Goal: Task Accomplishment & Management: Manage account settings

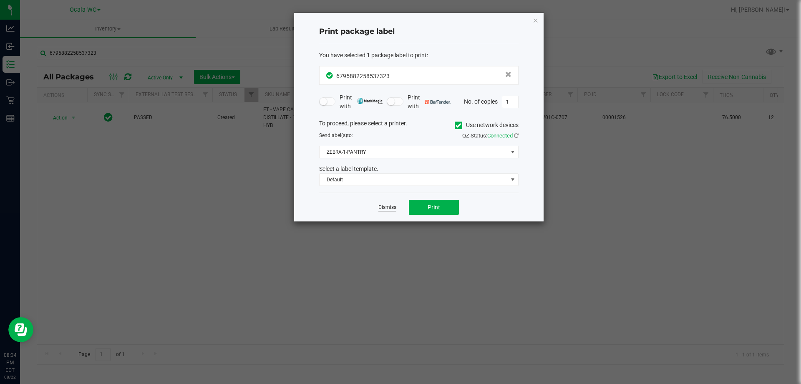
click at [392, 210] on link "Dismiss" at bounding box center [388, 207] width 18 height 7
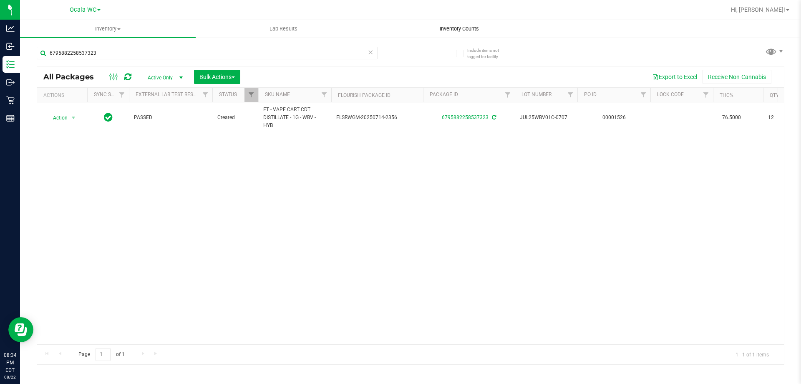
click at [472, 29] on span "Inventory Counts" at bounding box center [460, 29] width 62 height 8
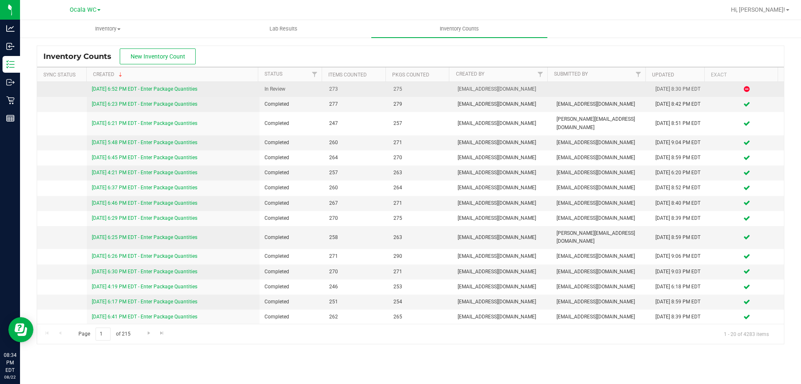
click at [172, 86] on link "[DATE] 6:52 PM EDT - Enter Package Quantities" at bounding box center [145, 89] width 106 height 6
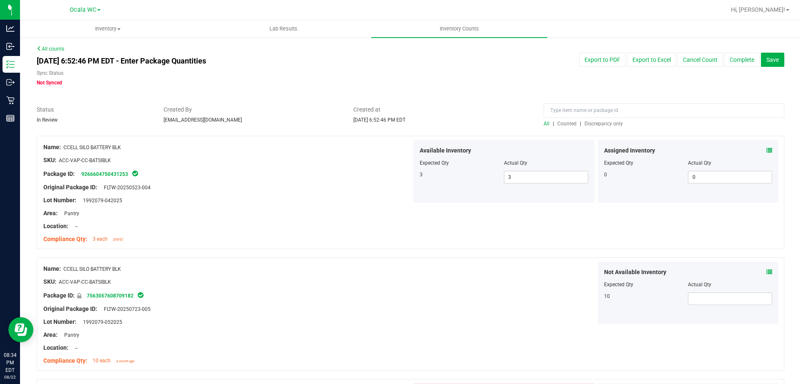
click at [609, 118] on div at bounding box center [664, 112] width 241 height 15
click at [609, 121] on span "Discrepancy only" at bounding box center [604, 124] width 38 height 6
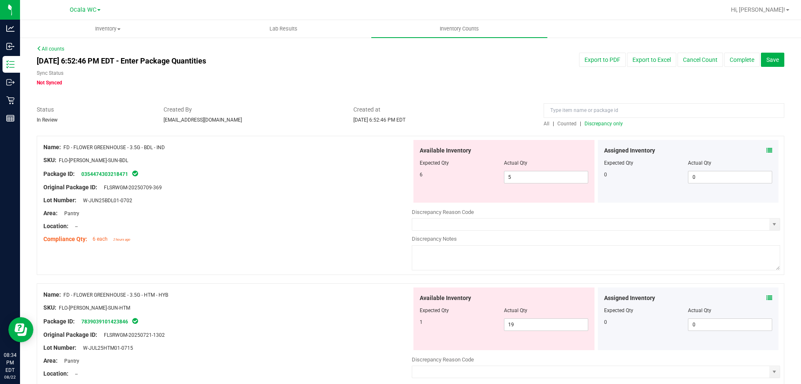
click at [374, 179] on div at bounding box center [227, 181] width 369 height 4
click at [515, 179] on span "5 5" at bounding box center [546, 177] width 84 height 13
click at [515, 179] on input "5" at bounding box center [546, 177] width 83 height 12
click at [389, 199] on div "Lot Number: W-JUN25BDL01-0702" at bounding box center [227, 200] width 369 height 9
click at [767, 149] on icon at bounding box center [770, 150] width 6 height 6
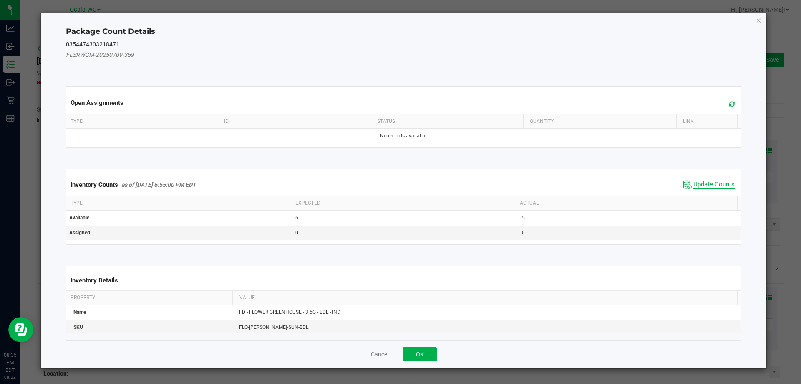
click at [697, 184] on span "Update Counts" at bounding box center [714, 184] width 41 height 8
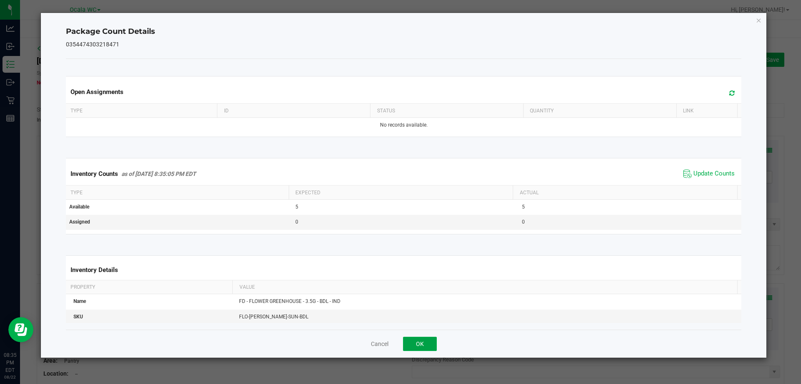
drag, startPoint x: 412, startPoint y: 345, endPoint x: 391, endPoint y: 329, distance: 25.3
click at [411, 344] on button "OK" at bounding box center [420, 343] width 34 height 14
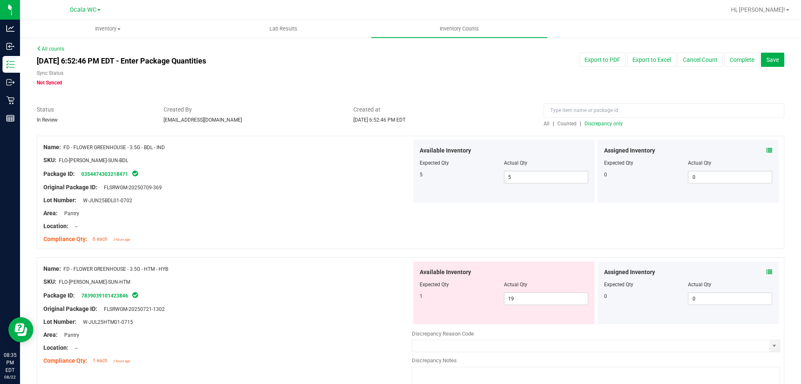
click at [339, 155] on div at bounding box center [227, 153] width 369 height 4
click at [319, 271] on div "Name: FD - FLOWER GREENHOUSE - 3.5G - HTM - HYB" at bounding box center [227, 268] width 369 height 9
click at [767, 273] on icon at bounding box center [770, 272] width 6 height 6
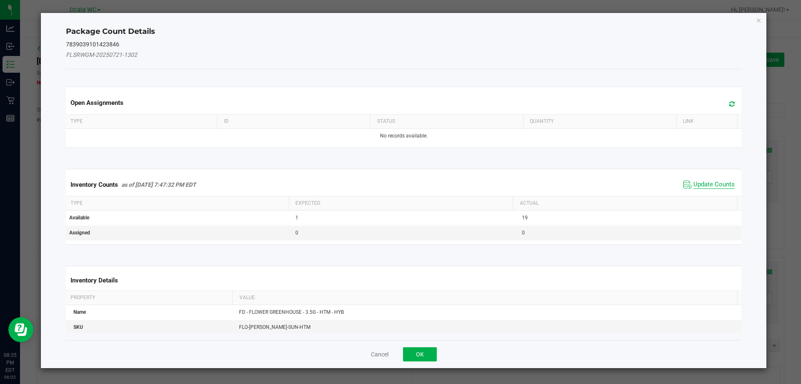
click at [695, 180] on span "Update Counts" at bounding box center [714, 184] width 41 height 8
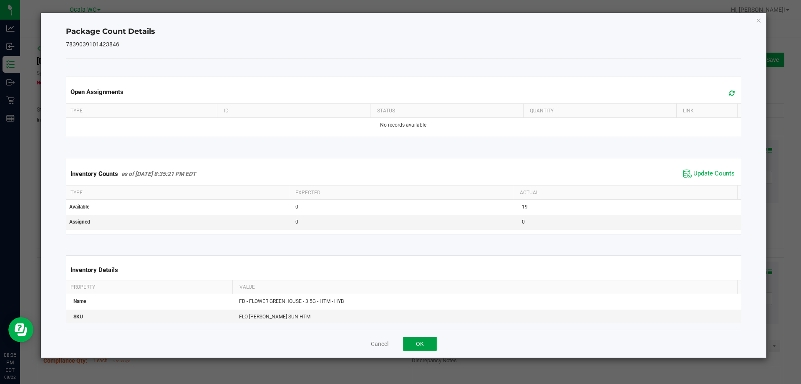
click at [412, 343] on button "OK" at bounding box center [420, 343] width 34 height 14
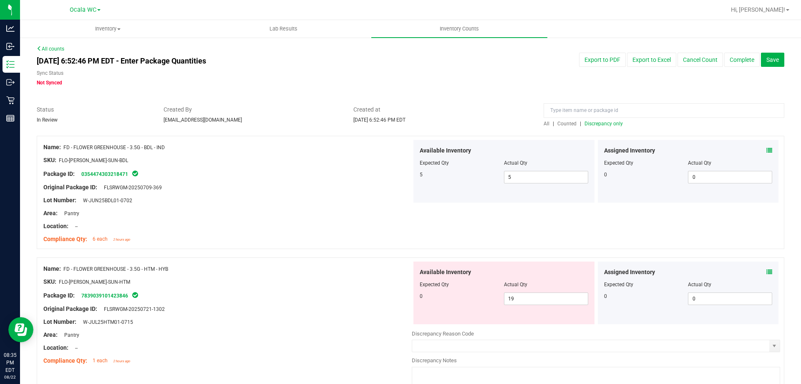
click at [367, 277] on div "SKU: FLO-[PERSON_NAME]-SUN-HTM" at bounding box center [227, 281] width 369 height 9
click at [516, 296] on span "19 19" at bounding box center [546, 298] width 84 height 13
click at [516, 296] on input "19" at bounding box center [546, 299] width 83 height 12
type input "0"
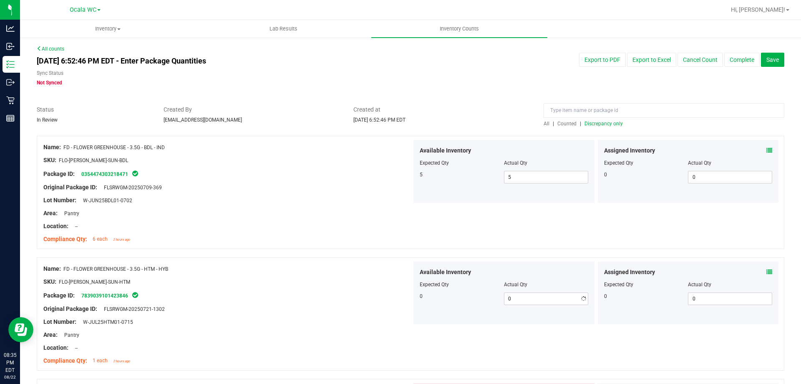
click at [308, 300] on div at bounding box center [227, 302] width 369 height 4
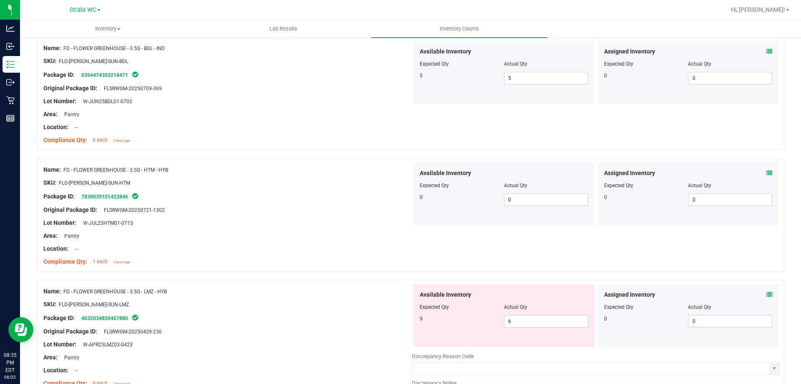
scroll to position [125, 0]
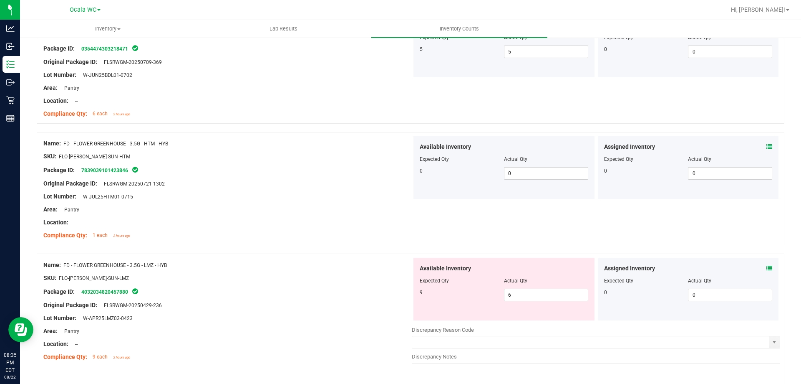
click at [288, 269] on div at bounding box center [227, 271] width 369 height 4
click at [767, 267] on icon at bounding box center [770, 268] width 6 height 6
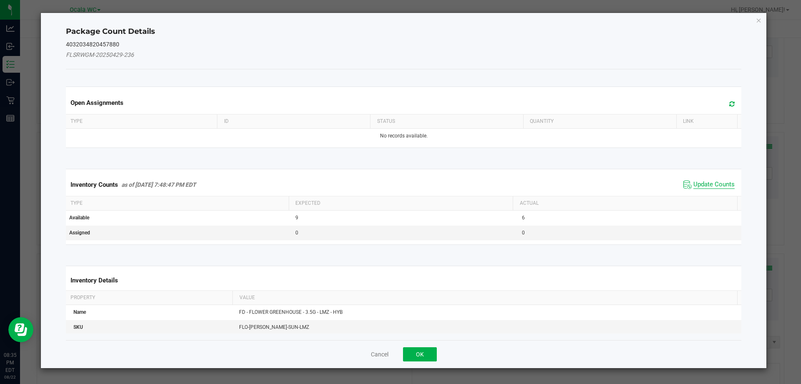
click at [713, 182] on span "Update Counts" at bounding box center [714, 184] width 41 height 8
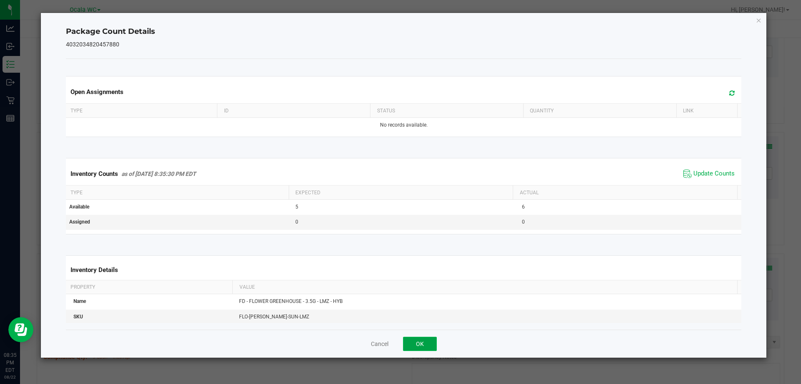
click at [422, 341] on button "OK" at bounding box center [420, 343] width 34 height 14
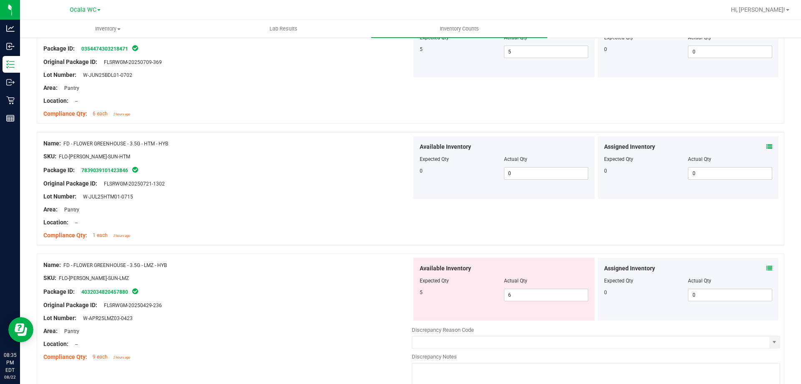
click at [367, 294] on div "Package ID: 4032034820457880" at bounding box center [227, 291] width 369 height 10
click at [518, 289] on span "6 6" at bounding box center [546, 294] width 84 height 13
type input "5"
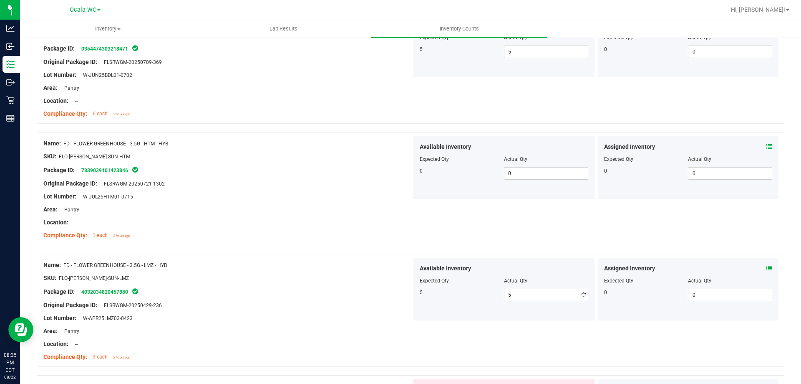
click at [349, 282] on div at bounding box center [227, 284] width 369 height 4
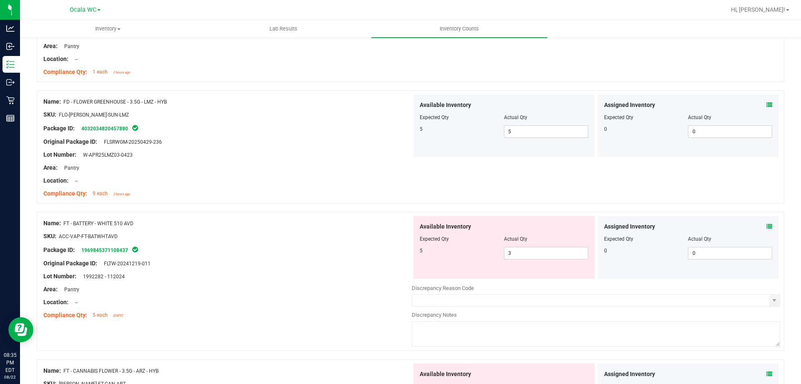
scroll to position [292, 0]
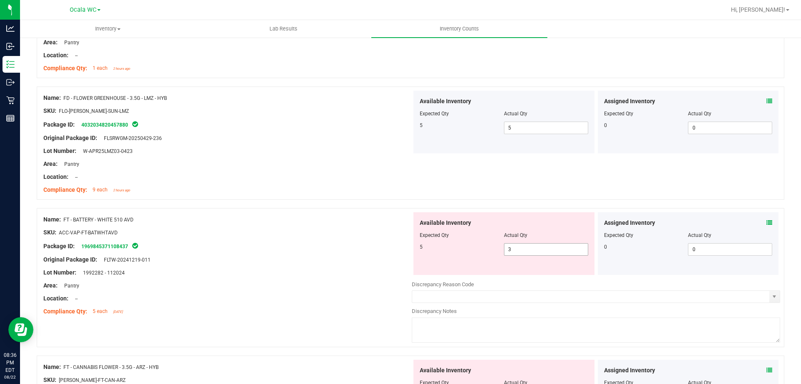
click at [573, 254] on span "3 3" at bounding box center [546, 249] width 84 height 13
click at [573, 253] on input "3" at bounding box center [546, 249] width 83 height 12
type input "5"
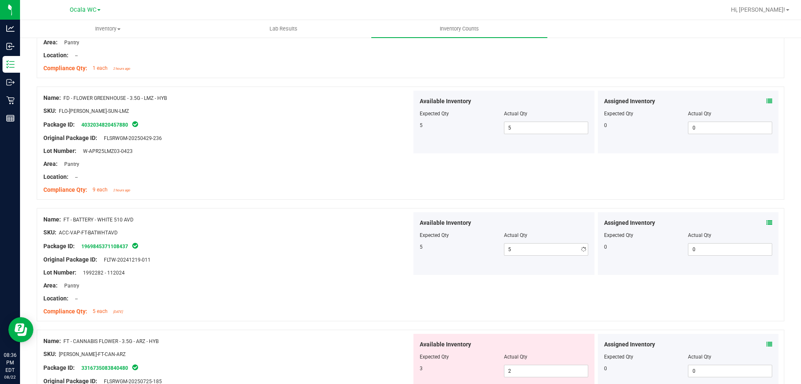
click at [354, 252] on div at bounding box center [227, 253] width 369 height 4
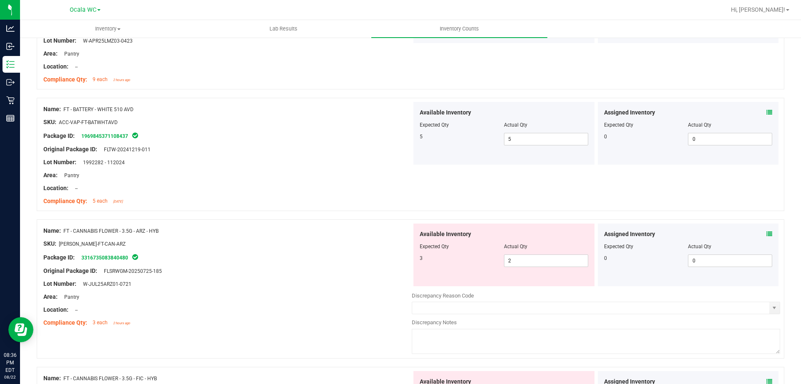
scroll to position [417, 0]
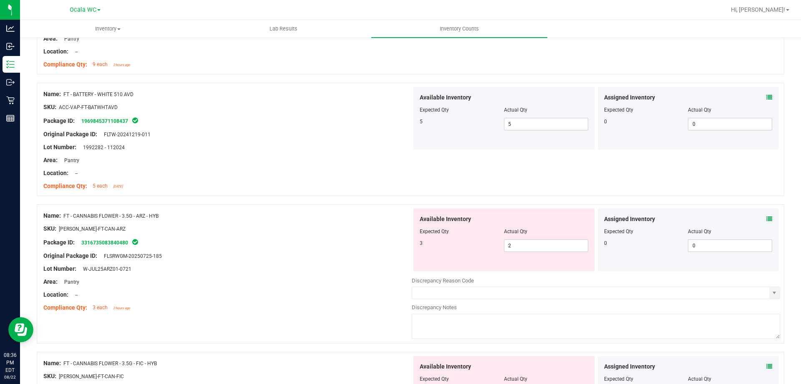
click at [767, 218] on icon at bounding box center [770, 219] width 6 height 6
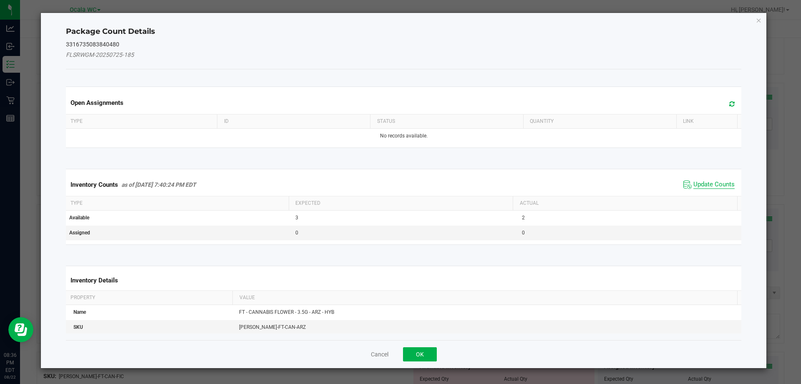
click at [720, 183] on span "Update Counts" at bounding box center [714, 184] width 41 height 8
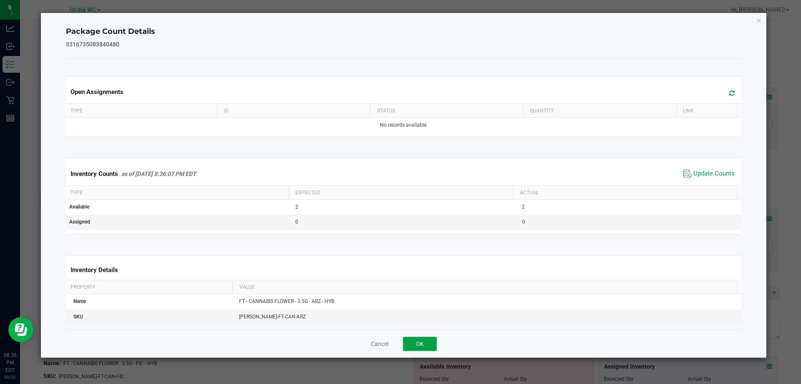
click at [415, 343] on button "OK" at bounding box center [420, 343] width 34 height 14
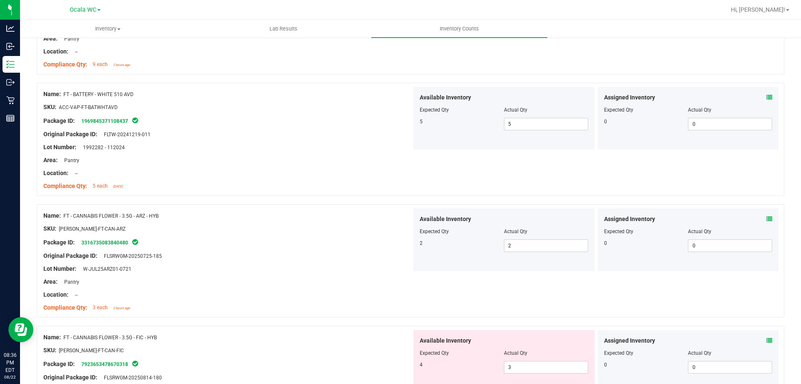
click at [341, 286] on div at bounding box center [227, 288] width 369 height 4
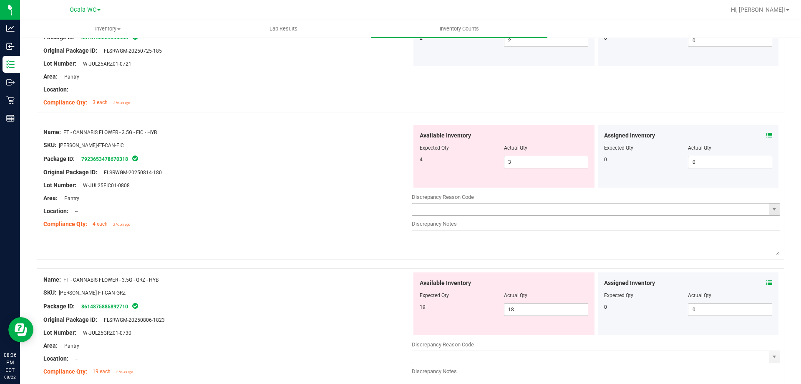
scroll to position [626, 0]
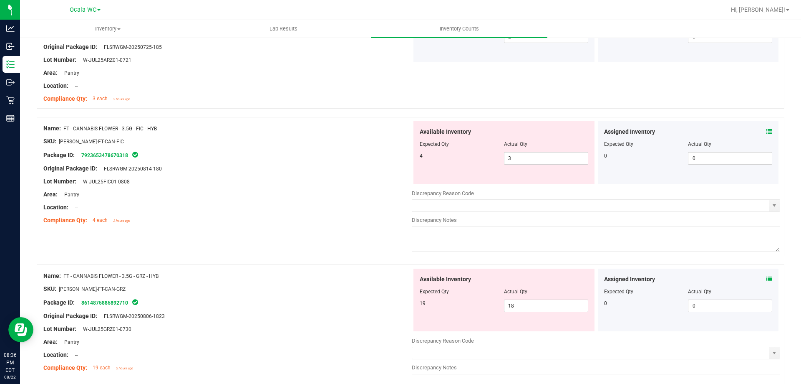
click at [767, 132] on icon at bounding box center [770, 132] width 6 height 6
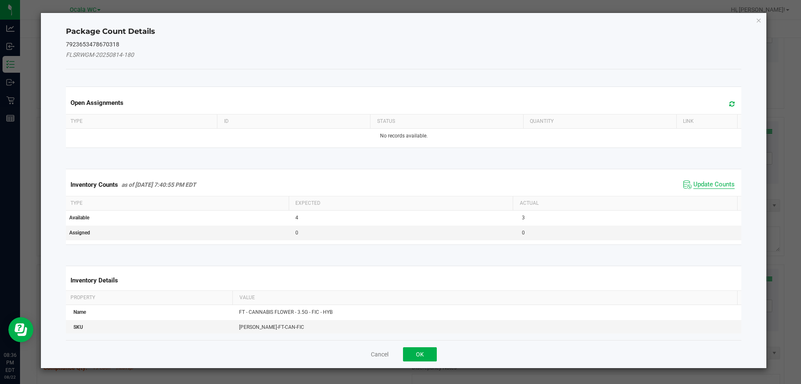
click at [716, 183] on span "Update Counts" at bounding box center [714, 184] width 41 height 8
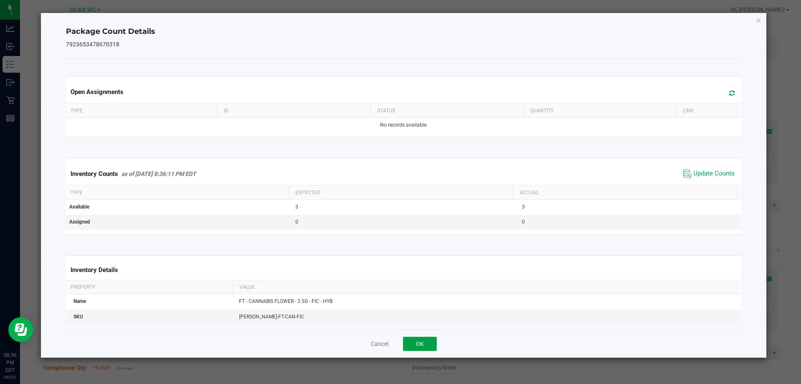
drag, startPoint x: 424, startPoint y: 337, endPoint x: 360, endPoint y: 298, distance: 74.9
click at [422, 337] on button "OK" at bounding box center [420, 343] width 34 height 14
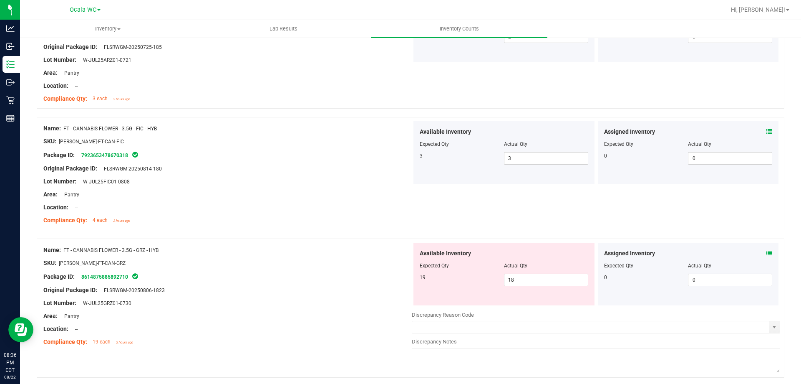
click at [354, 282] on div at bounding box center [227, 283] width 369 height 4
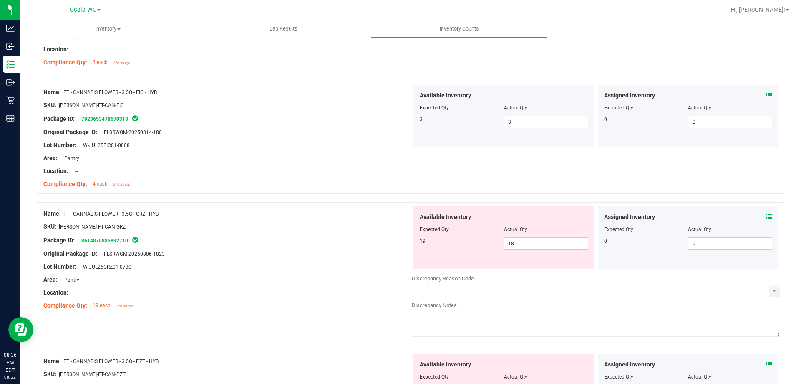
scroll to position [710, 0]
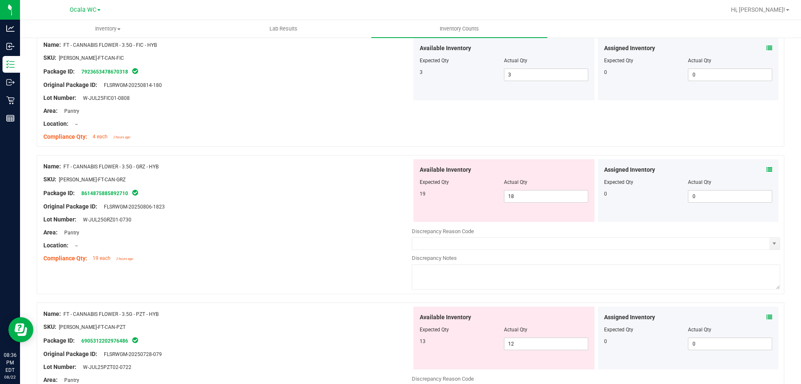
click at [767, 168] on icon at bounding box center [770, 170] width 6 height 6
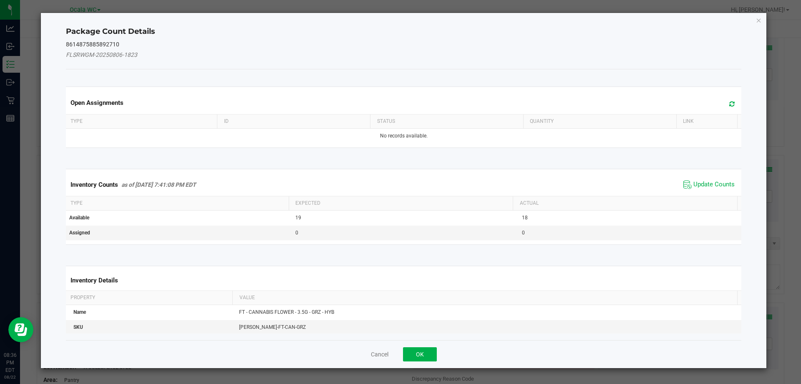
click at [707, 175] on div "Inventory Counts as of [DATE] 7:41:08 PM EDT Update Counts" at bounding box center [403, 184] width 679 height 23
click at [707, 179] on span "Update Counts" at bounding box center [710, 184] width 56 height 13
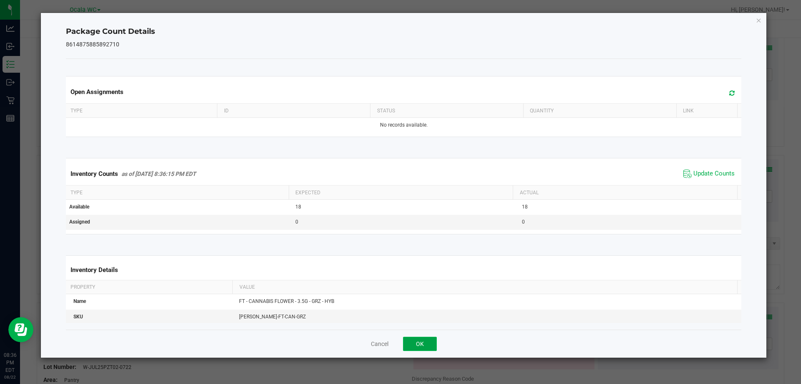
click at [428, 343] on button "OK" at bounding box center [420, 343] width 34 height 14
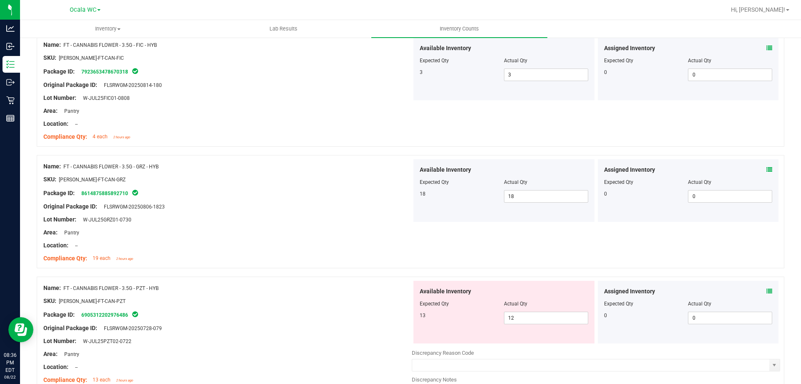
click at [361, 304] on div "SKU: [PERSON_NAME]-FT-CAN-PZT" at bounding box center [227, 300] width 369 height 9
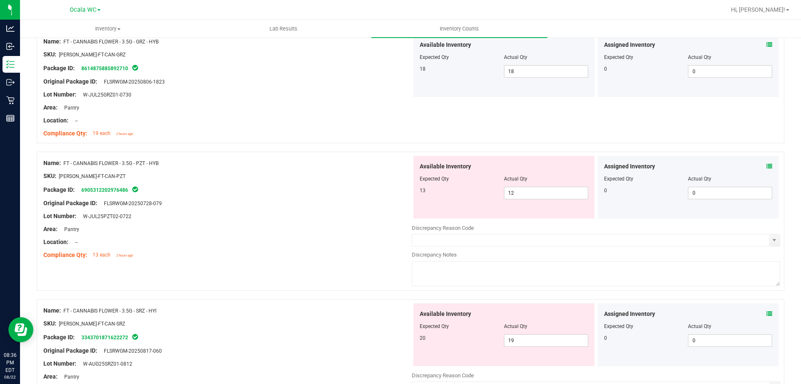
scroll to position [835, 0]
click at [760, 159] on div "Assigned Inventory Expected Qty Actual Qty 0 0 0" at bounding box center [688, 186] width 181 height 63
click at [767, 166] on icon at bounding box center [770, 166] width 6 height 6
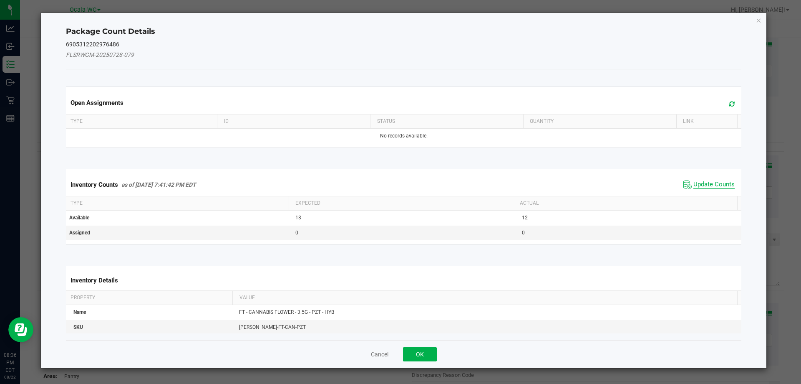
click at [710, 186] on span "Update Counts" at bounding box center [714, 184] width 41 height 8
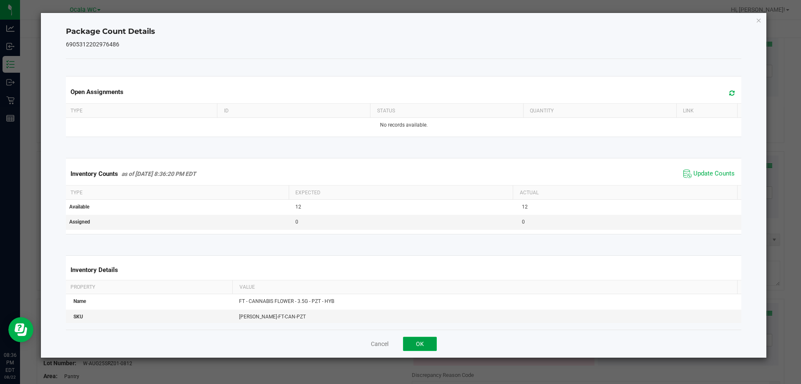
click at [425, 337] on button "OK" at bounding box center [420, 343] width 34 height 14
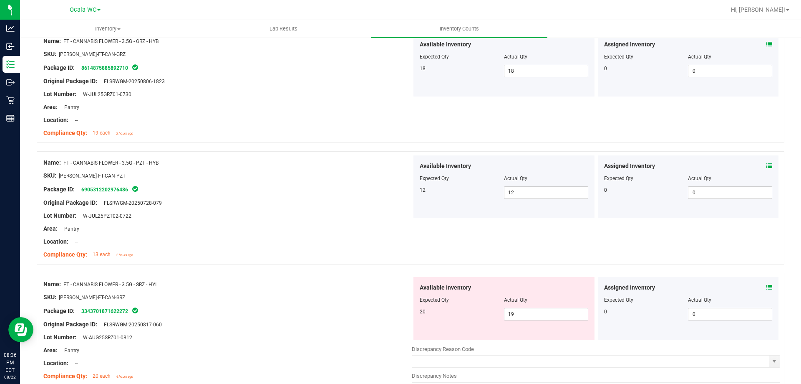
click at [362, 293] on div "SKU: [PERSON_NAME]-FT-CAN-SRZ" at bounding box center [227, 297] width 369 height 9
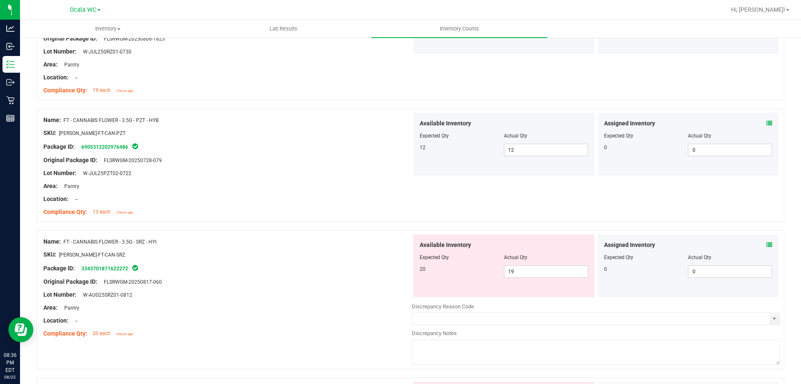
scroll to position [918, 0]
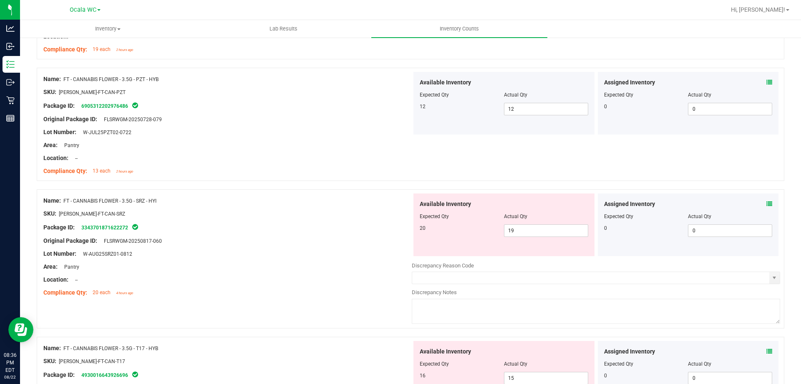
click at [767, 201] on icon at bounding box center [770, 204] width 6 height 6
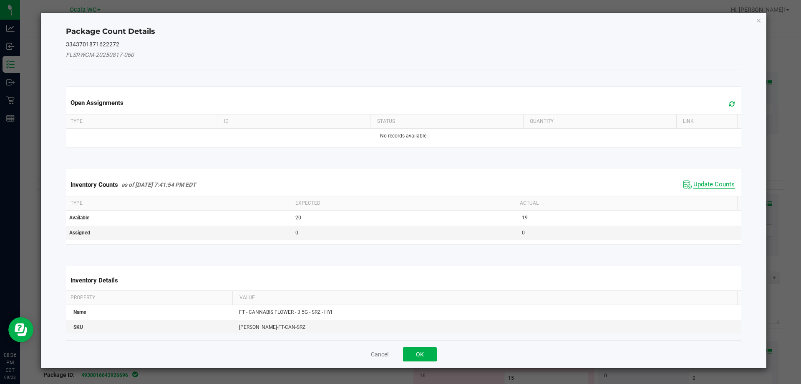
click at [724, 184] on span "Update Counts" at bounding box center [714, 184] width 41 height 8
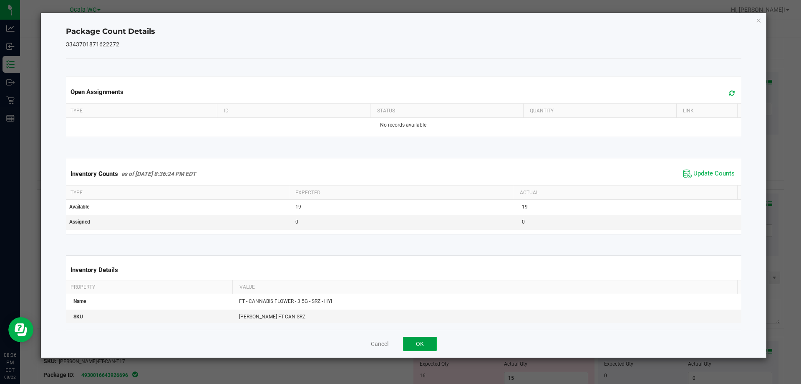
click at [417, 346] on button "OK" at bounding box center [420, 343] width 34 height 14
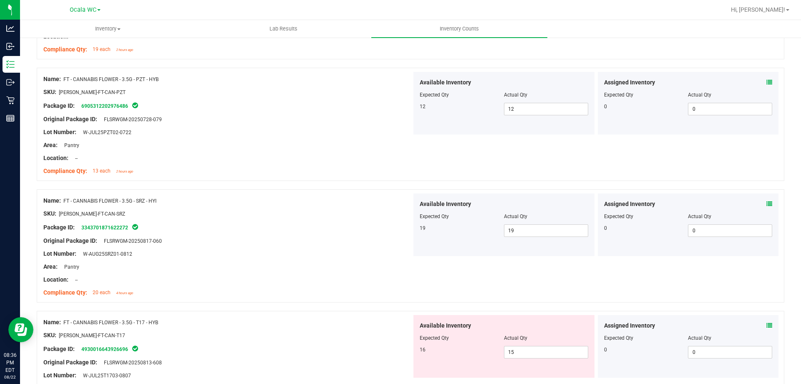
click at [367, 211] on div "SKU: [PERSON_NAME]-FT-CAN-SRZ" at bounding box center [227, 213] width 369 height 9
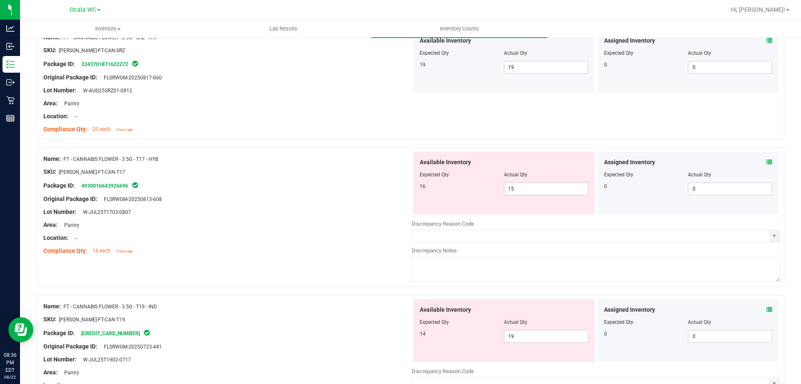
scroll to position [1085, 0]
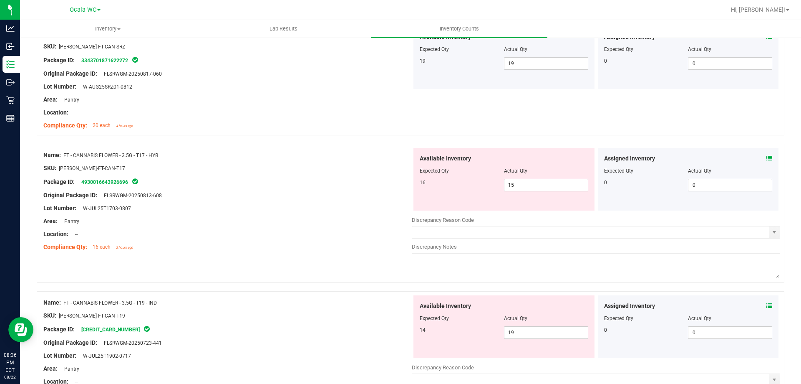
click at [767, 158] on icon at bounding box center [770, 158] width 6 height 6
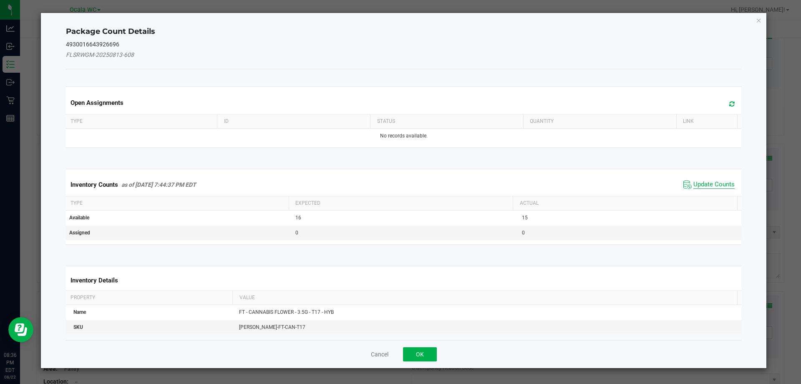
click at [714, 185] on span "Update Counts" at bounding box center [714, 184] width 41 height 8
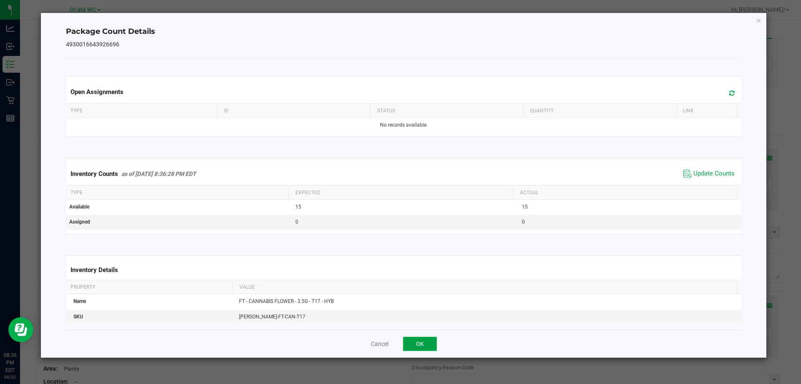
click at [423, 336] on button "OK" at bounding box center [420, 343] width 34 height 14
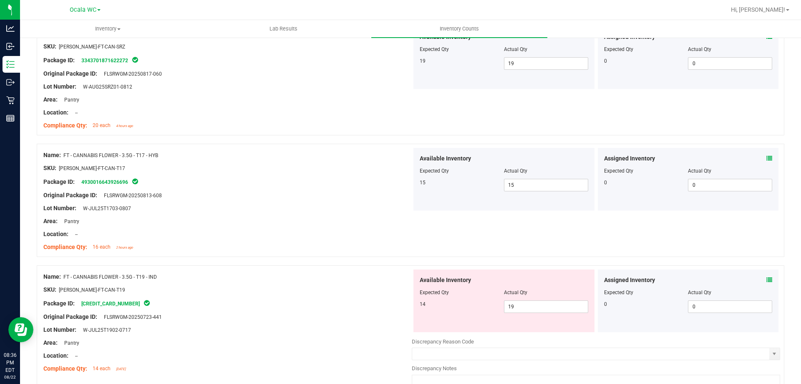
click at [343, 281] on div at bounding box center [227, 283] width 369 height 4
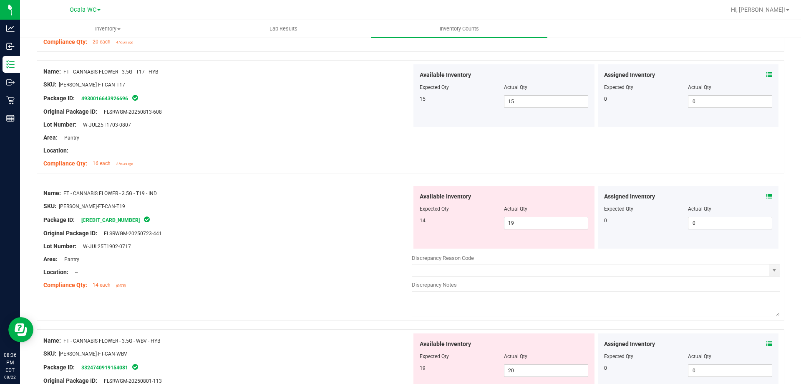
click at [767, 194] on icon at bounding box center [770, 196] width 6 height 6
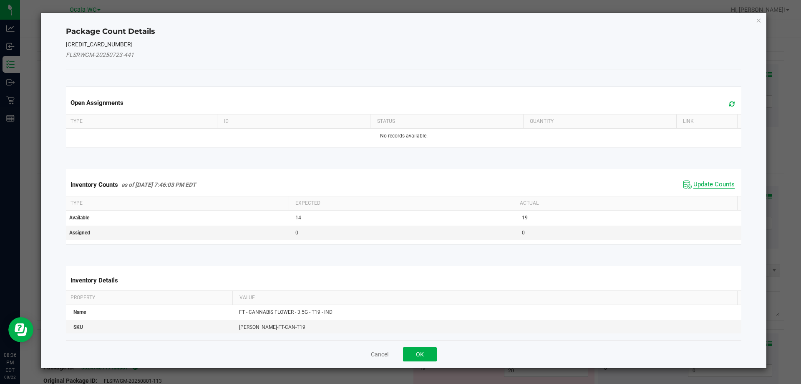
click at [714, 181] on span "Update Counts" at bounding box center [714, 184] width 41 height 8
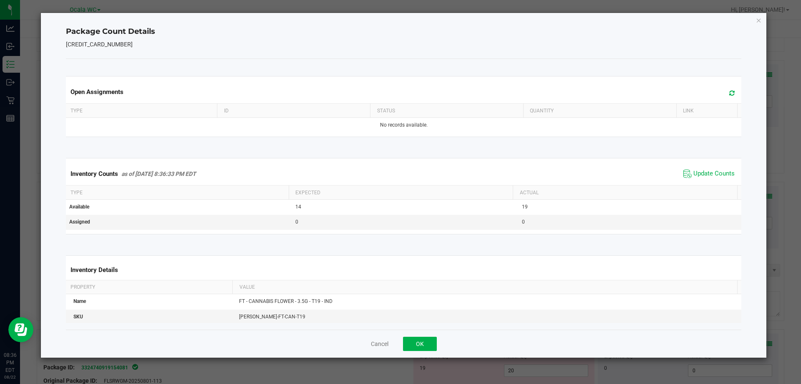
click at [710, 165] on div "Inventory Counts as of [DATE] 8:36:33 PM EDT Update Counts" at bounding box center [403, 173] width 679 height 23
click at [706, 169] on span "Update Counts" at bounding box center [714, 173] width 41 height 8
click at [422, 343] on button "OK" at bounding box center [420, 343] width 34 height 14
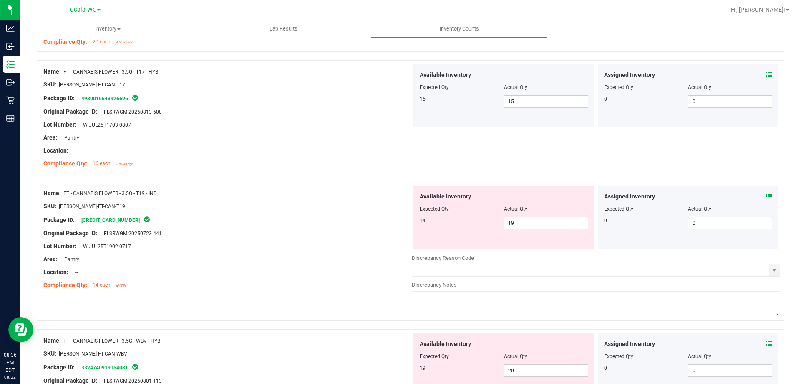
click at [361, 266] on div at bounding box center [227, 265] width 369 height 4
click at [544, 217] on span "19 19" at bounding box center [546, 223] width 84 height 13
click at [544, 217] on input "19" at bounding box center [546, 223] width 83 height 12
type input "14"
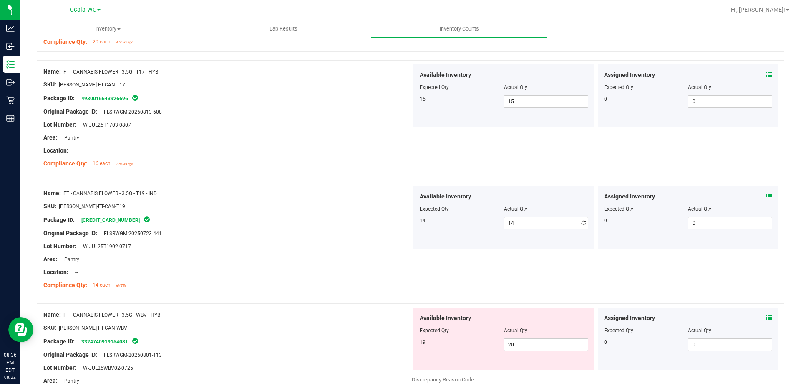
click at [353, 237] on div at bounding box center [227, 239] width 369 height 4
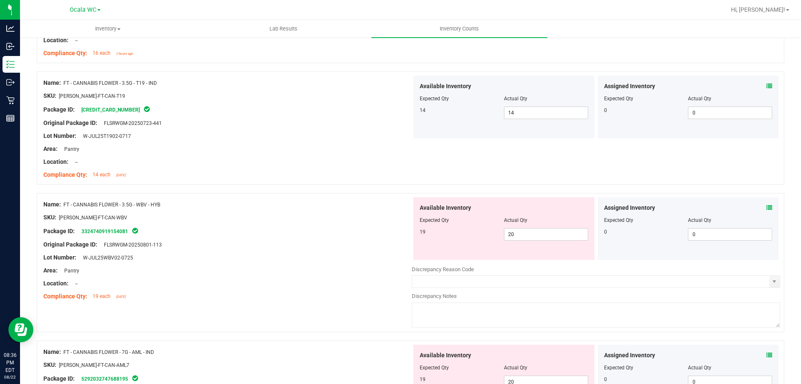
scroll to position [1294, 0]
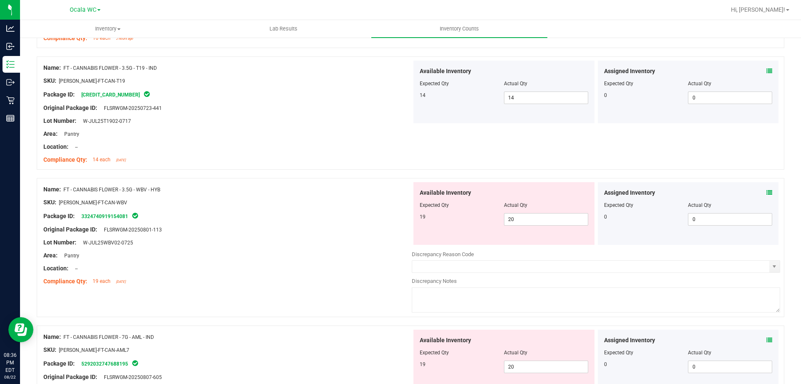
click at [767, 193] on icon at bounding box center [770, 192] width 6 height 6
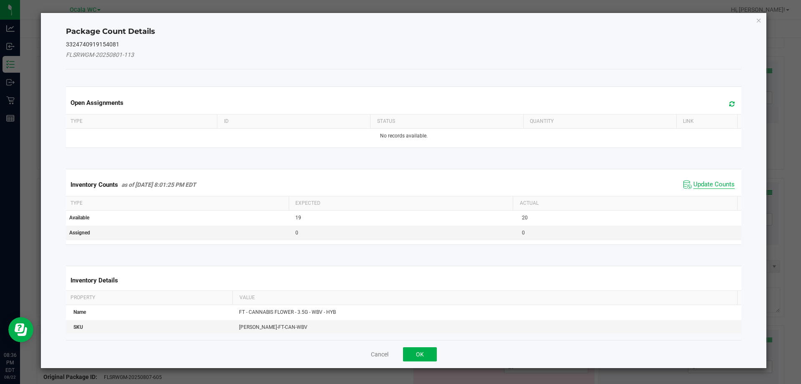
click at [709, 182] on span "Update Counts" at bounding box center [714, 184] width 41 height 8
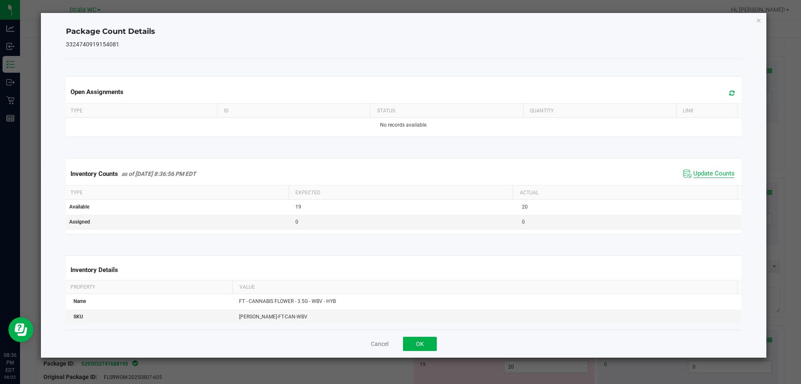
click at [708, 170] on span "Update Counts" at bounding box center [714, 173] width 41 height 8
click at [421, 333] on div "Cancel OK" at bounding box center [404, 343] width 676 height 28
click at [421, 336] on div "Cancel OK" at bounding box center [404, 343] width 676 height 28
click at [421, 336] on button "OK" at bounding box center [420, 343] width 34 height 14
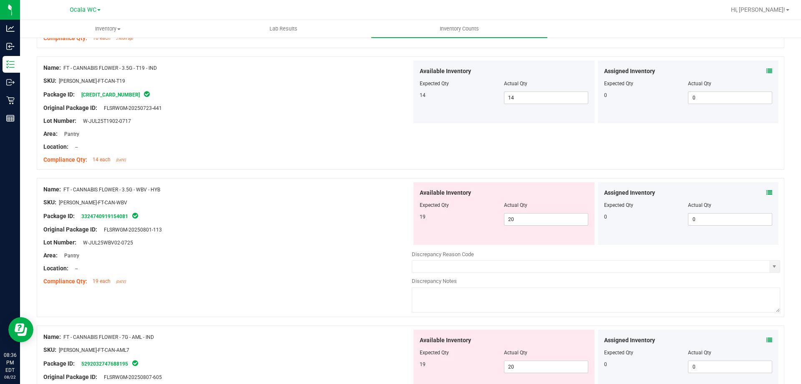
click at [349, 311] on div "Name: FT - CANNABIS FLOWER - 3.5G - WBV - HYB SKU: [PERSON_NAME]-FT-CAN-WBV Pac…" at bounding box center [411, 247] width 748 height 139
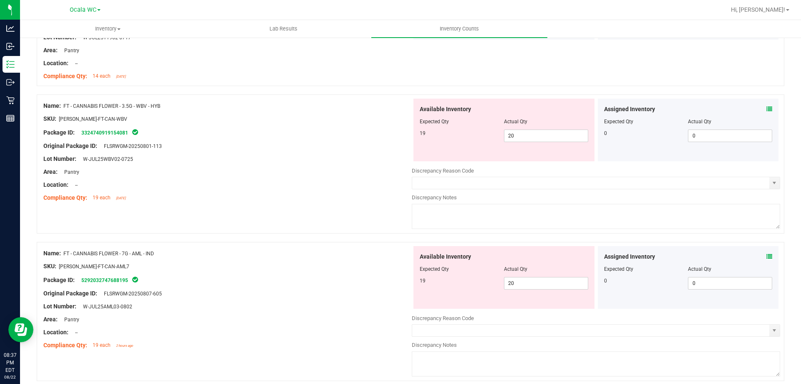
click at [767, 255] on icon at bounding box center [770, 256] width 6 height 6
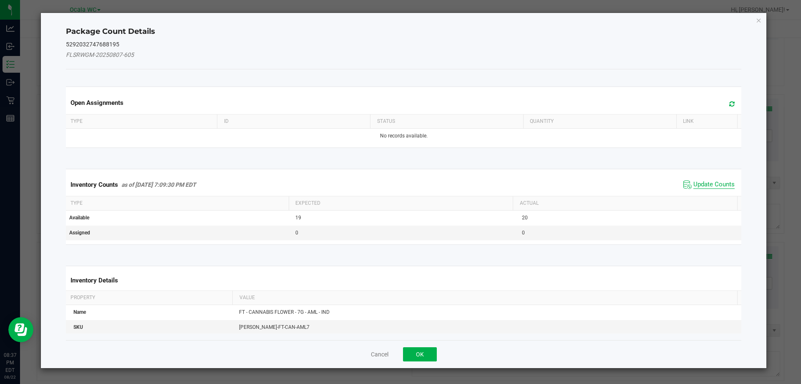
click at [722, 181] on span "Update Counts" at bounding box center [714, 184] width 41 height 8
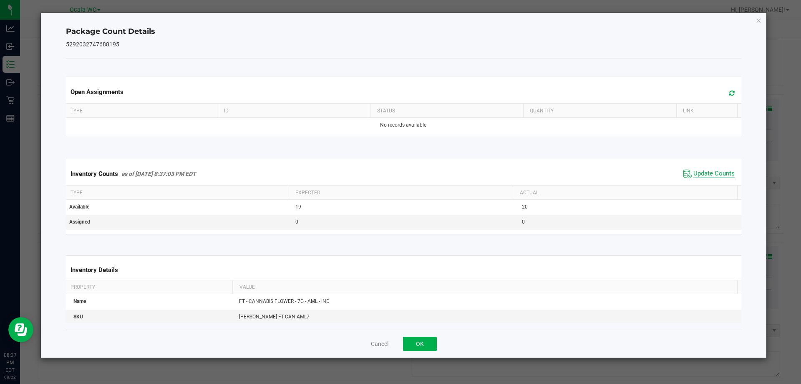
click at [720, 172] on span "Update Counts" at bounding box center [714, 173] width 41 height 8
drag, startPoint x: 423, startPoint y: 346, endPoint x: 408, endPoint y: 338, distance: 17.2
click at [422, 347] on button "OK" at bounding box center [420, 343] width 34 height 14
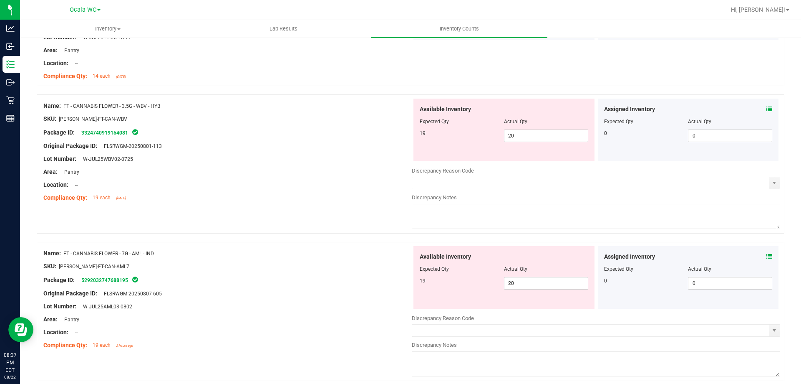
click at [361, 224] on div "Name: FT - CANNABIS FLOWER - 3.5G - WBV - HYB SKU: [PERSON_NAME]-FT-CAN-WBV Pac…" at bounding box center [411, 163] width 748 height 139
click at [569, 132] on span "20 20" at bounding box center [546, 135] width 84 height 13
click at [569, 132] on input "20" at bounding box center [546, 136] width 83 height 12
type input "19"
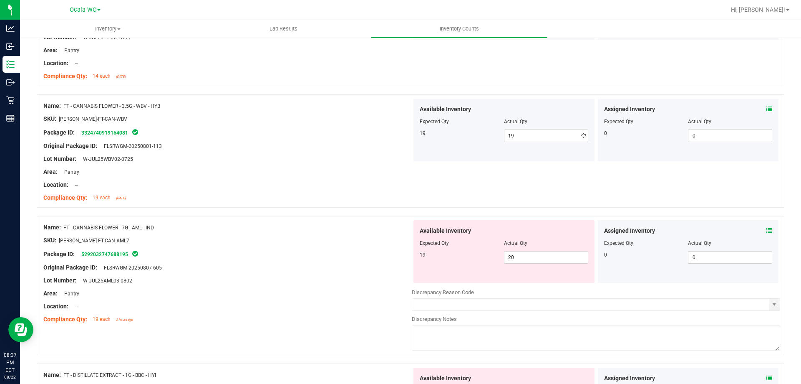
click at [369, 173] on div "Area: Pantry" at bounding box center [227, 171] width 369 height 9
click at [518, 259] on span "20 20" at bounding box center [546, 257] width 84 height 13
click at [518, 259] on input "20" at bounding box center [546, 257] width 83 height 12
type input "19"
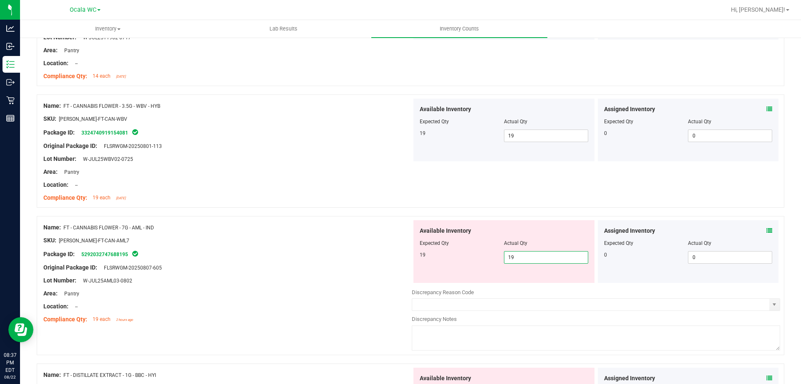
type input "19"
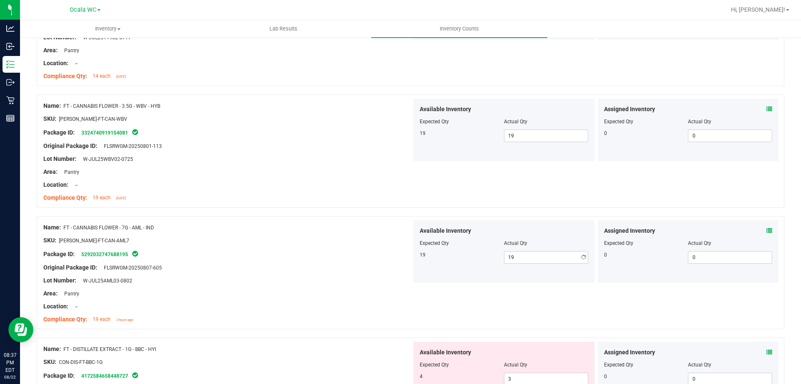
click at [335, 297] on div "Area: Pantry" at bounding box center [227, 293] width 369 height 9
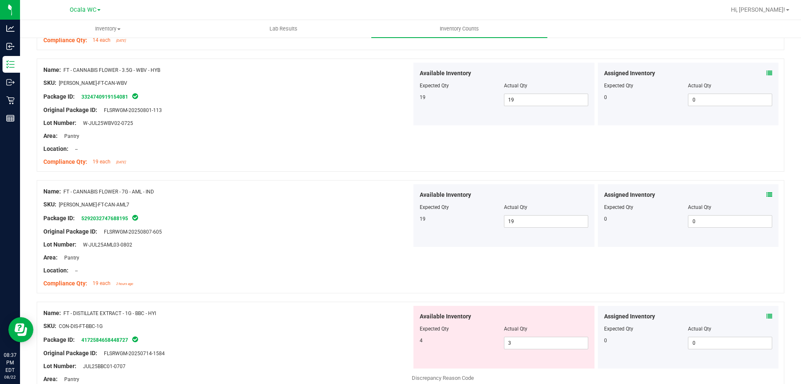
scroll to position [1461, 0]
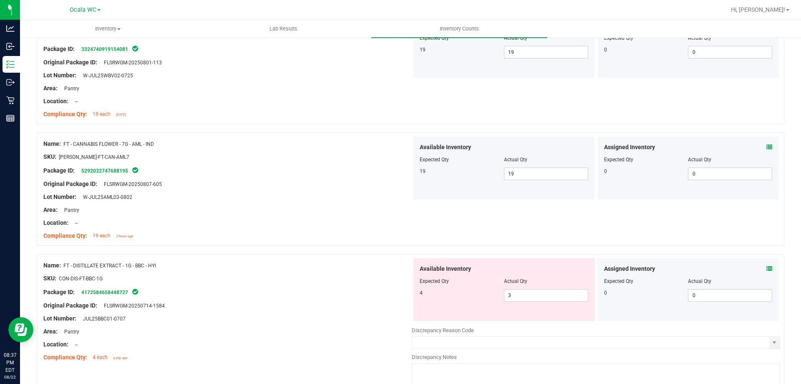
click at [767, 268] on icon at bounding box center [770, 268] width 6 height 6
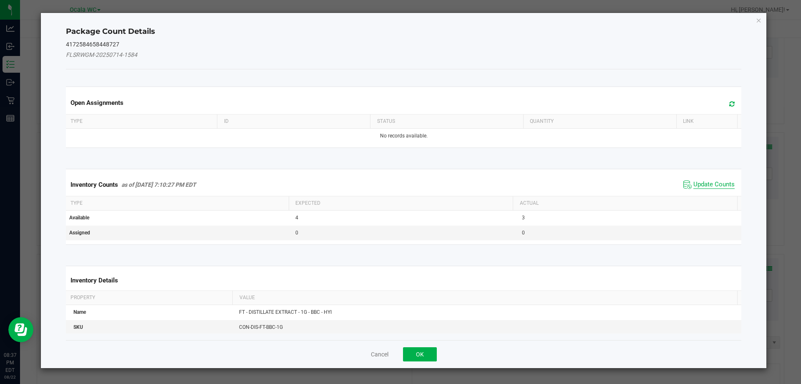
click at [697, 182] on span "Update Counts" at bounding box center [714, 184] width 41 height 8
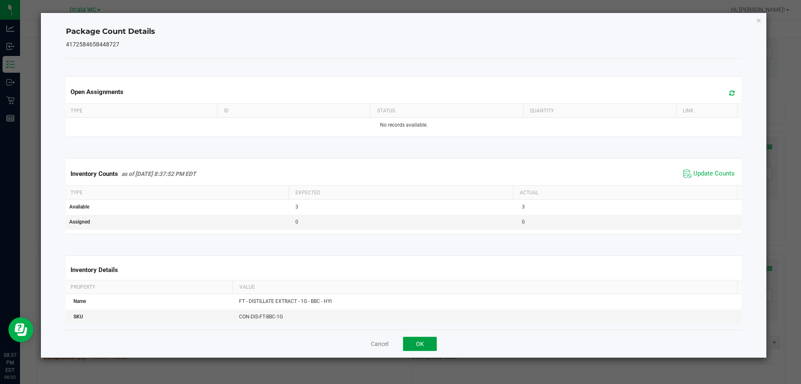
drag, startPoint x: 403, startPoint y: 338, endPoint x: 418, endPoint y: 340, distance: 14.8
click at [405, 338] on button "OK" at bounding box center [420, 343] width 34 height 14
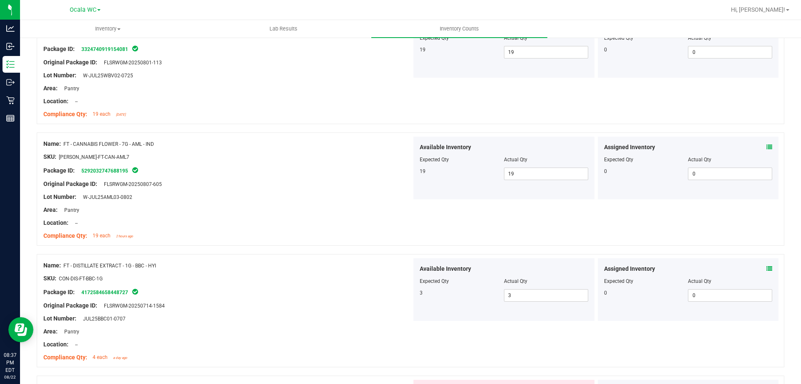
click at [355, 265] on div "Name: FT - DISTILLATE EXTRACT - 1G - BBC - HYI" at bounding box center [227, 265] width 369 height 9
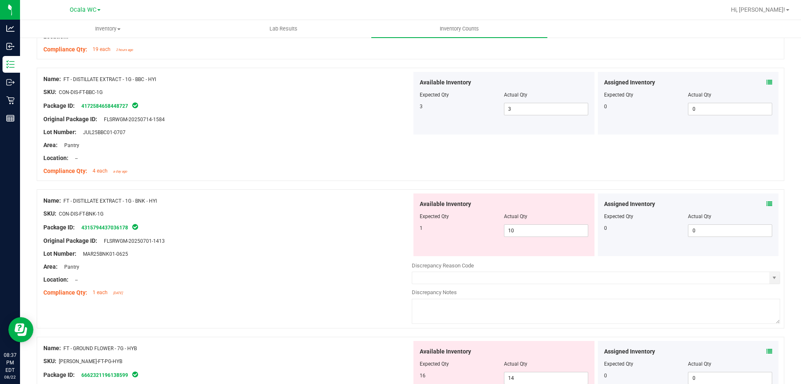
scroll to position [1711, 0]
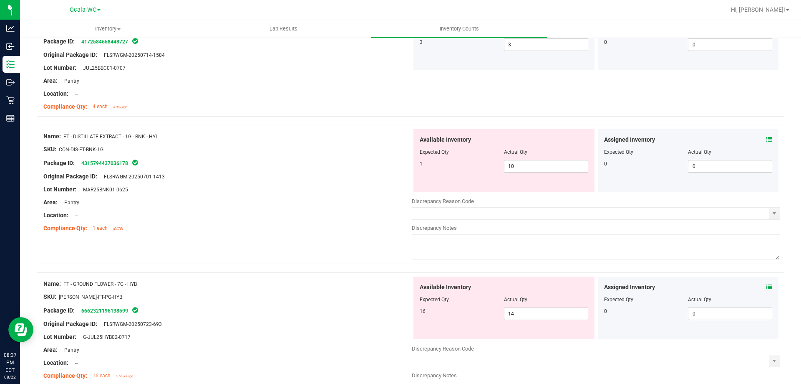
click at [358, 252] on div "Name: FT - DISTILLATE EXTRACT - 1G - BNK - HYI SKU: CON-DIS-FT-BNK-1G Package I…" at bounding box center [411, 194] width 748 height 139
click at [767, 139] on icon at bounding box center [770, 139] width 6 height 6
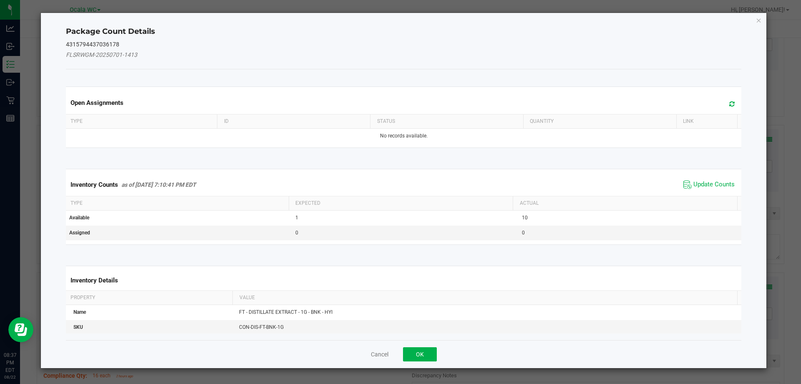
click at [704, 179] on span "Update Counts" at bounding box center [710, 184] width 56 height 13
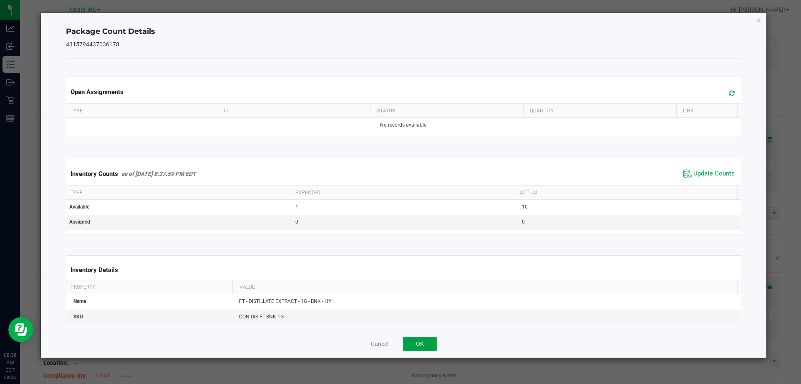
click at [417, 344] on button "OK" at bounding box center [420, 343] width 34 height 14
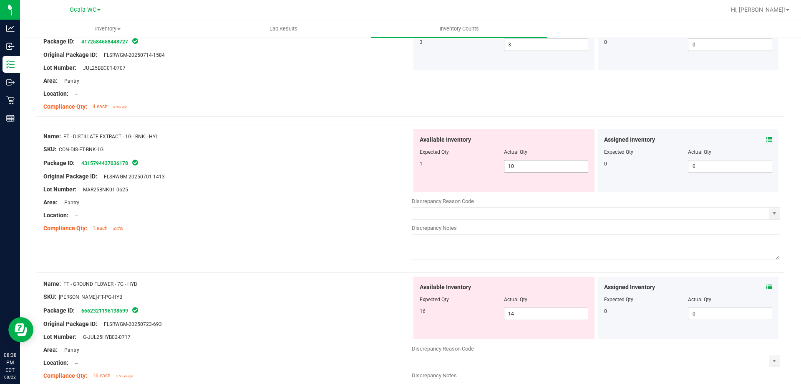
click at [529, 169] on span "10 10" at bounding box center [546, 166] width 84 height 13
click at [530, 168] on input "10" at bounding box center [546, 166] width 83 height 12
type input "1"
click at [309, 207] on div at bounding box center [227, 209] width 369 height 4
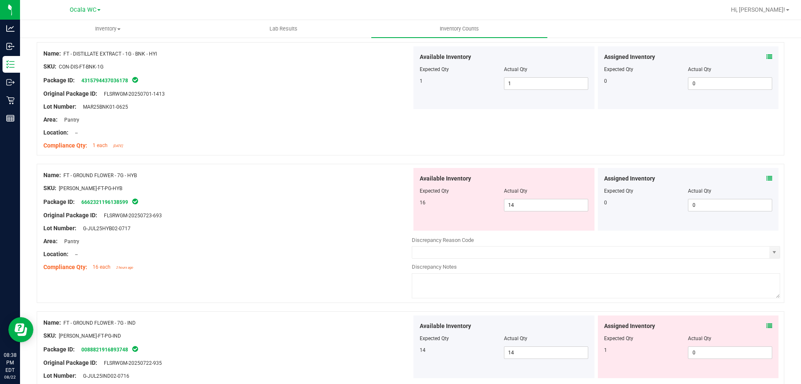
scroll to position [1795, 0]
click at [767, 177] on icon at bounding box center [770, 177] width 6 height 6
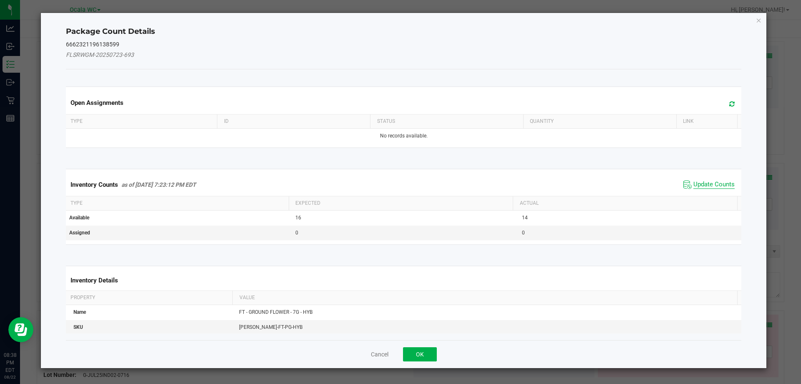
click at [711, 185] on span "Update Counts" at bounding box center [714, 184] width 41 height 8
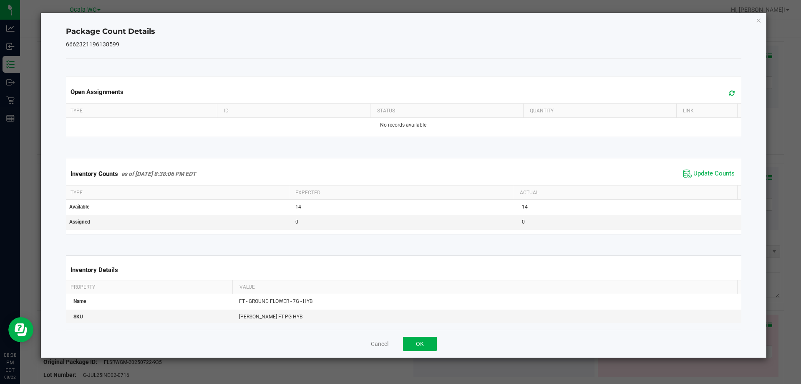
drag, startPoint x: 405, startPoint y: 351, endPoint x: 413, endPoint y: 343, distance: 11.5
click at [405, 351] on div "Cancel OK" at bounding box center [404, 343] width 676 height 28
click at [414, 341] on button "OK" at bounding box center [420, 343] width 34 height 14
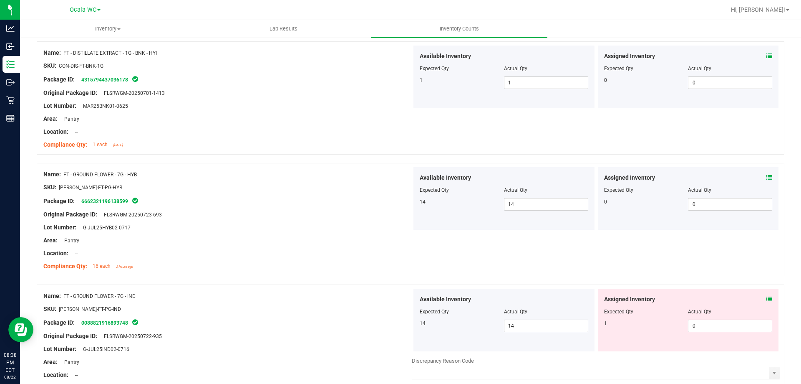
click at [376, 236] on div "Area: Pantry" at bounding box center [227, 240] width 369 height 9
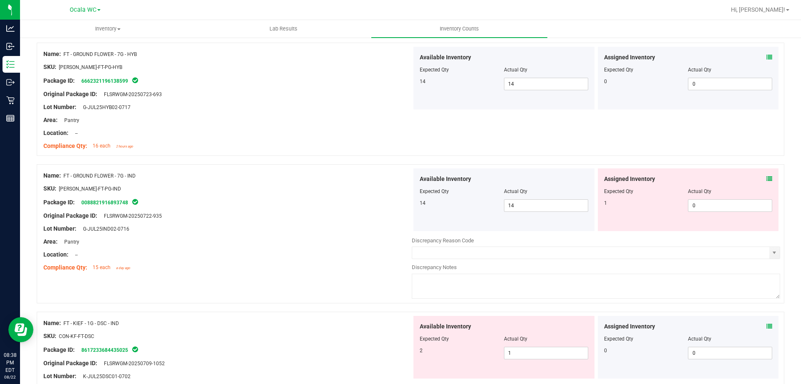
scroll to position [1920, 0]
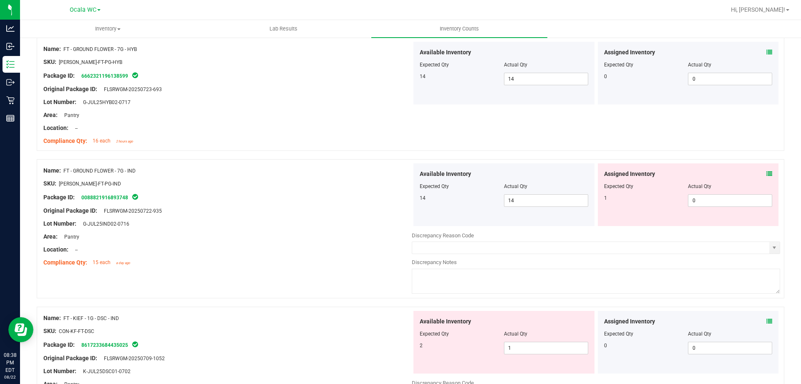
click at [767, 172] on icon at bounding box center [770, 174] width 6 height 6
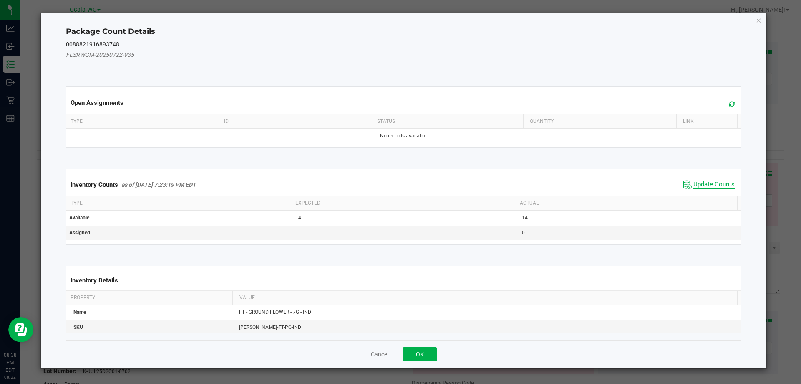
click at [709, 183] on span "Update Counts" at bounding box center [714, 184] width 41 height 8
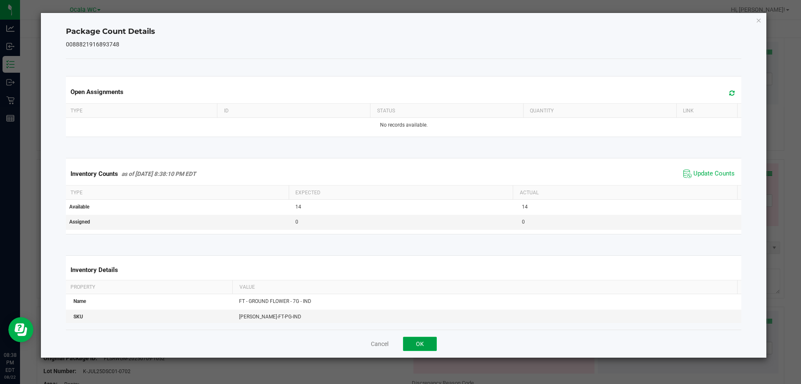
click at [430, 342] on button "OK" at bounding box center [420, 343] width 34 height 14
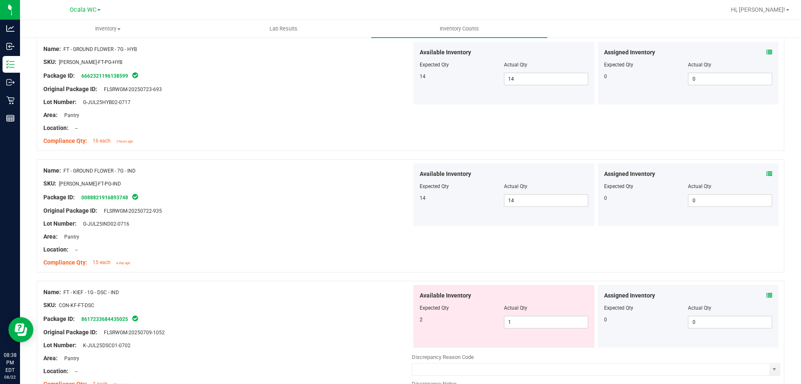
click at [344, 276] on div at bounding box center [411, 276] width 748 height 8
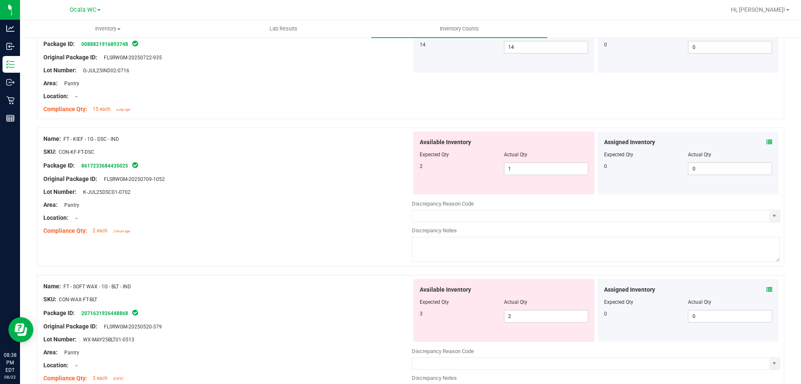
scroll to position [2087, 0]
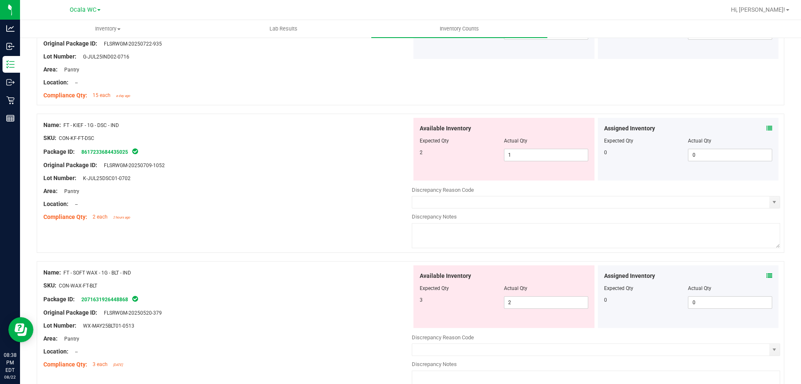
click at [767, 125] on icon at bounding box center [770, 128] width 6 height 6
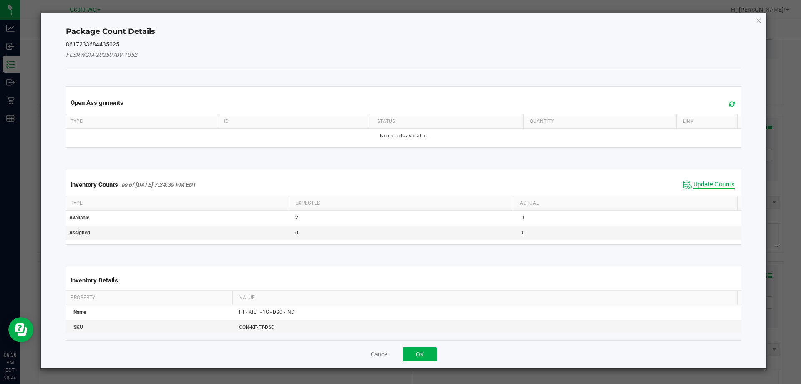
click at [704, 185] on span "Update Counts" at bounding box center [714, 184] width 41 height 8
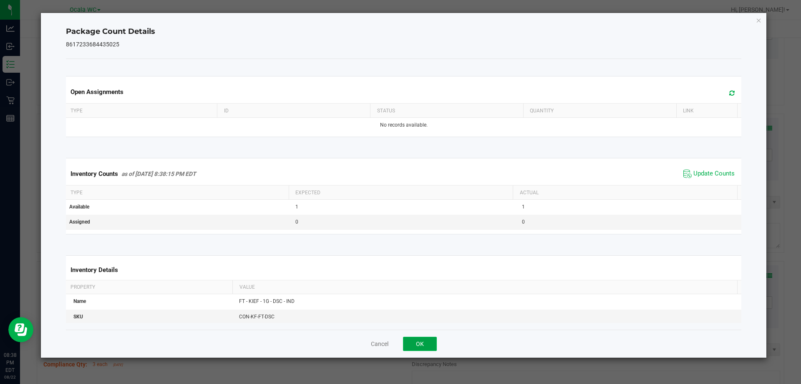
click at [427, 341] on button "OK" at bounding box center [420, 343] width 34 height 14
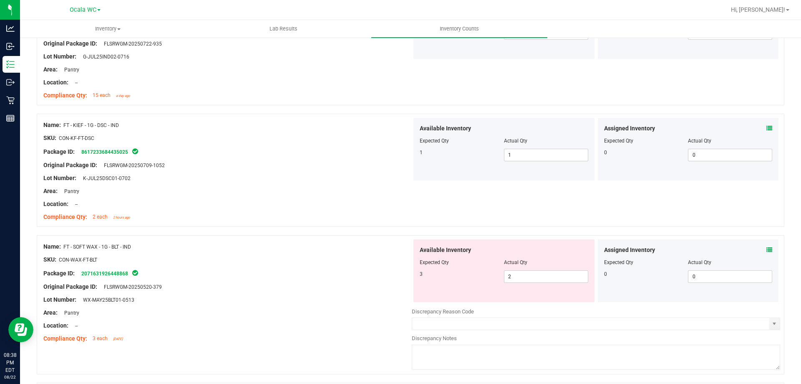
click at [374, 309] on div "Area: Pantry" at bounding box center [227, 312] width 369 height 9
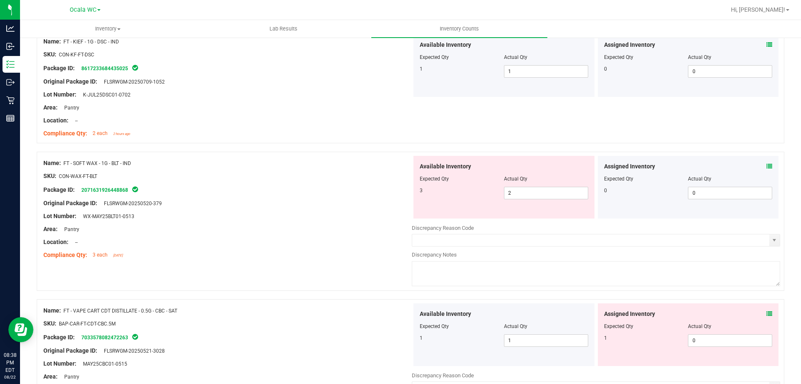
click at [767, 164] on icon at bounding box center [770, 166] width 6 height 6
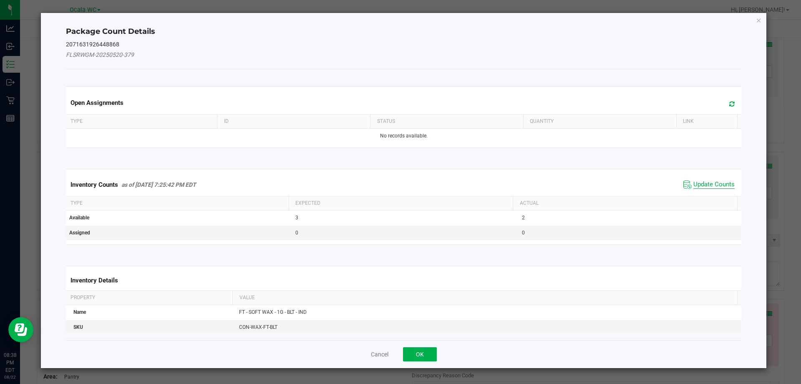
click at [725, 180] on span "Update Counts" at bounding box center [714, 184] width 41 height 8
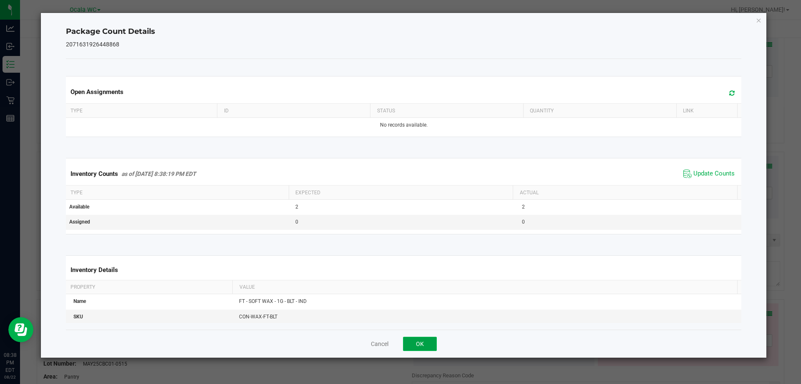
click at [427, 344] on button "OK" at bounding box center [420, 343] width 34 height 14
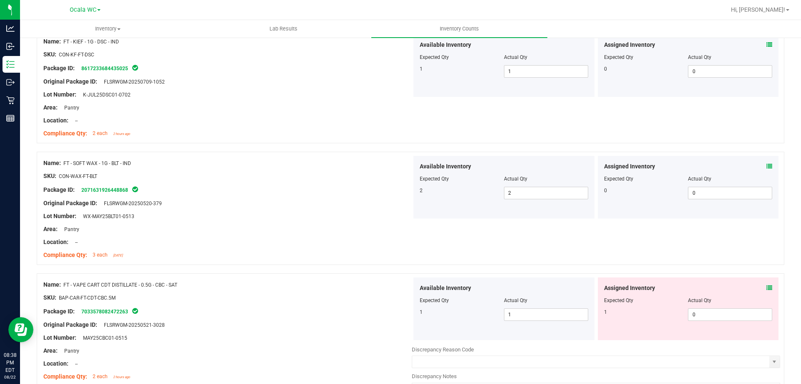
scroll to position [2235, 0]
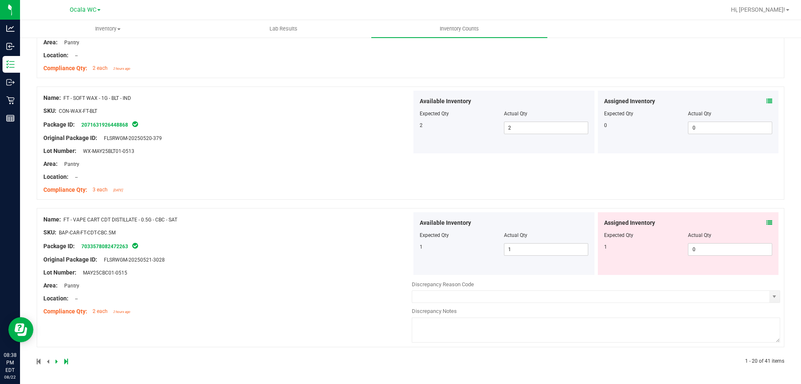
click at [767, 222] on icon at bounding box center [770, 223] width 6 height 6
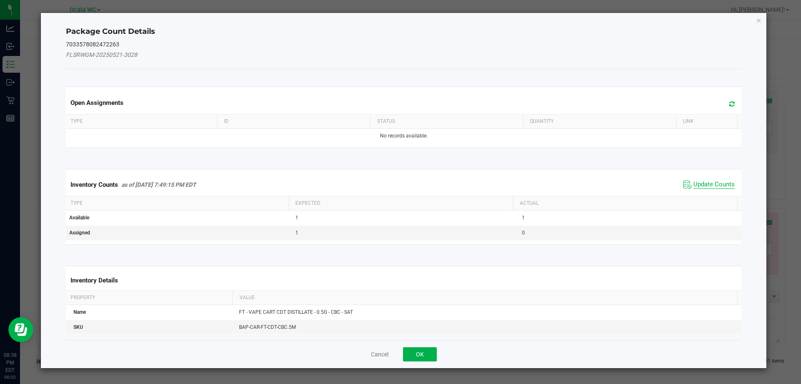
click at [702, 182] on span "Update Counts" at bounding box center [714, 184] width 41 height 8
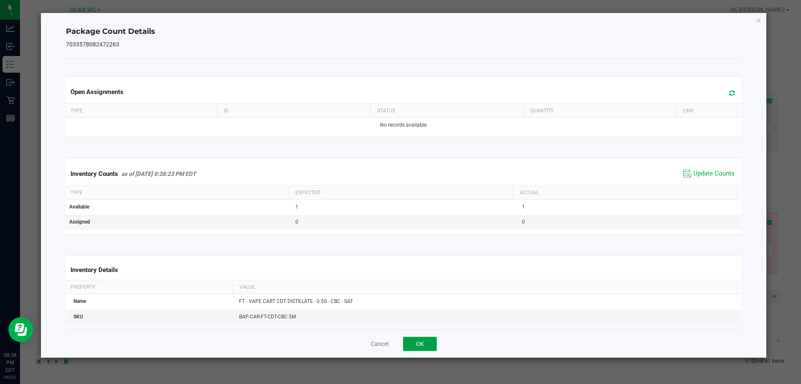
drag, startPoint x: 425, startPoint y: 338, endPoint x: 401, endPoint y: 324, distance: 28.2
click at [424, 338] on button "OK" at bounding box center [420, 343] width 34 height 14
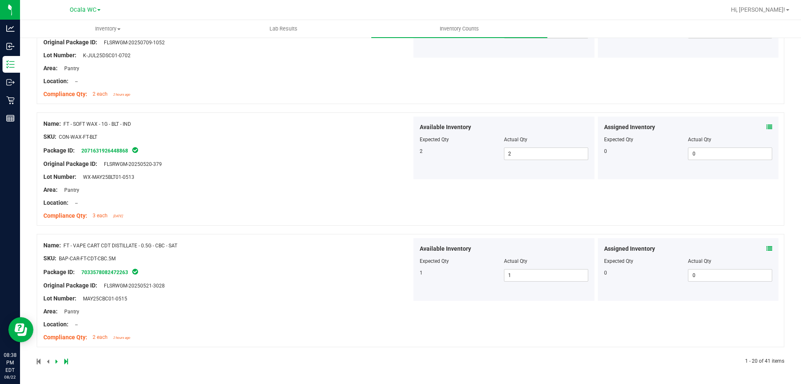
scroll to position [2209, 0]
click at [370, 296] on div "Lot Number: MAY25CBC01-0515" at bounding box center [227, 298] width 369 height 9
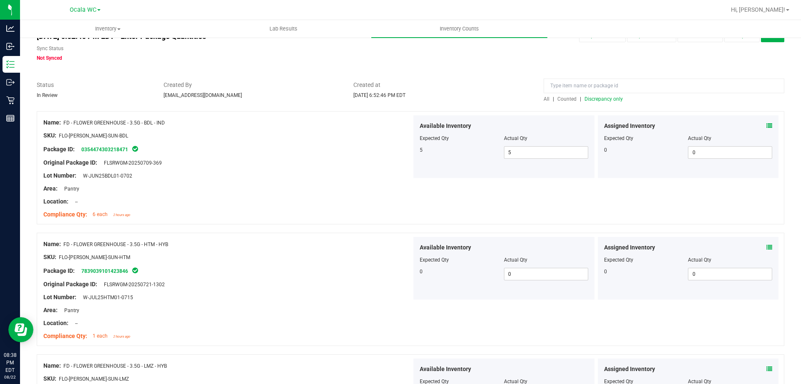
scroll to position [0, 0]
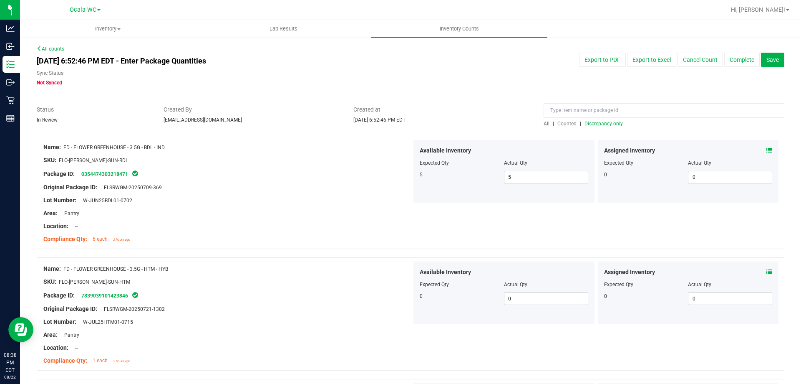
click at [607, 121] on span "Discrepancy only" at bounding box center [604, 124] width 38 height 6
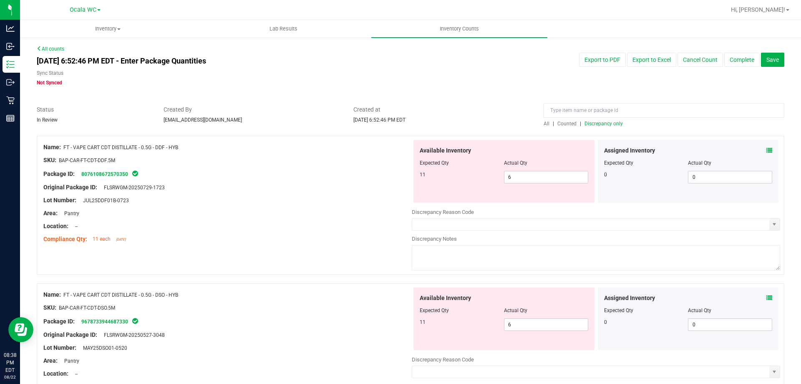
drag, startPoint x: 363, startPoint y: 199, endPoint x: 412, endPoint y: 200, distance: 49.7
click at [362, 199] on div "Lot Number: JUL25DDF01B-0723" at bounding box center [227, 200] width 369 height 9
click at [331, 186] on div "Original Package ID: FLSRWGM-20250729-1723" at bounding box center [227, 187] width 369 height 9
click at [767, 149] on icon at bounding box center [770, 150] width 6 height 6
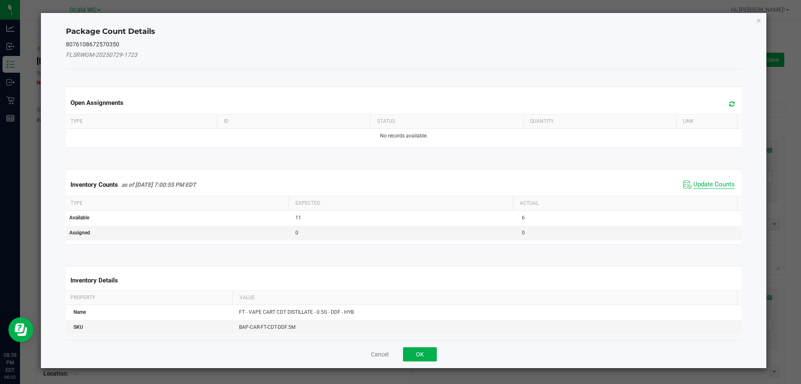
click at [696, 184] on span "Update Counts" at bounding box center [714, 184] width 41 height 8
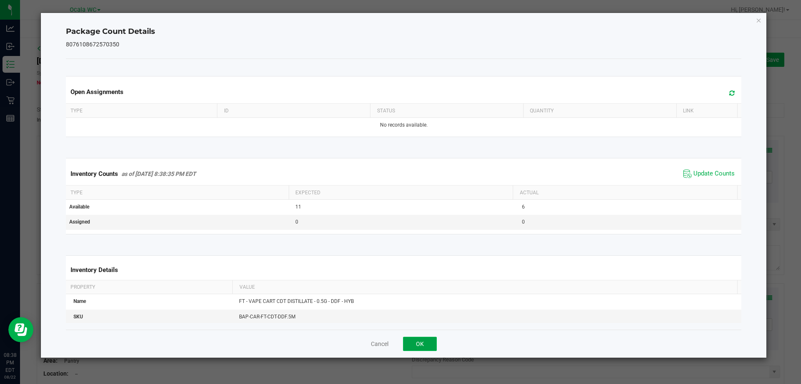
click at [429, 345] on button "OK" at bounding box center [420, 343] width 34 height 14
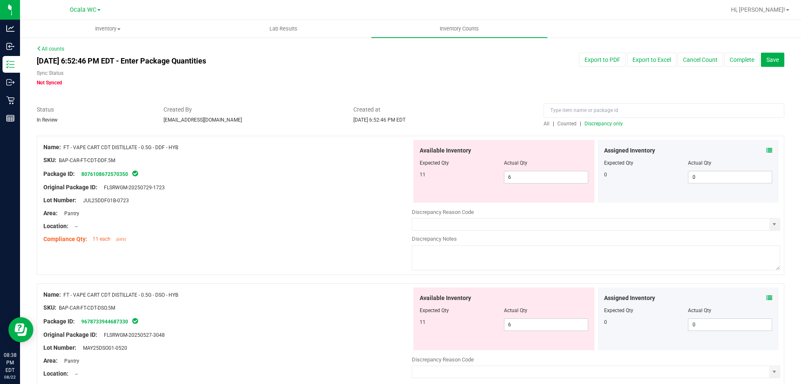
click at [331, 224] on div "Location: --" at bounding box center [227, 226] width 369 height 9
click at [519, 174] on div "Available Inventory Expected Qty Actual Qty 11 6 6" at bounding box center [504, 171] width 181 height 63
click at [519, 175] on span "6 6" at bounding box center [546, 177] width 84 height 13
click at [519, 175] on input "6" at bounding box center [546, 177] width 83 height 12
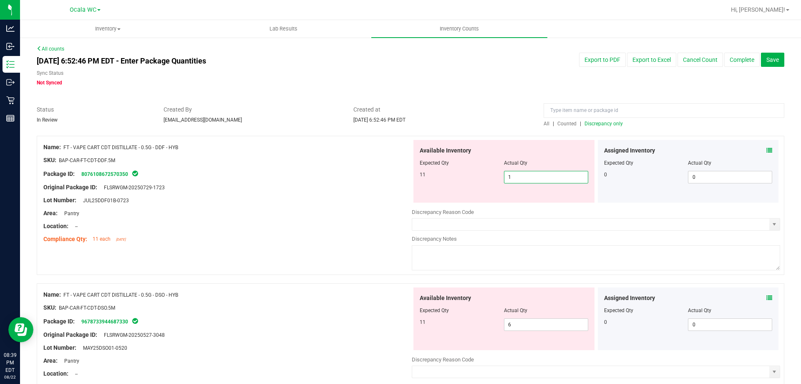
type input "11"
drag, startPoint x: 337, startPoint y: 187, endPoint x: 377, endPoint y: 209, distance: 45.4
click at [338, 187] on div "Original Package ID: FLSRWGM-20250729-1723" at bounding box center [227, 187] width 369 height 9
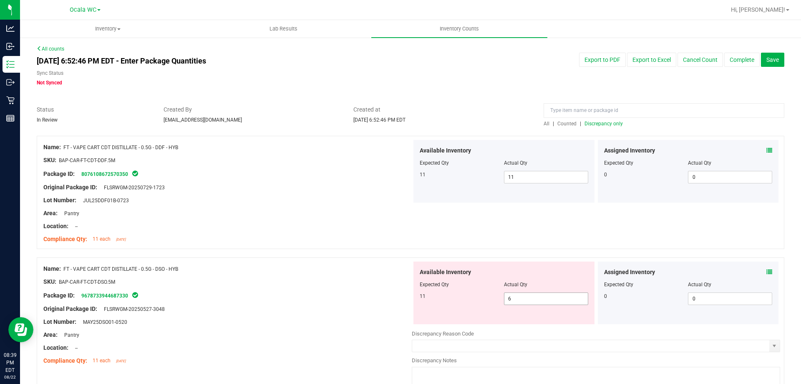
click at [527, 294] on span "6 6" at bounding box center [546, 298] width 84 height 13
click at [527, 294] on input "6" at bounding box center [546, 299] width 83 height 12
type input "11"
click at [401, 280] on div "SKU: BAP-CAR-FT-CDT-DSO.5M" at bounding box center [227, 281] width 369 height 9
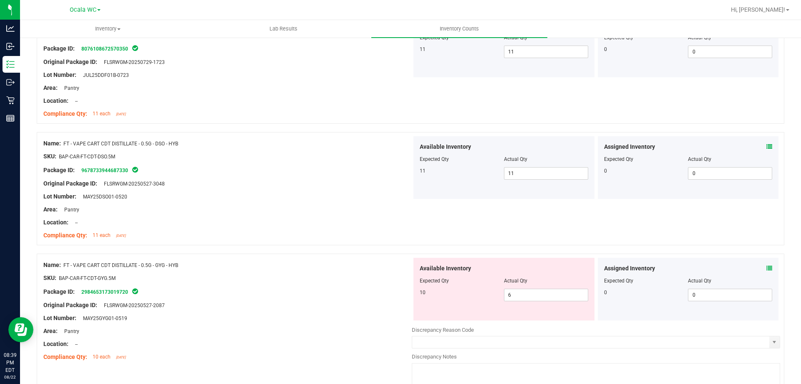
scroll to position [167, 0]
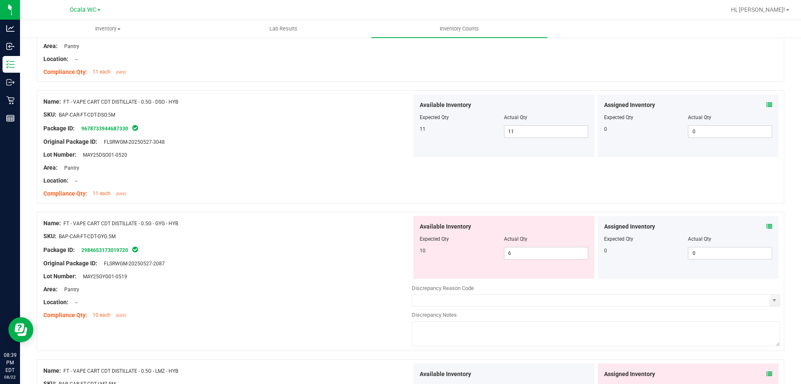
click at [339, 262] on div "Original Package ID: FLSRWGM-20250527-2087" at bounding box center [227, 263] width 369 height 9
click at [520, 250] on span "6 6" at bounding box center [546, 253] width 84 height 13
click at [520, 250] on input "6" at bounding box center [546, 253] width 83 height 12
type input "4"
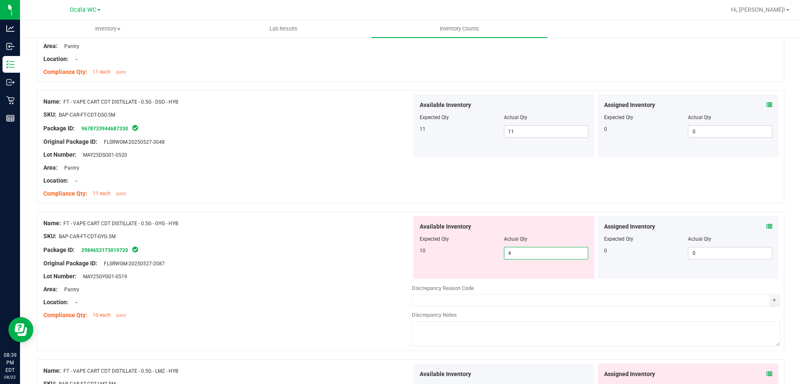
click at [352, 297] on div at bounding box center [227, 295] width 369 height 4
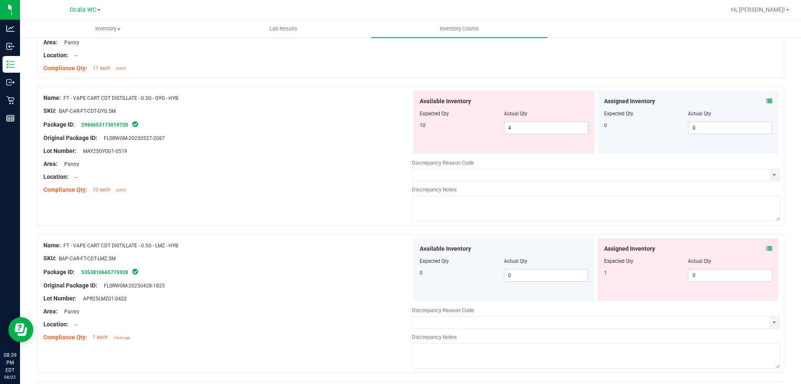
scroll to position [334, 0]
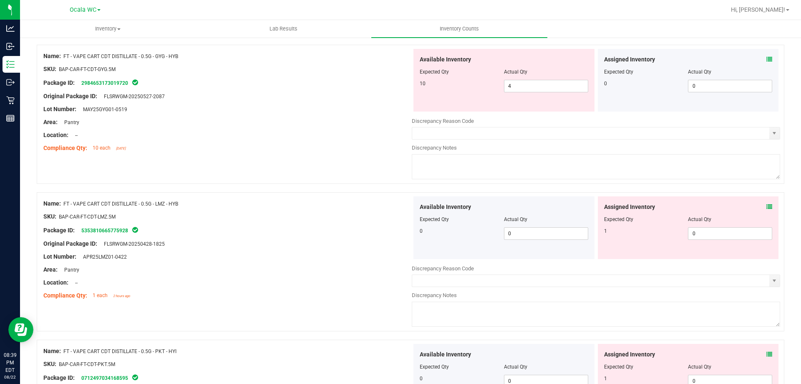
click at [767, 205] on icon at bounding box center [770, 207] width 6 height 6
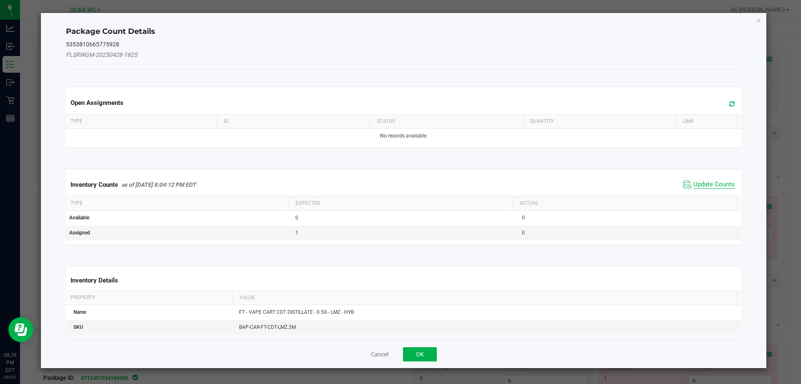
click at [711, 184] on span "Update Counts" at bounding box center [714, 184] width 41 height 8
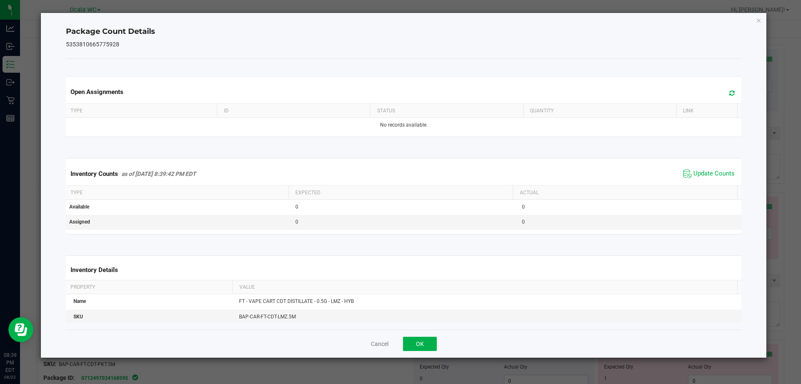
click at [414, 336] on div "Cancel OK" at bounding box center [404, 343] width 676 height 28
click at [344, 280] on th "Value" at bounding box center [484, 287] width 505 height 14
drag, startPoint x: 425, startPoint y: 339, endPoint x: 364, endPoint y: 309, distance: 68.5
click at [422, 338] on button "OK" at bounding box center [420, 343] width 34 height 14
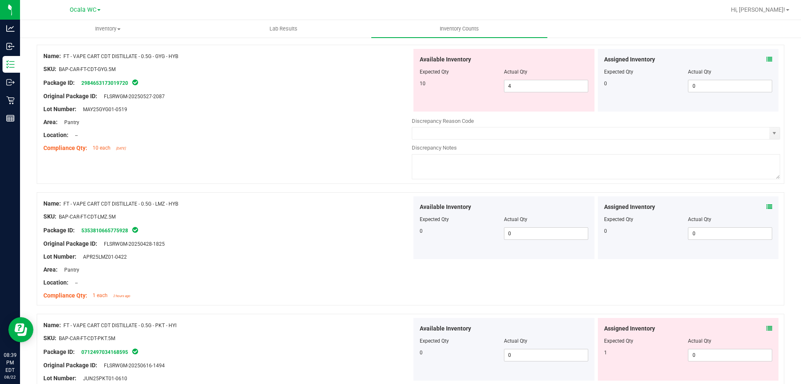
click at [340, 291] on div "Compliance Qty: 1 each 2 hours ago" at bounding box center [227, 295] width 369 height 9
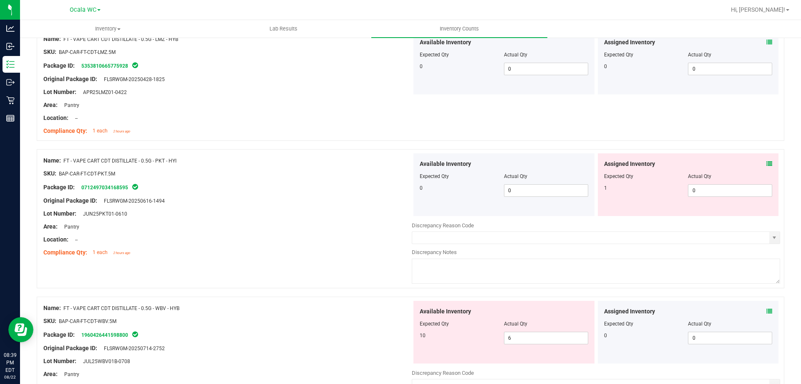
scroll to position [501, 0]
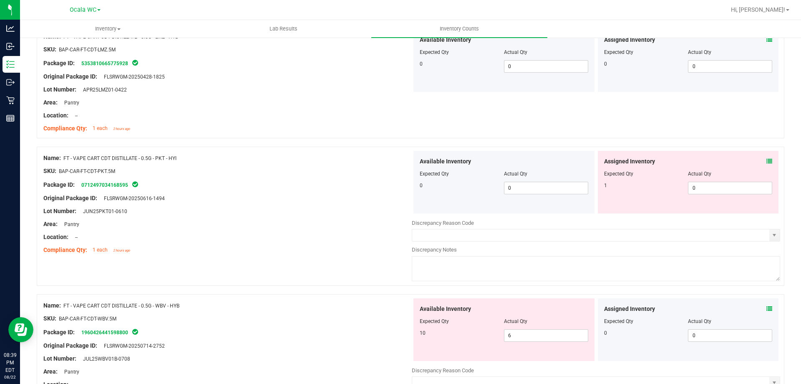
click at [767, 161] on icon at bounding box center [770, 161] width 6 height 6
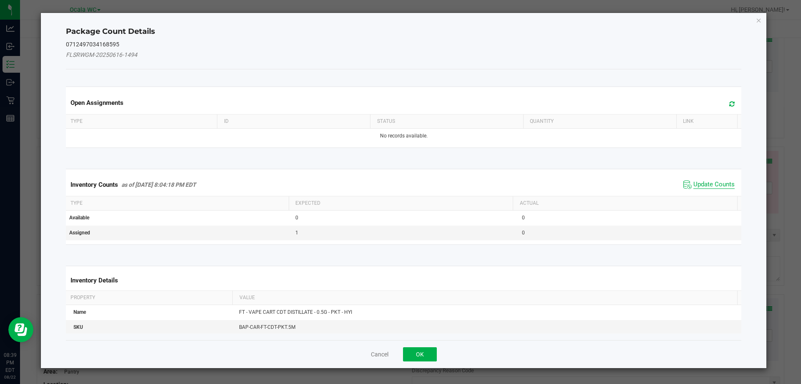
click at [703, 185] on span "Update Counts" at bounding box center [714, 184] width 41 height 8
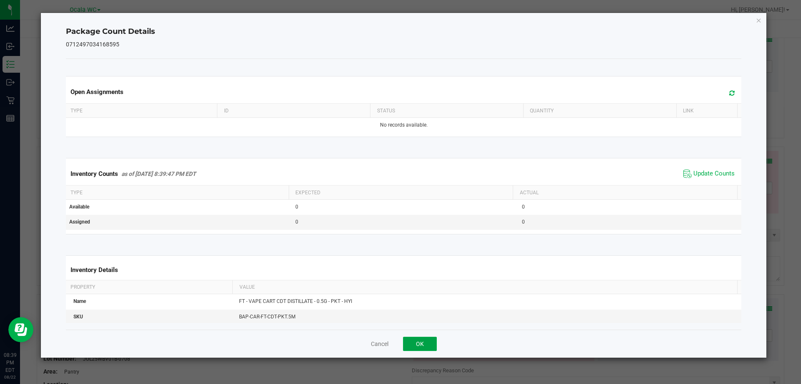
click at [424, 338] on button "OK" at bounding box center [420, 343] width 34 height 14
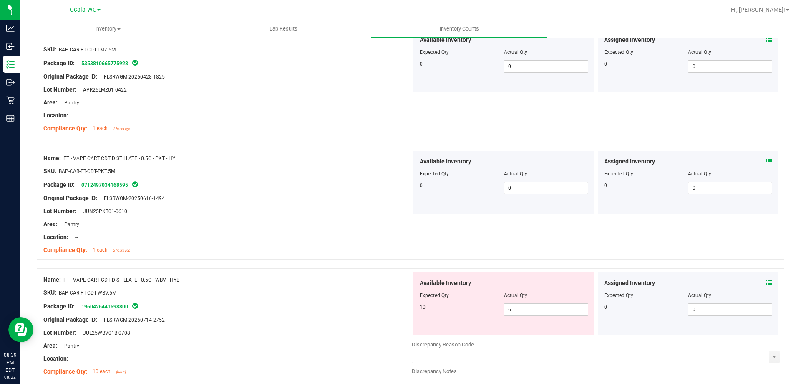
click at [358, 281] on div "Name: FT - VAPE CART CDT DISTILLATE - 0.5G - WBV - HYB" at bounding box center [227, 279] width 369 height 9
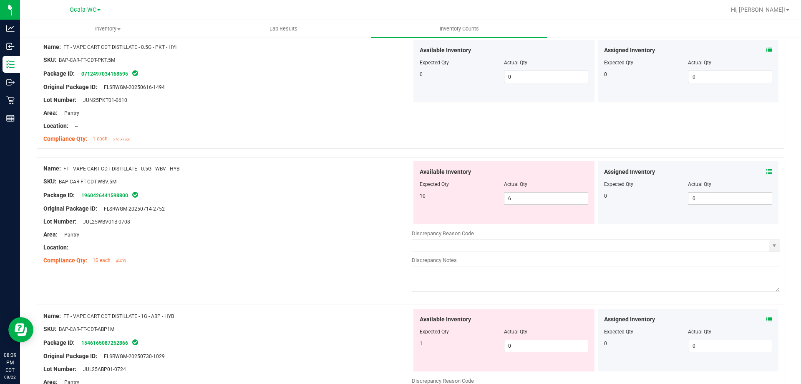
scroll to position [626, 0]
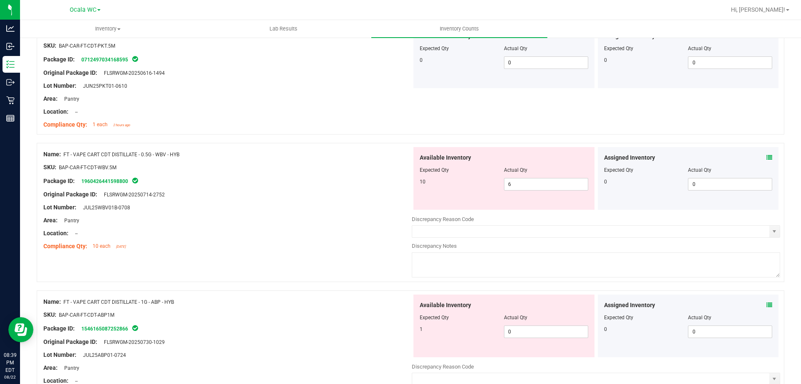
click at [767, 156] on icon at bounding box center [770, 157] width 6 height 6
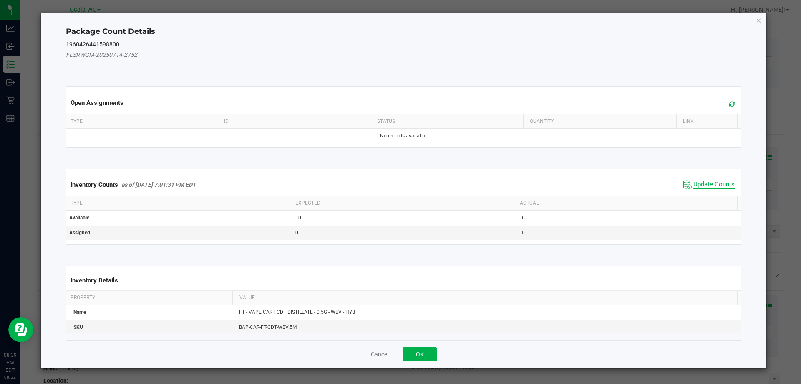
click at [708, 180] on span "Update Counts" at bounding box center [714, 184] width 41 height 8
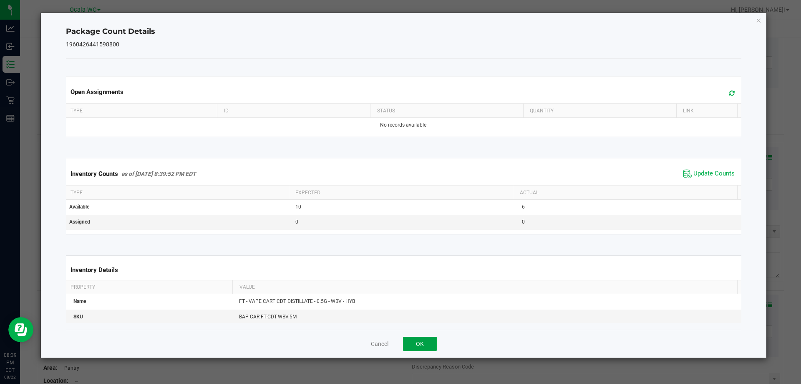
click at [424, 340] on button "OK" at bounding box center [420, 343] width 34 height 14
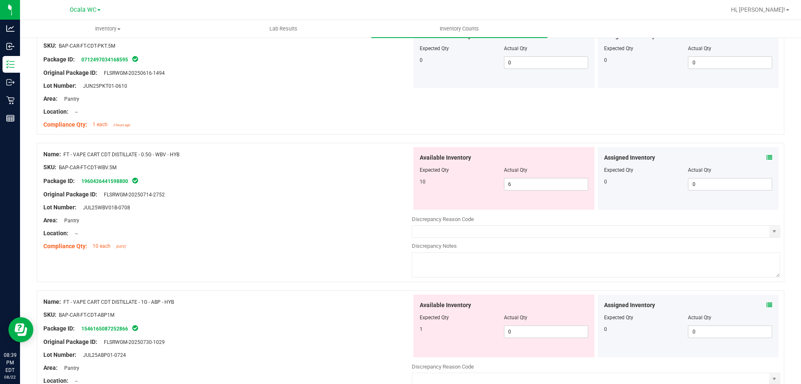
click at [347, 235] on div "Location: --" at bounding box center [227, 233] width 369 height 9
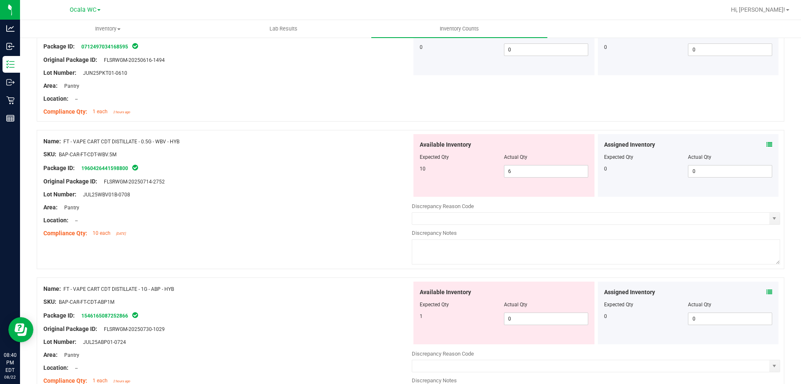
scroll to position [643, 0]
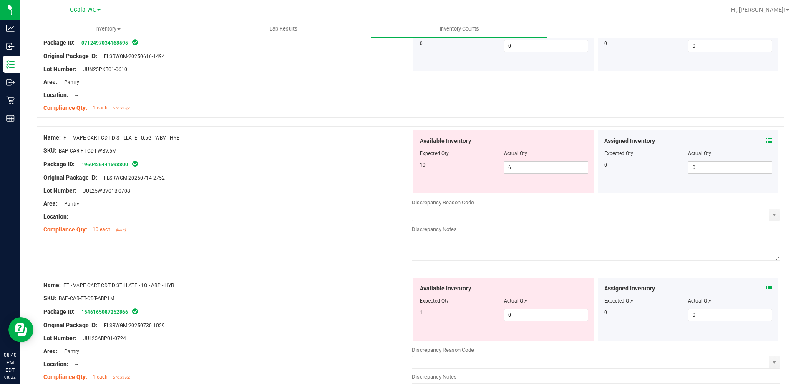
click at [536, 176] on div "Available Inventory Expected Qty Actual Qty 10 6 6" at bounding box center [504, 161] width 181 height 63
click at [538, 171] on span "6 6" at bounding box center [546, 167] width 84 height 13
click at [538, 171] on input "6" at bounding box center [546, 168] width 83 height 12
type input "10"
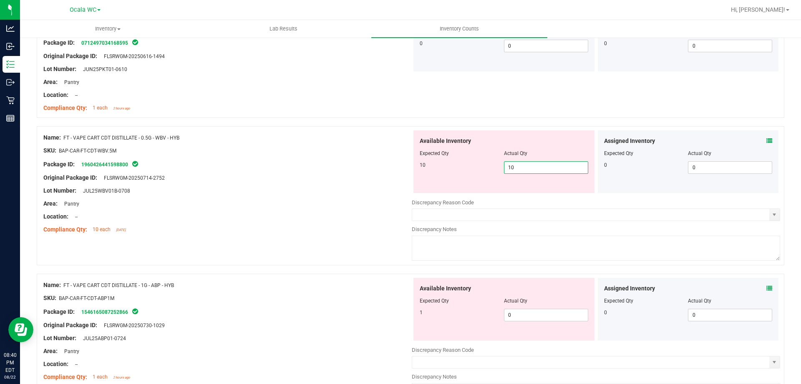
drag, startPoint x: 345, startPoint y: 207, endPoint x: 360, endPoint y: 215, distance: 16.6
click at [355, 213] on div "Name: FT - VAPE CART CDT DISTILLATE - 0.5G - WBV - HYB SKU: BAP-CAR-FT-CDT-WBV.…" at bounding box center [227, 183] width 369 height 106
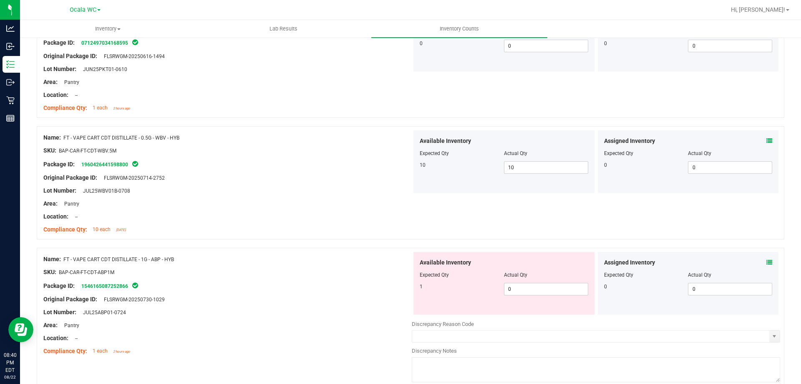
click at [767, 265] on span at bounding box center [770, 262] width 6 height 9
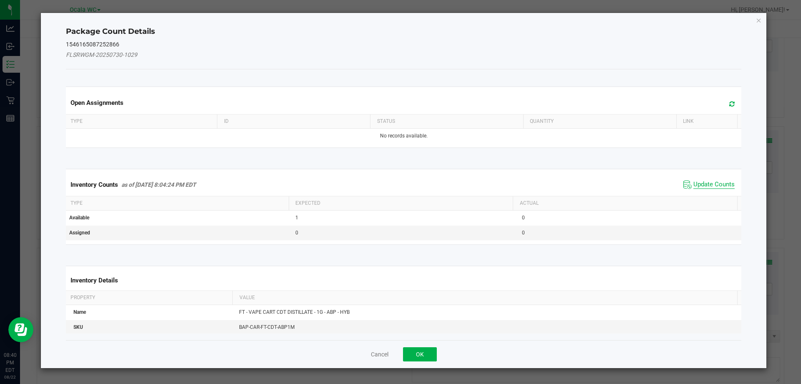
click at [716, 184] on span "Update Counts" at bounding box center [714, 184] width 41 height 8
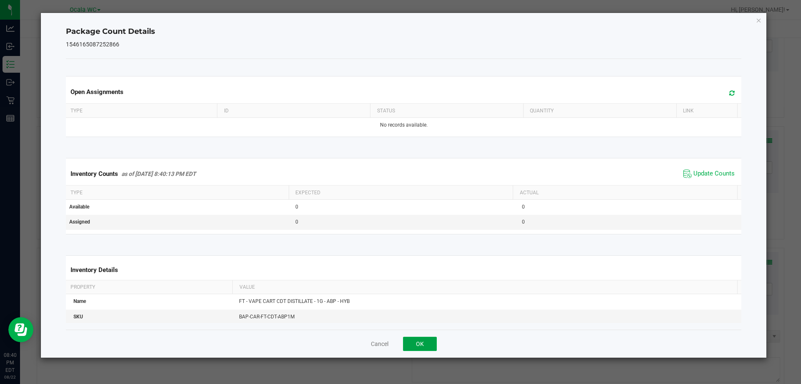
drag, startPoint x: 408, startPoint y: 348, endPoint x: 415, endPoint y: 347, distance: 6.7
click at [409, 348] on button "OK" at bounding box center [420, 343] width 34 height 14
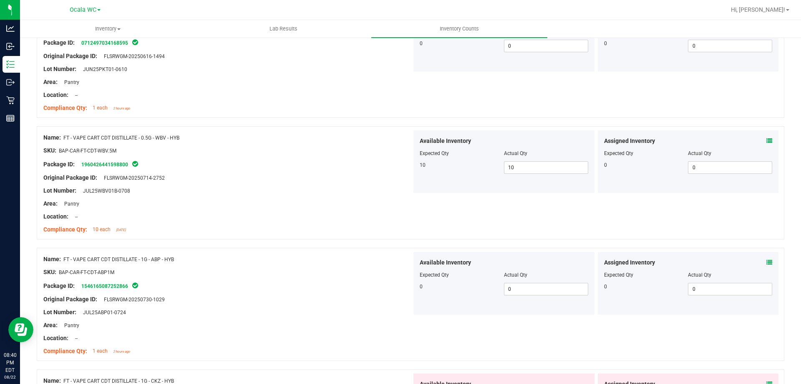
drag, startPoint x: 328, startPoint y: 281, endPoint x: 333, endPoint y: 280, distance: 4.3
click at [332, 281] on div "Package ID: 1546165087252866" at bounding box center [227, 285] width 369 height 10
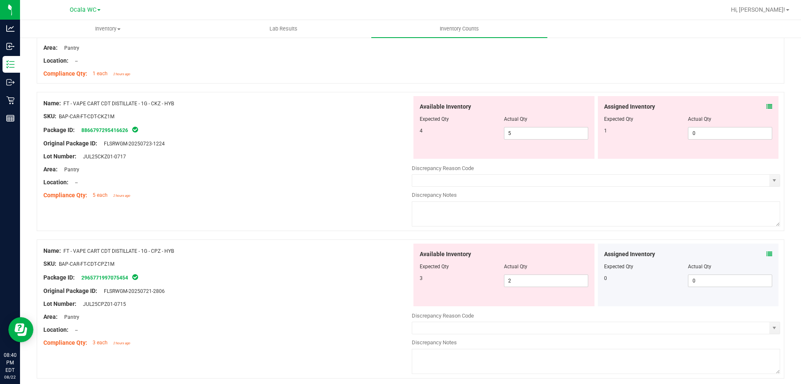
scroll to position [935, 0]
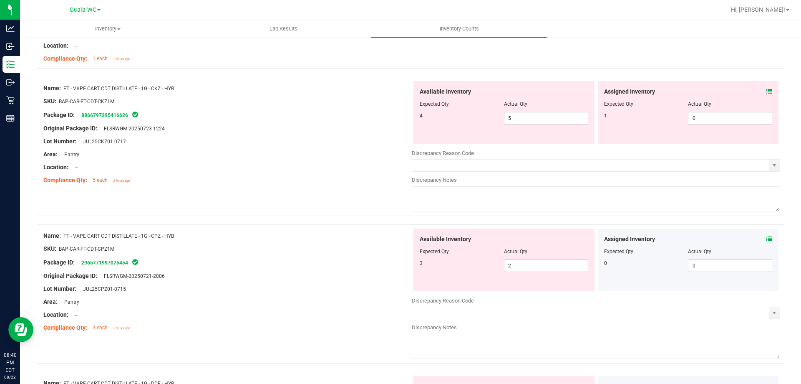
click at [282, 179] on div "Compliance Qty: 5 each 2 hours ago" at bounding box center [227, 180] width 369 height 9
click at [767, 92] on icon at bounding box center [770, 91] width 6 height 6
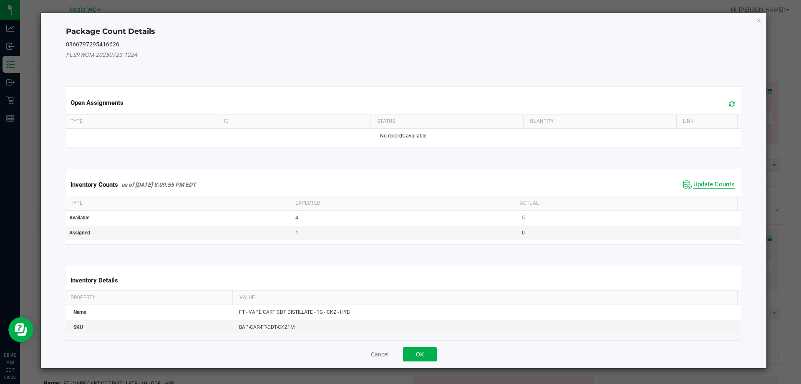
click at [709, 182] on span "Update Counts" at bounding box center [714, 184] width 41 height 8
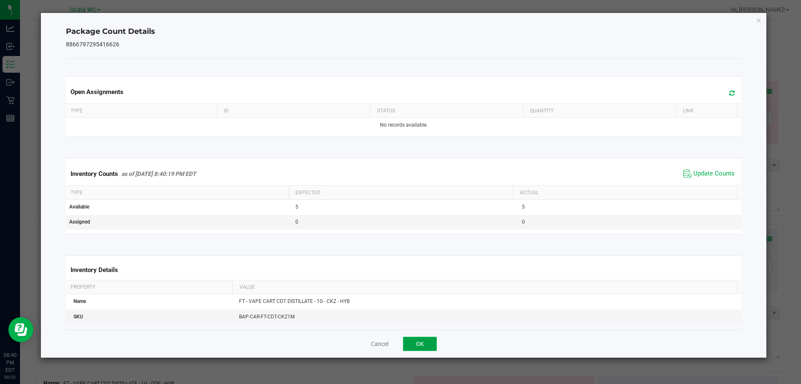
drag, startPoint x: 424, startPoint y: 345, endPoint x: 408, endPoint y: 316, distance: 32.9
click at [424, 343] on button "OK" at bounding box center [420, 343] width 34 height 14
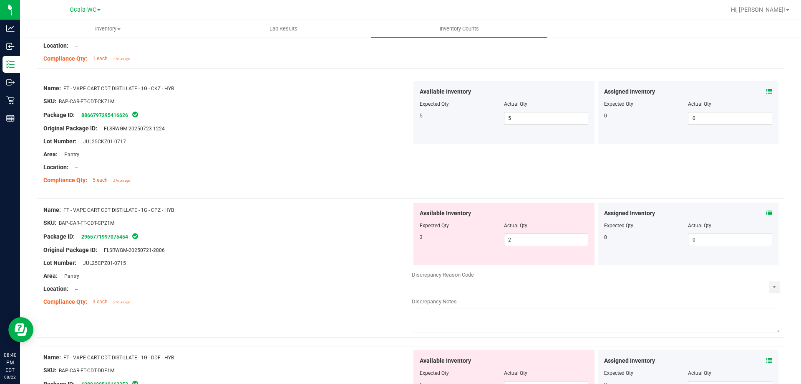
click at [374, 265] on div "Lot Number: JUL25CPZ01-0715" at bounding box center [227, 262] width 369 height 9
click at [767, 211] on icon at bounding box center [770, 213] width 6 height 6
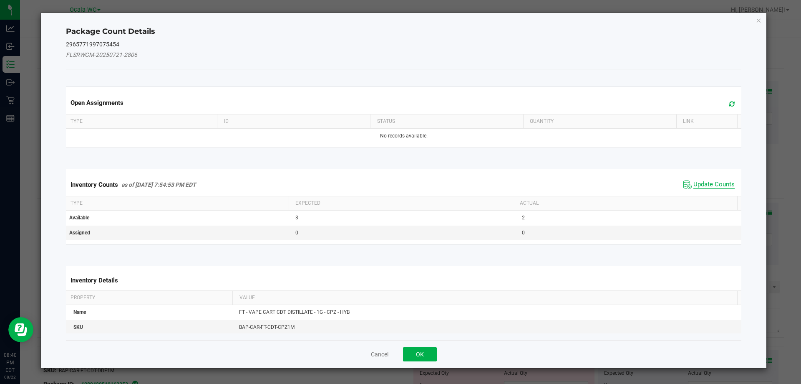
click at [706, 182] on span "Update Counts" at bounding box center [714, 184] width 41 height 8
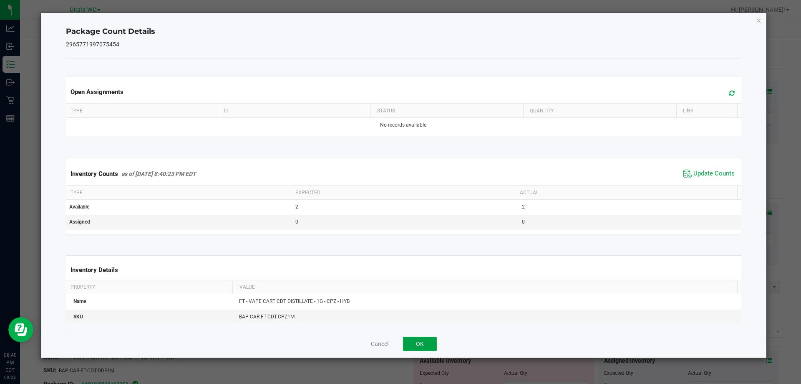
click at [428, 339] on button "OK" at bounding box center [420, 343] width 34 height 14
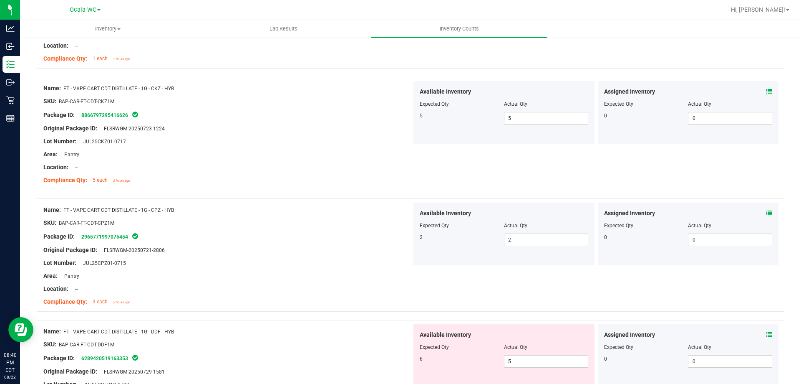
click at [388, 277] on div "Area: Pantry" at bounding box center [227, 275] width 369 height 9
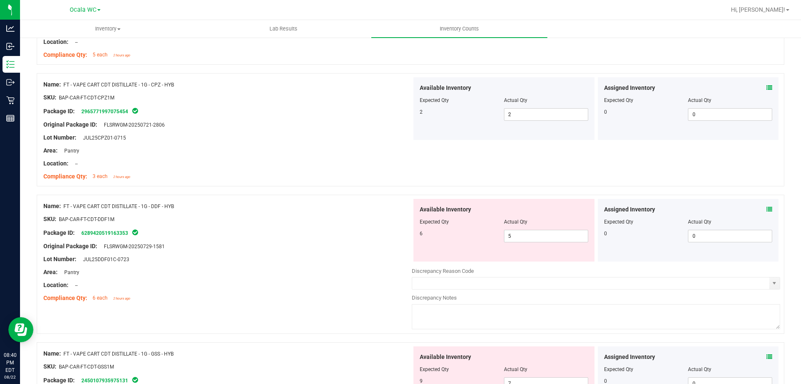
scroll to position [1102, 0]
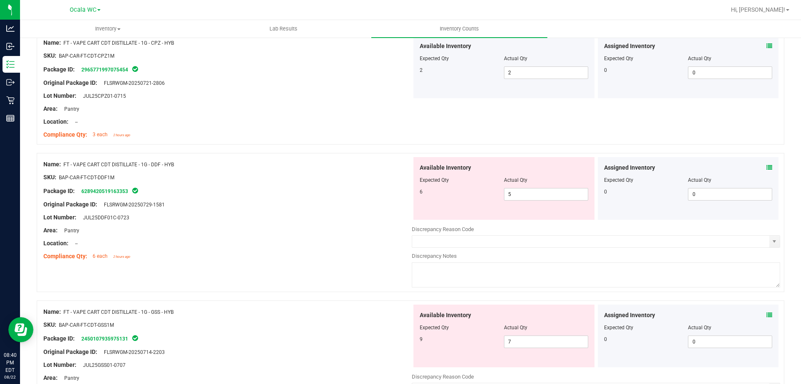
click at [766, 165] on div "Assigned Inventory Expected Qty Actual Qty 0 0 0" at bounding box center [688, 188] width 181 height 63
click at [767, 167] on icon at bounding box center [770, 167] width 6 height 6
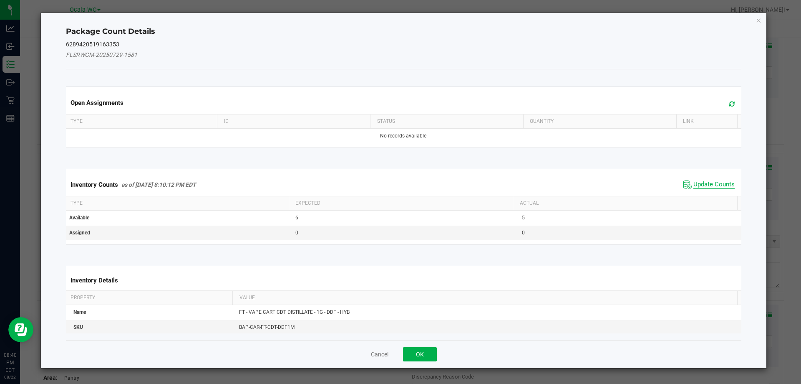
click at [719, 181] on span "Update Counts" at bounding box center [714, 184] width 41 height 8
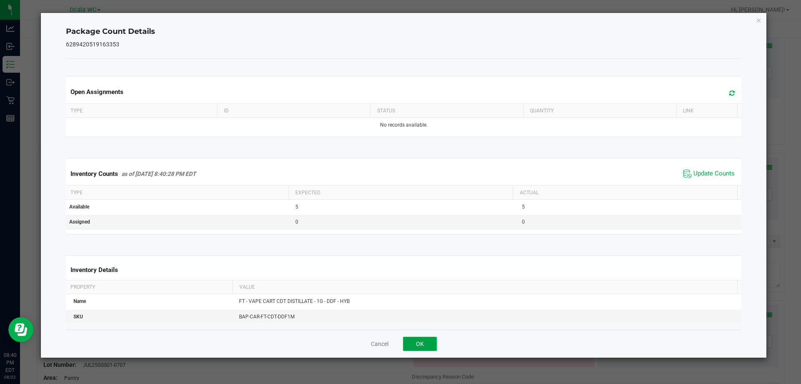
click at [422, 346] on button "OK" at bounding box center [420, 343] width 34 height 14
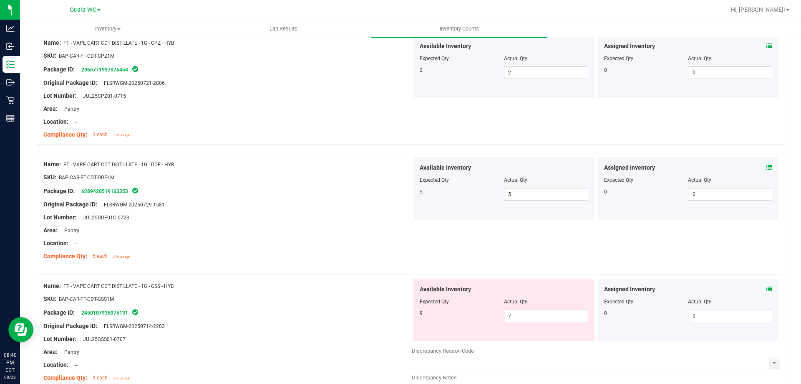
click at [365, 264] on div "Name: FT - VAPE CART CDT DISTILLATE - 1G - DDF - HYB SKU: BAP-CAR-FT-CDT-DDF1M …" at bounding box center [411, 209] width 748 height 113
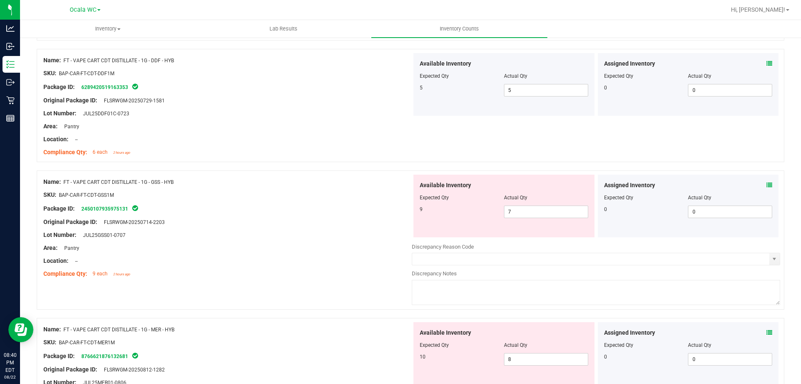
scroll to position [1227, 0]
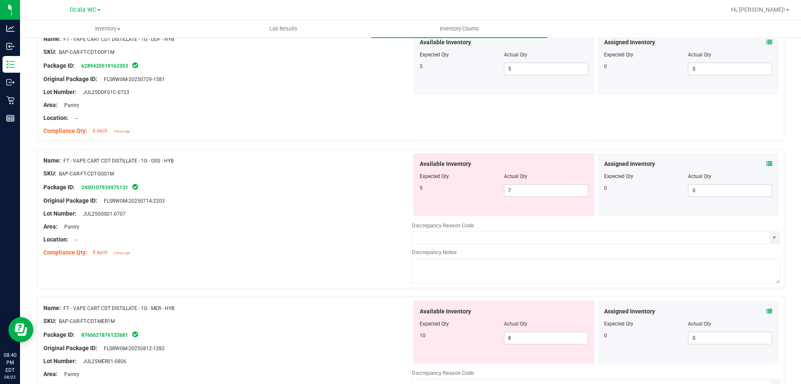
click at [767, 164] on icon at bounding box center [770, 164] width 6 height 6
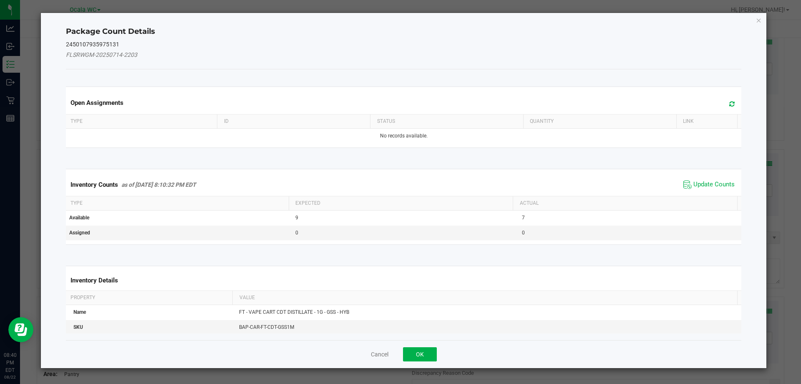
click at [720, 179] on span "Update Counts" at bounding box center [710, 184] width 56 height 13
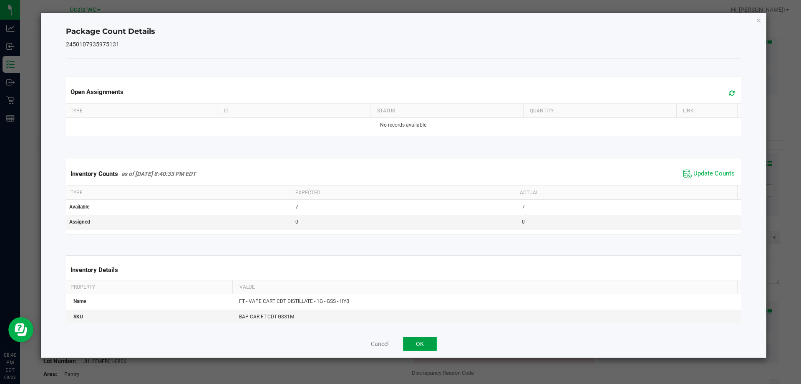
click at [434, 342] on button "OK" at bounding box center [420, 343] width 34 height 14
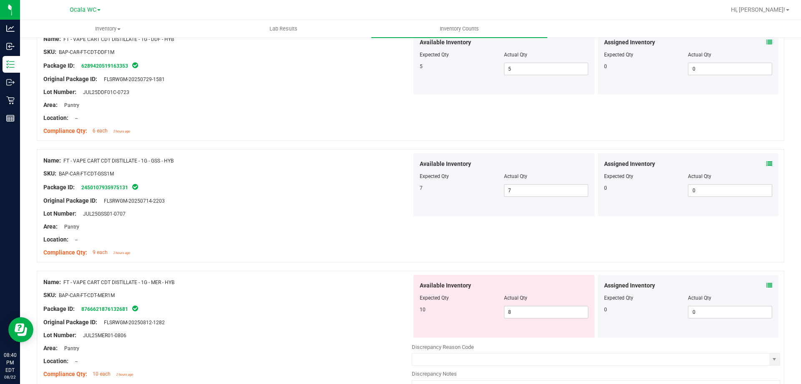
click at [355, 272] on div "Name: FT - VAPE CART CDT DISTILLATE - 1G - MER - HYB SKU: BAP-CAR-FT-CDT-MER1M …" at bounding box center [411, 339] width 748 height 139
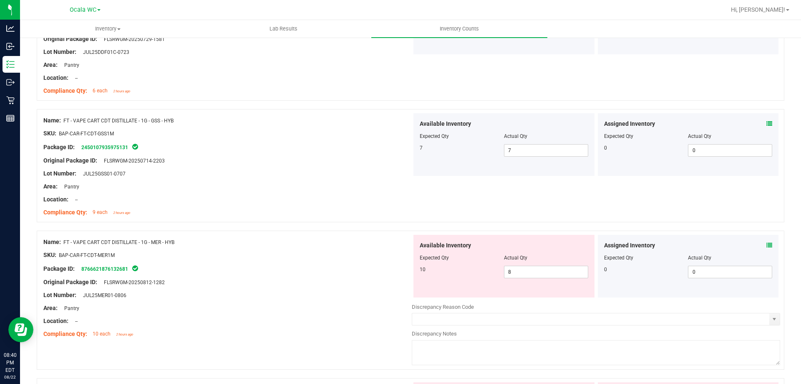
scroll to position [1352, 0]
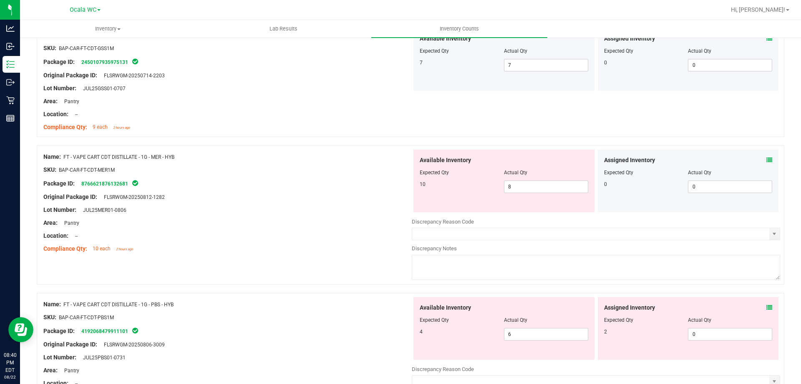
click at [767, 157] on icon at bounding box center [770, 160] width 6 height 6
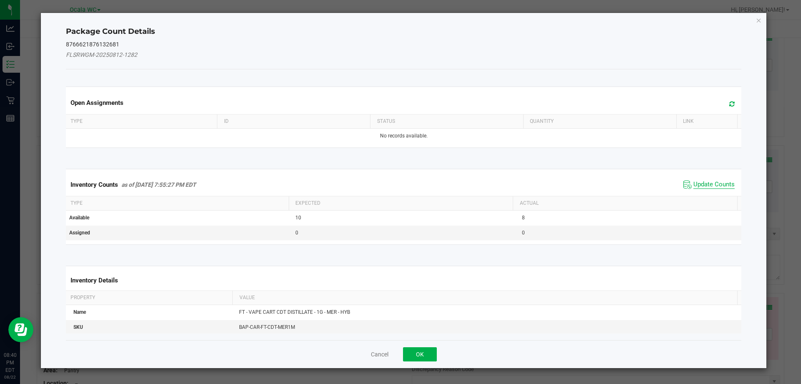
click at [703, 183] on span "Update Counts" at bounding box center [714, 184] width 41 height 8
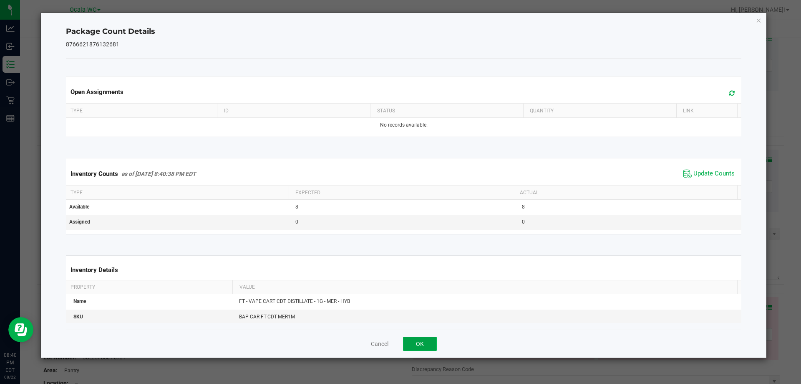
click at [434, 339] on button "OK" at bounding box center [420, 343] width 34 height 14
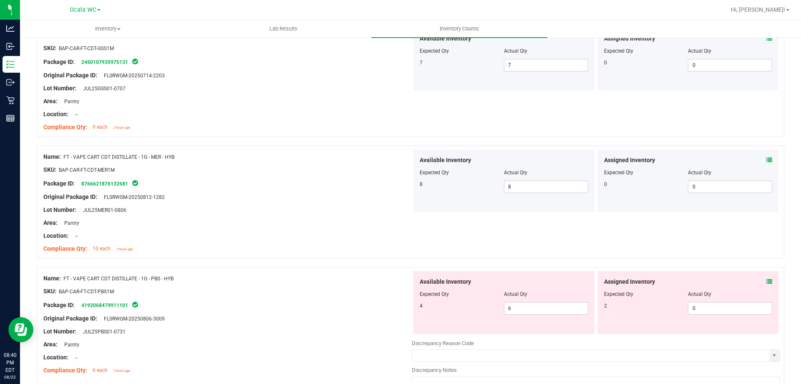
click at [333, 314] on div "Original Package ID: FLSRWGM-20250806-3009" at bounding box center [227, 318] width 369 height 9
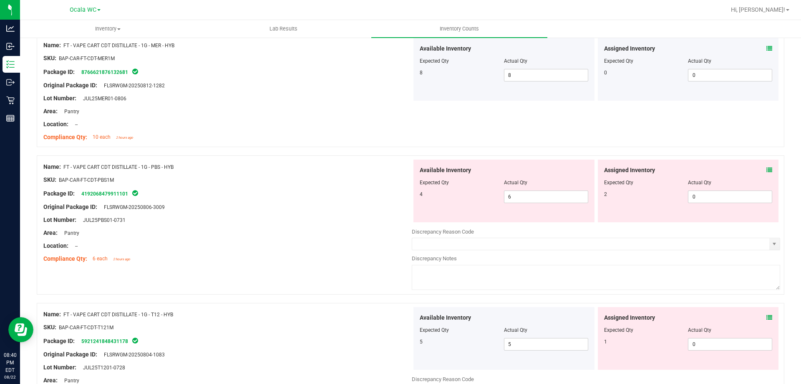
scroll to position [1477, 0]
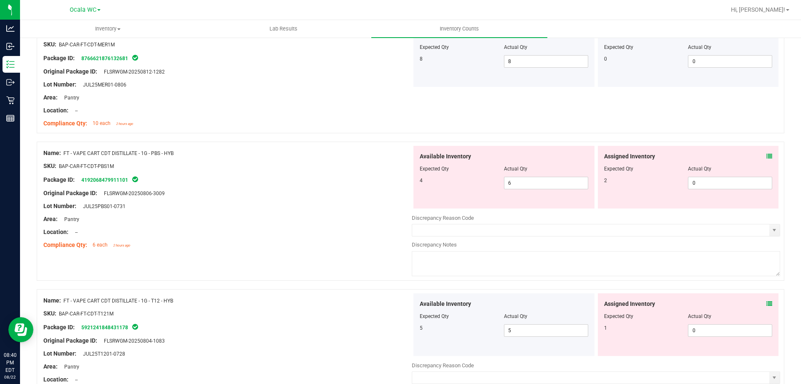
click at [767, 153] on icon at bounding box center [770, 156] width 6 height 6
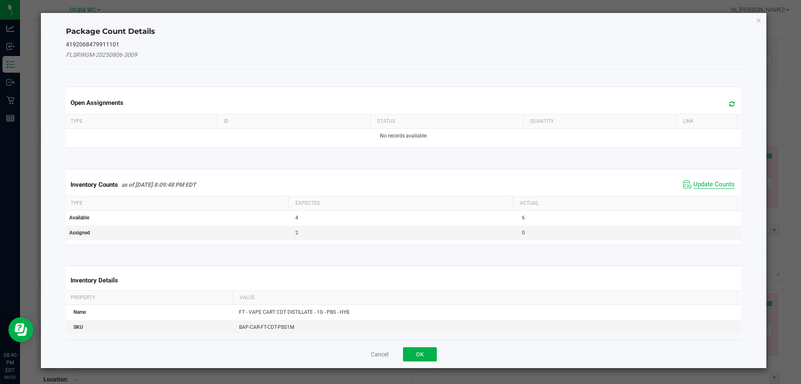
click at [720, 182] on span "Update Counts" at bounding box center [714, 184] width 41 height 8
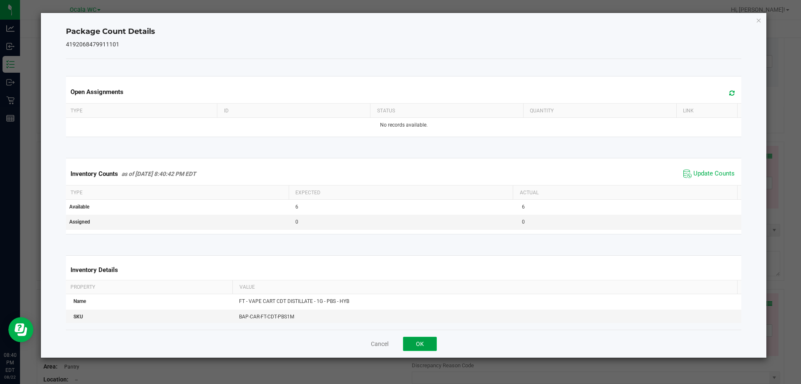
click at [420, 339] on button "OK" at bounding box center [420, 343] width 34 height 14
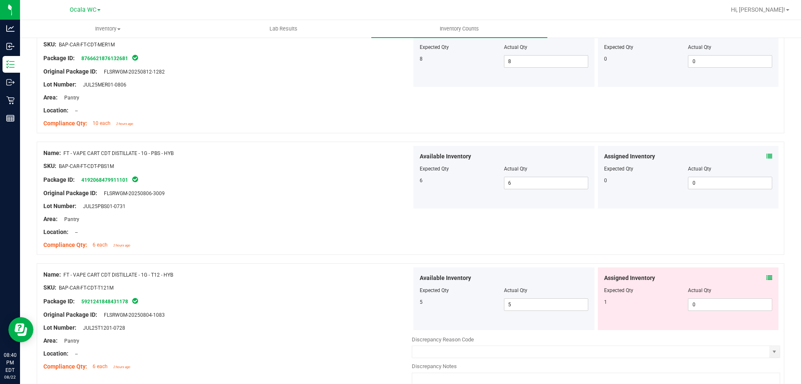
click at [374, 289] on div "SKU: BAP-CAR-FT-CDT-T121M" at bounding box center [227, 287] width 369 height 9
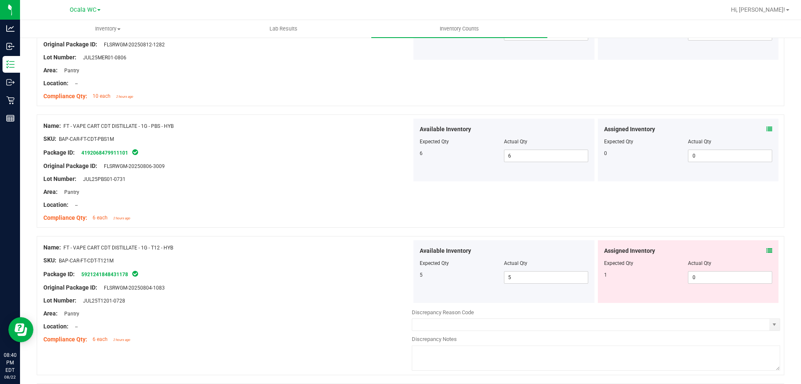
scroll to position [1519, 0]
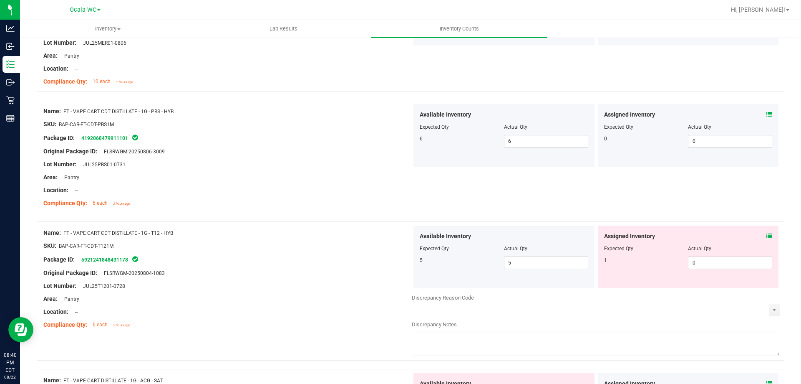
click at [767, 232] on div "Assigned Inventory Expected Qty Actual Qty 1 0 0" at bounding box center [688, 256] width 181 height 63
click at [767, 237] on icon at bounding box center [770, 236] width 6 height 6
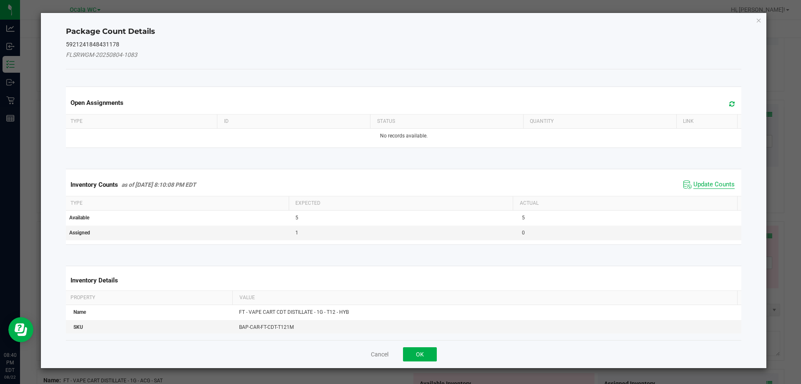
click at [702, 183] on span "Update Counts" at bounding box center [714, 184] width 41 height 8
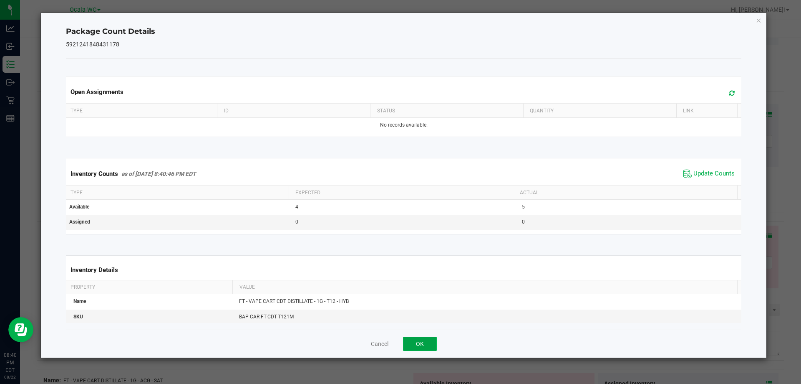
click at [423, 341] on button "OK" at bounding box center [420, 343] width 34 height 14
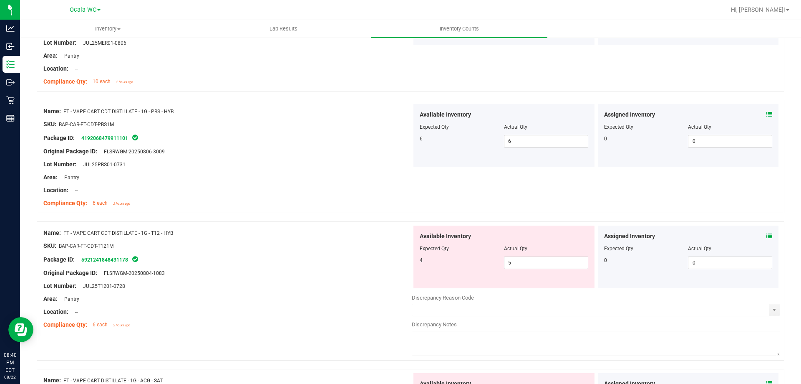
click at [359, 249] on div "SKU: BAP-CAR-FT-CDT-T121M" at bounding box center [227, 245] width 369 height 9
click at [545, 258] on span "5 5" at bounding box center [546, 262] width 84 height 13
click at [545, 258] on input "5" at bounding box center [546, 263] width 83 height 12
type input "4"
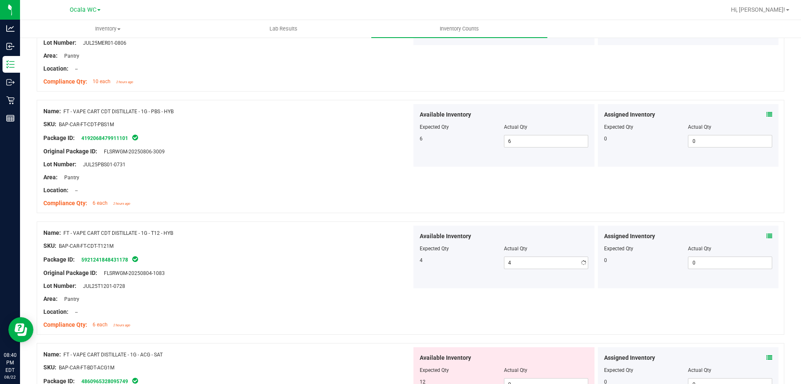
click at [382, 269] on div "Original Package ID: FLSRWGM-20250804-1083" at bounding box center [227, 272] width 369 height 9
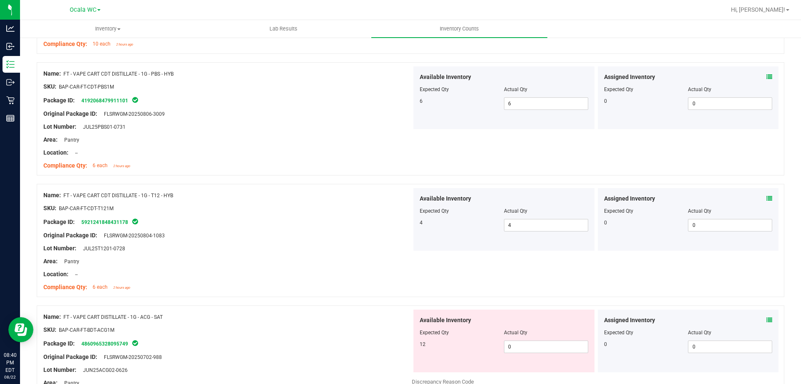
scroll to position [1603, 0]
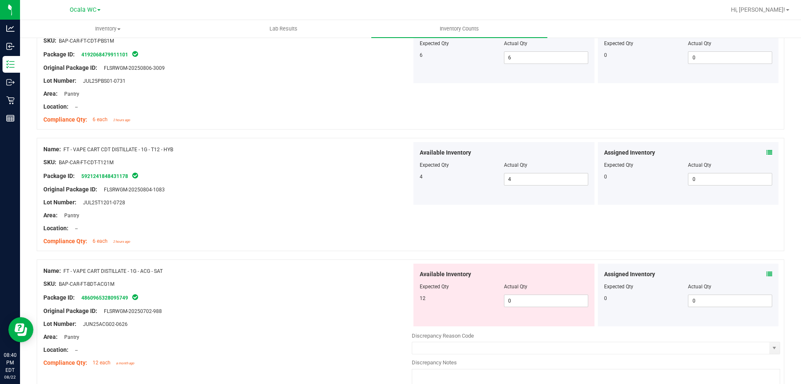
click at [758, 273] on div "Assigned Inventory" at bounding box center [688, 274] width 169 height 9
click at [767, 273] on icon at bounding box center [770, 274] width 6 height 6
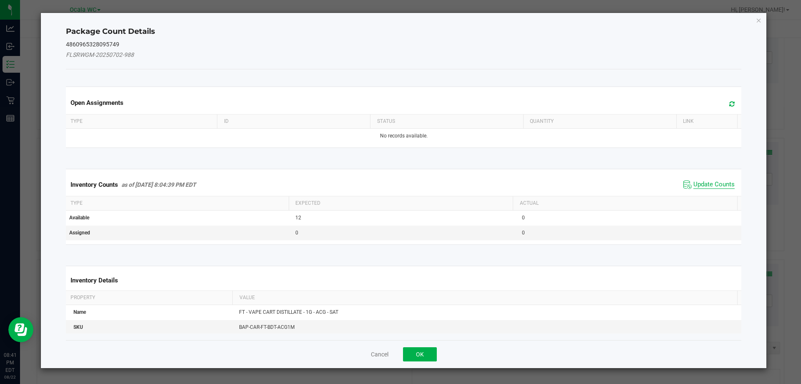
click at [713, 182] on span "Update Counts" at bounding box center [714, 184] width 41 height 8
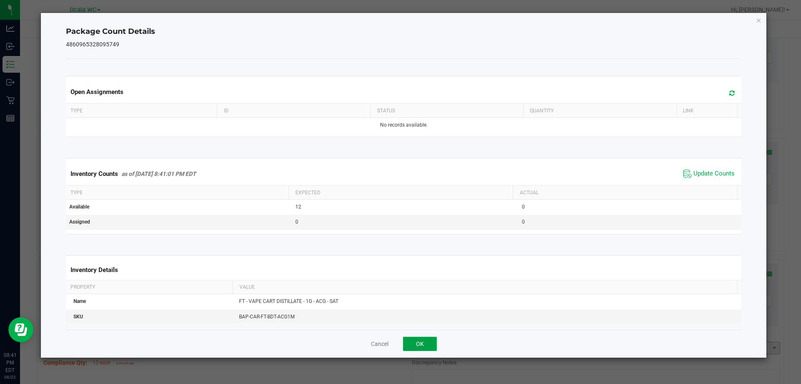
click at [419, 346] on button "OK" at bounding box center [420, 343] width 34 height 14
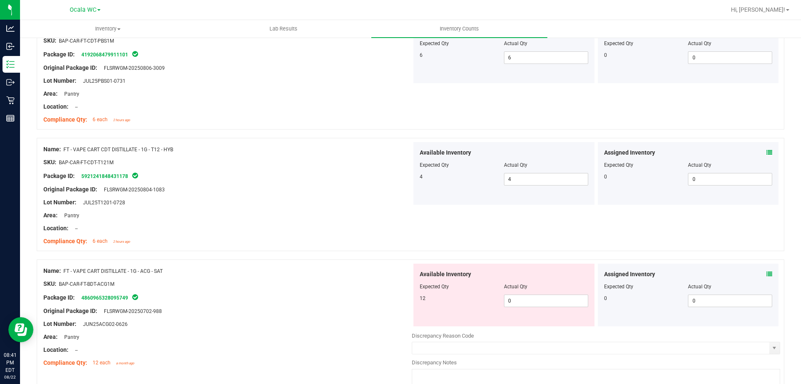
click at [353, 302] on div at bounding box center [227, 304] width 369 height 4
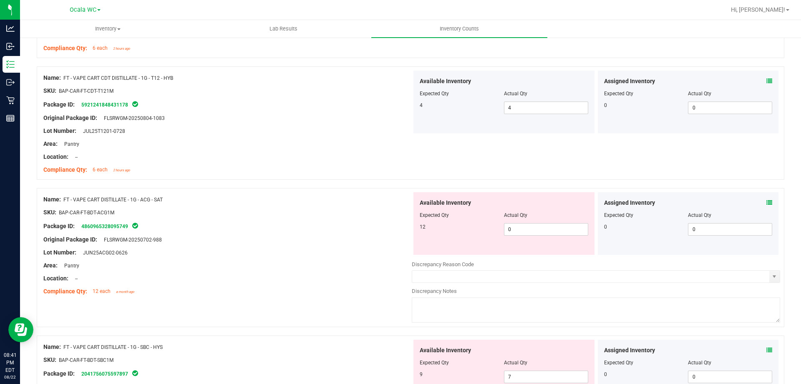
scroll to position [1686, 0]
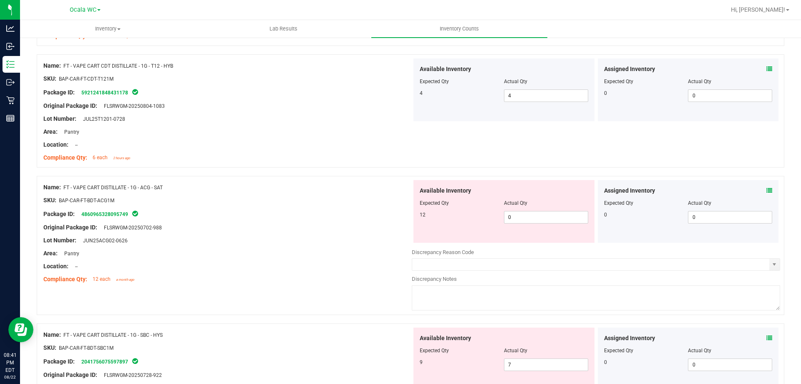
click at [350, 258] on div at bounding box center [227, 260] width 369 height 4
click at [521, 220] on span "0 0" at bounding box center [546, 217] width 84 height 13
click at [521, 220] on input "0" at bounding box center [546, 217] width 83 height 12
type input "12"
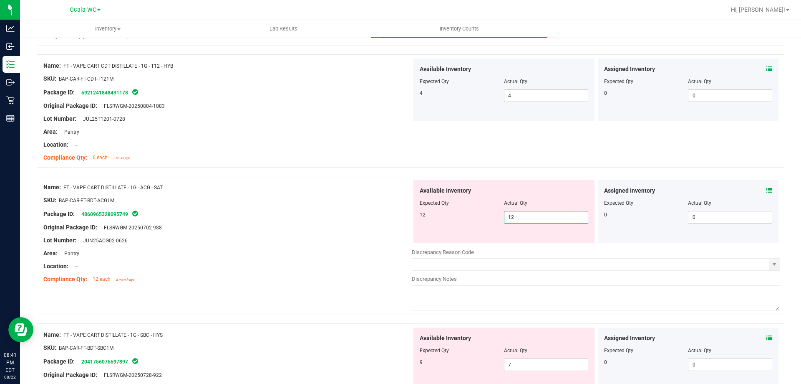
type input "12"
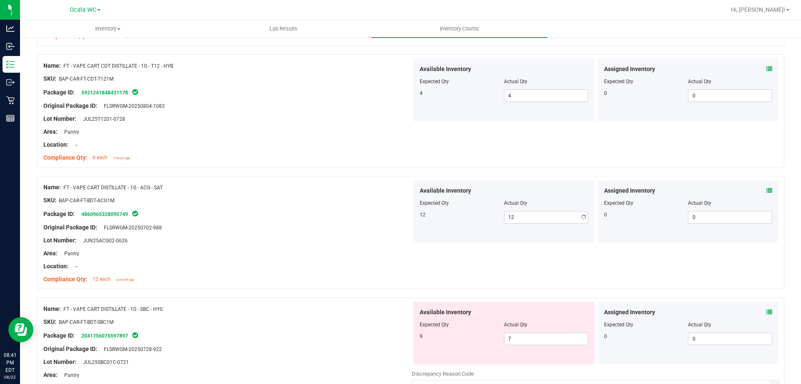
click at [309, 207] on div at bounding box center [227, 207] width 369 height 4
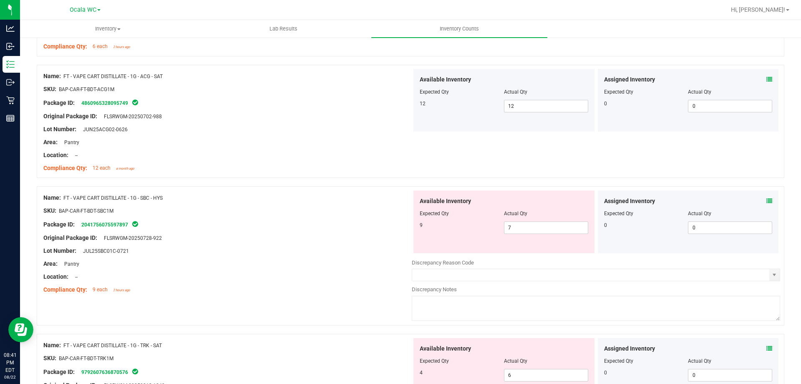
scroll to position [1811, 0]
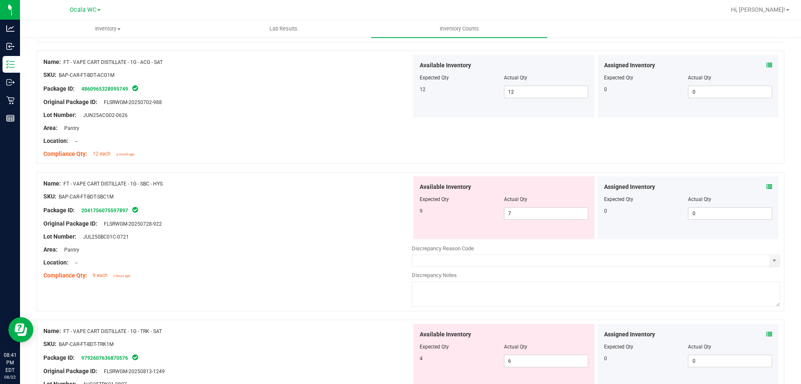
click at [767, 184] on icon at bounding box center [770, 187] width 6 height 6
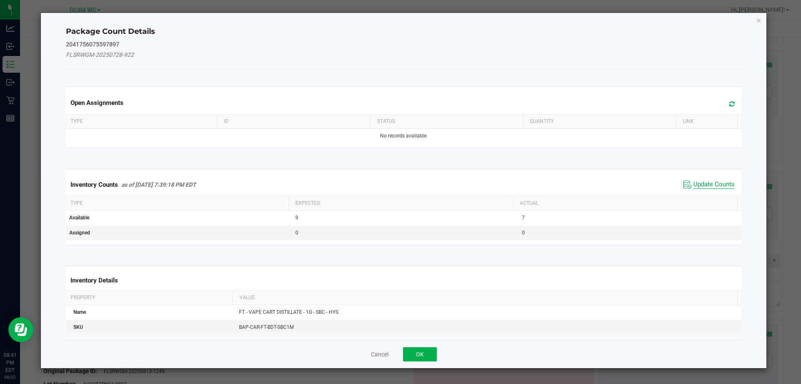
click at [725, 184] on span "Update Counts" at bounding box center [714, 184] width 41 height 8
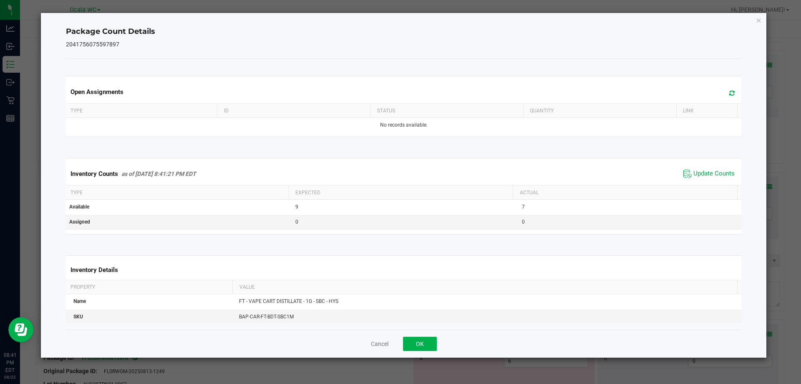
click at [703, 169] on span "Update Counts" at bounding box center [710, 173] width 56 height 13
click at [432, 336] on div "Cancel OK" at bounding box center [404, 343] width 676 height 28
drag, startPoint x: 423, startPoint y: 347, endPoint x: 412, endPoint y: 335, distance: 15.7
click at [423, 346] on button "OK" at bounding box center [420, 343] width 34 height 14
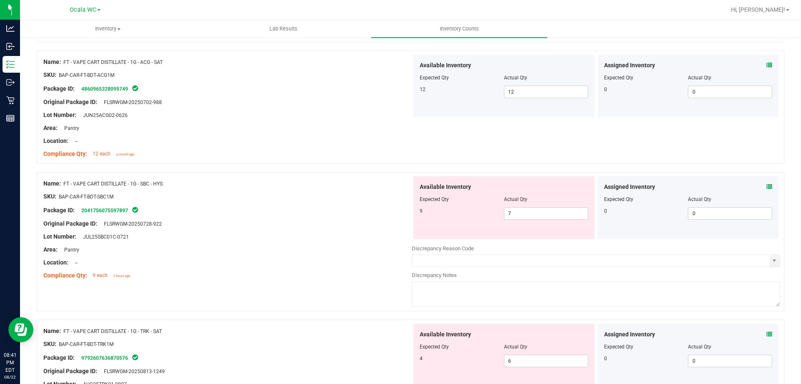
click at [305, 272] on div "Compliance Qty: 9 each 2 hours ago" at bounding box center [227, 275] width 369 height 9
click at [299, 276] on div "Compliance Qty: 9 each 2 hours ago" at bounding box center [227, 275] width 369 height 9
click at [340, 239] on div "Lot Number: JUL25SBC01C-0721" at bounding box center [227, 236] width 369 height 9
click at [520, 213] on span "7 7" at bounding box center [546, 213] width 84 height 13
click at [0, 0] on input "7" at bounding box center [0, 0] width 0 height 0
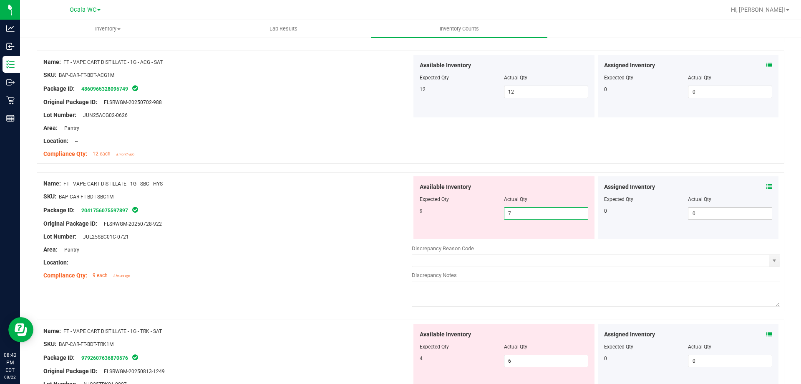
type input "6"
type input "9"
click at [383, 256] on div at bounding box center [227, 256] width 369 height 4
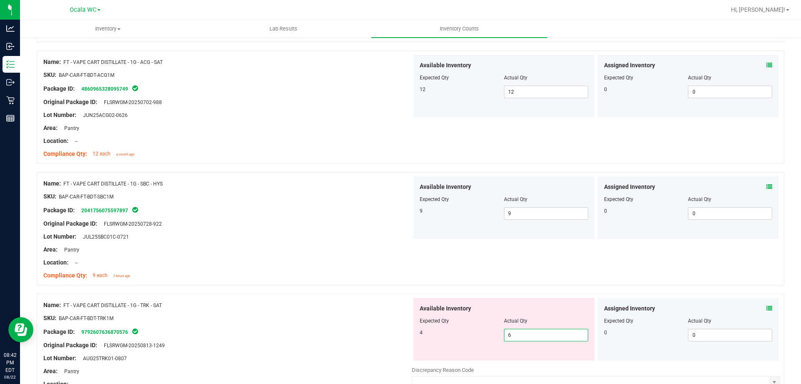
click at [547, 336] on span "6 6" at bounding box center [546, 334] width 84 height 13
click at [547, 336] on input "6" at bounding box center [546, 335] width 83 height 12
type input "4"
click at [364, 308] on div "Name: FT - VAPE CART DISTILLATE - 1G - TRK - SAT" at bounding box center [227, 304] width 369 height 9
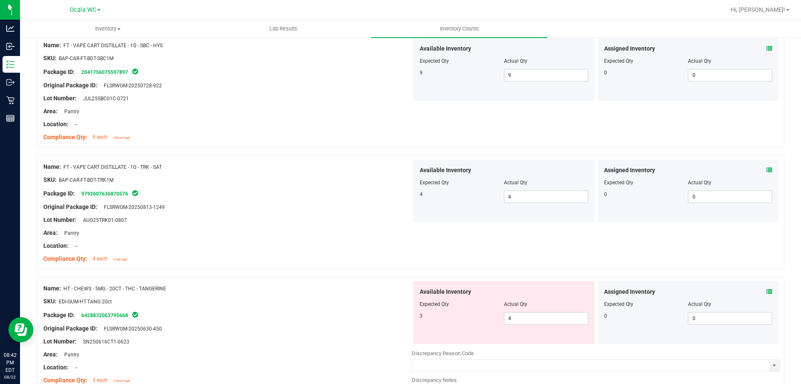
scroll to position [1978, 0]
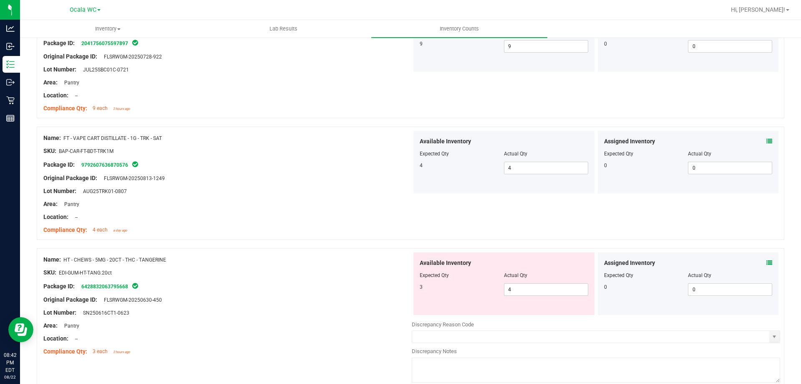
click at [361, 222] on div at bounding box center [227, 223] width 369 height 4
click at [767, 262] on icon at bounding box center [770, 263] width 6 height 6
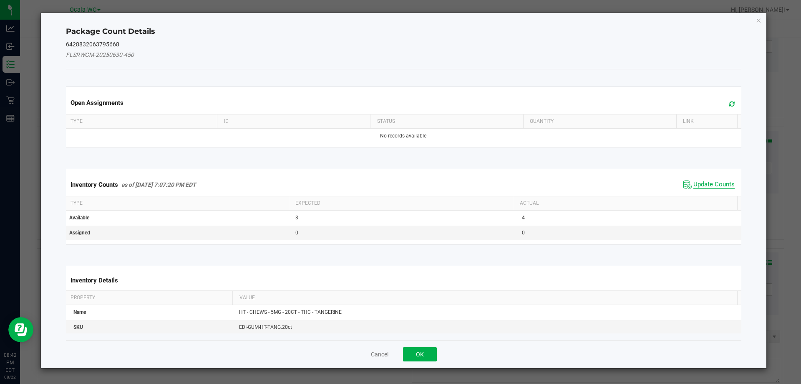
click at [709, 184] on span "Update Counts" at bounding box center [714, 184] width 41 height 8
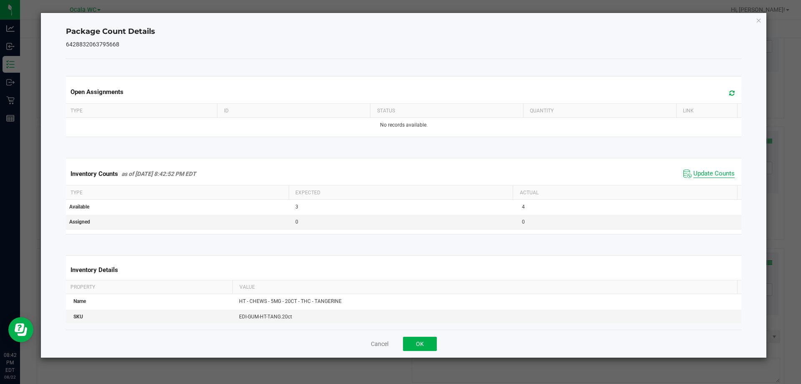
click at [709, 174] on span "Update Counts" at bounding box center [714, 173] width 41 height 8
click at [427, 343] on button "OK" at bounding box center [420, 343] width 34 height 14
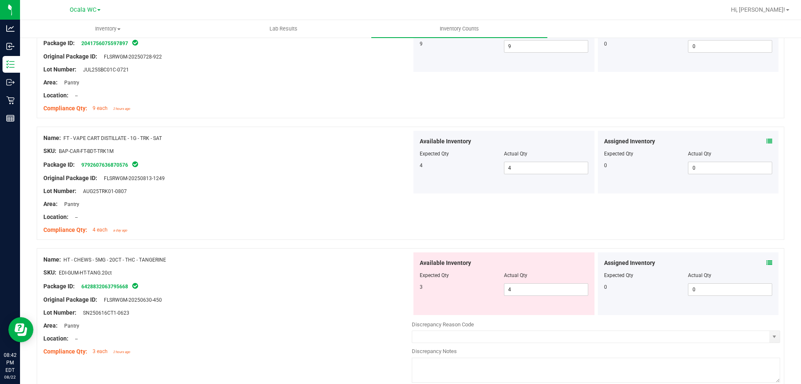
click at [354, 232] on div "Compliance Qty: 4 each a day ago" at bounding box center [227, 229] width 369 height 9
click at [534, 290] on span "4 4" at bounding box center [546, 289] width 84 height 13
click at [534, 290] on input "4" at bounding box center [546, 289] width 83 height 12
type input "3"
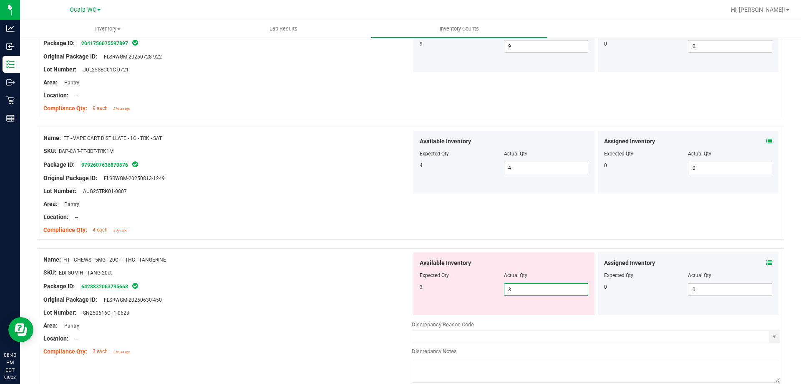
click at [346, 281] on div "Package ID: 6428832063795668" at bounding box center [227, 286] width 369 height 10
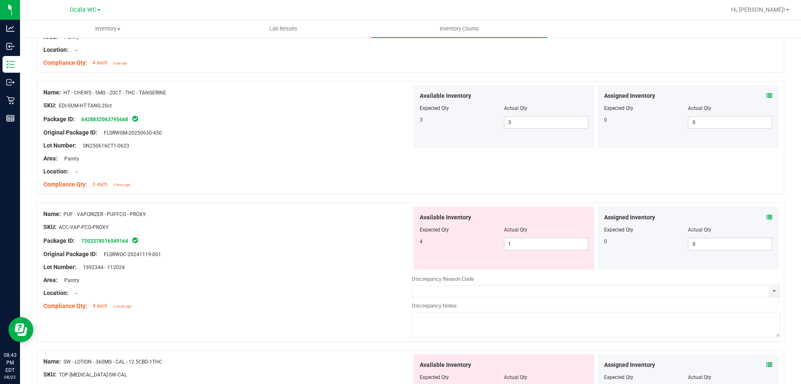
scroll to position [2229, 0]
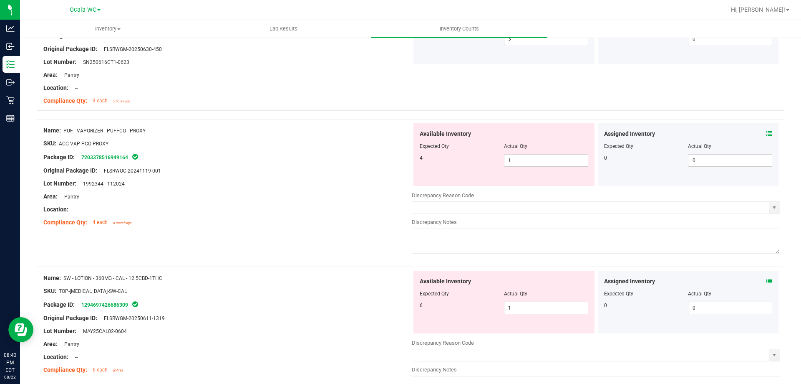
click at [342, 193] on div "Area: Pantry" at bounding box center [227, 196] width 369 height 9
click at [523, 160] on span "1 1" at bounding box center [546, 160] width 84 height 13
click at [523, 160] on input "1" at bounding box center [546, 160] width 83 height 12
type input "4"
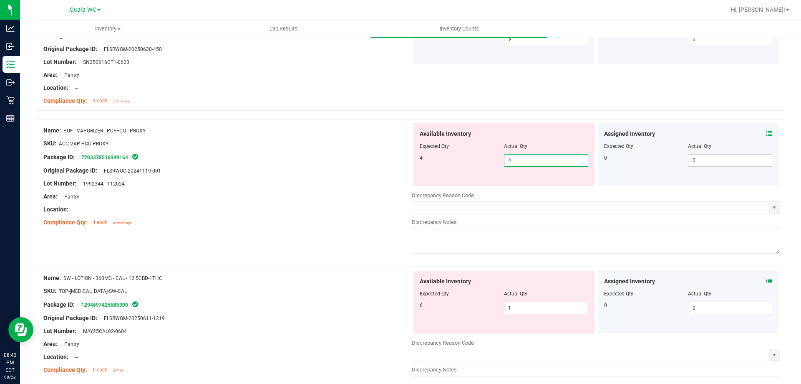
type input "4"
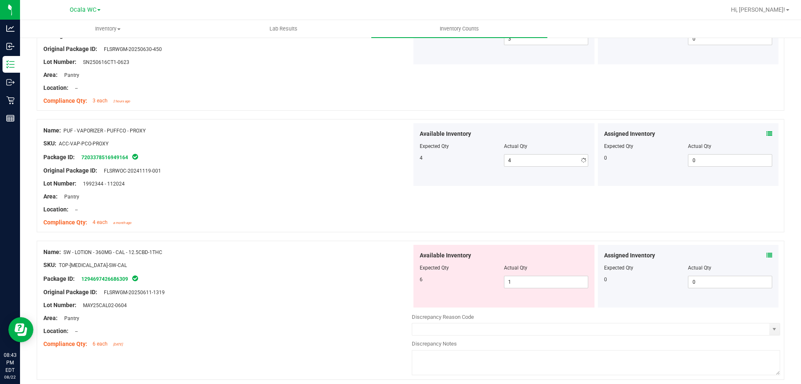
click at [346, 177] on div at bounding box center [227, 177] width 369 height 4
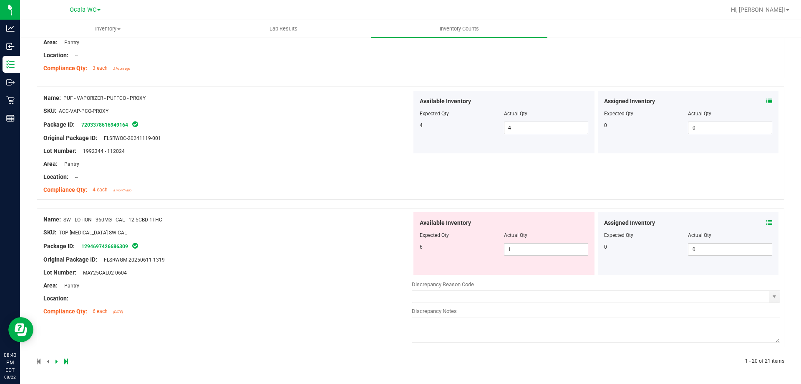
click at [767, 222] on icon at bounding box center [770, 223] width 6 height 6
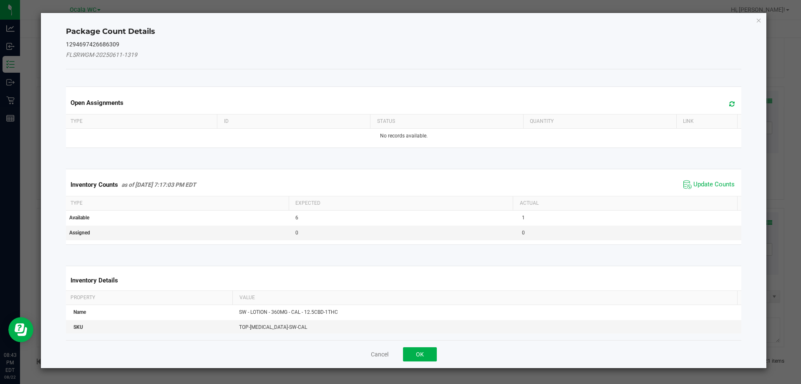
click at [716, 179] on span "Update Counts" at bounding box center [710, 184] width 56 height 13
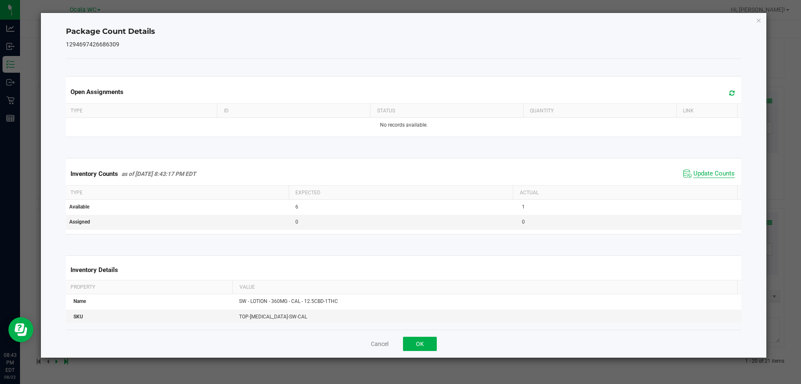
click at [715, 171] on span "Update Counts" at bounding box center [714, 173] width 41 height 8
click at [422, 344] on button "OK" at bounding box center [420, 343] width 34 height 14
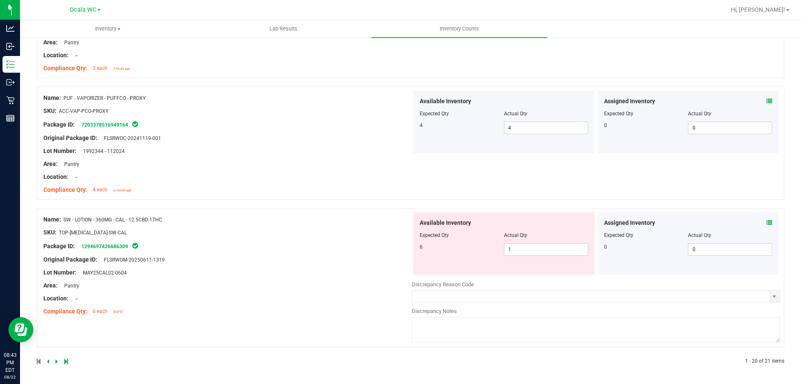
click at [381, 251] on div at bounding box center [227, 253] width 369 height 4
click at [513, 247] on span "1 1" at bounding box center [546, 249] width 84 height 13
click at [514, 247] on input "1" at bounding box center [546, 249] width 83 height 12
type input "5"
type input "6"
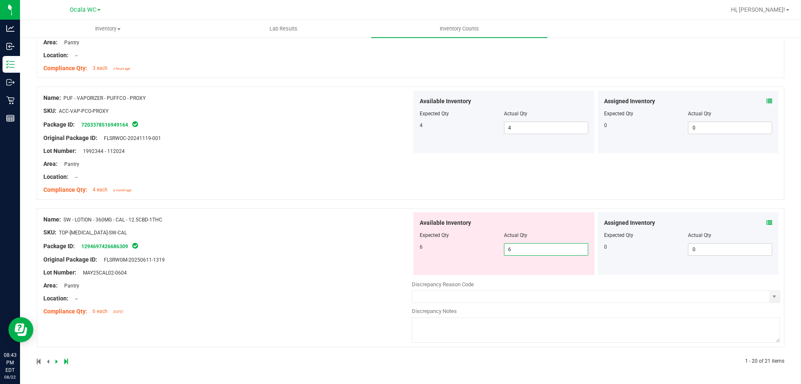
type input "6"
click at [335, 265] on div "Name: SW - LOTION - 360MG - CAL - 12.5CBD-1THC SKU: TOP-[MEDICAL_DATA]-SW-CAL P…" at bounding box center [227, 265] width 369 height 106
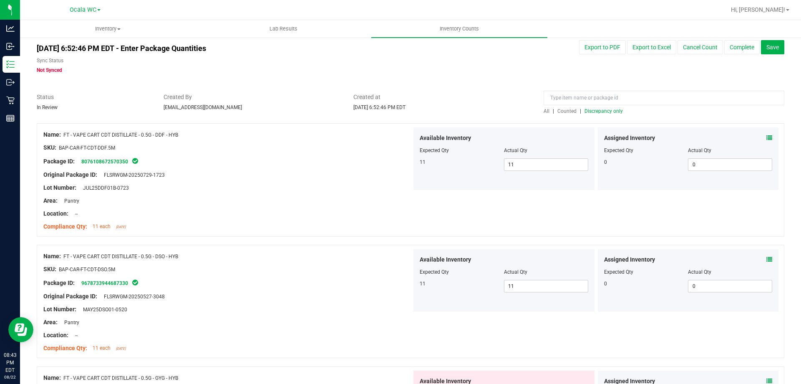
scroll to position [0, 0]
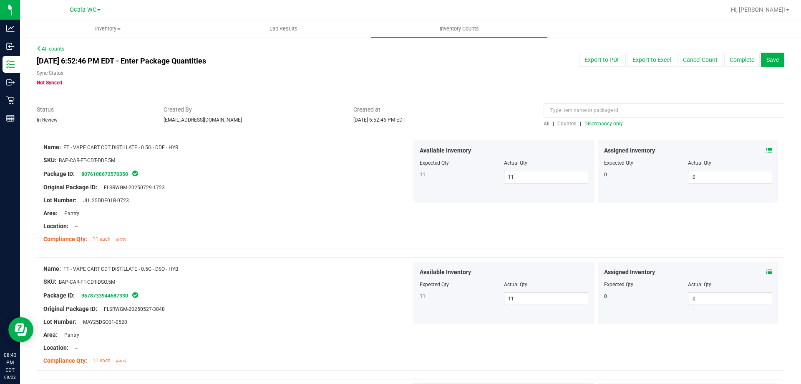
click at [601, 124] on span "Discrepancy only" at bounding box center [604, 124] width 38 height 6
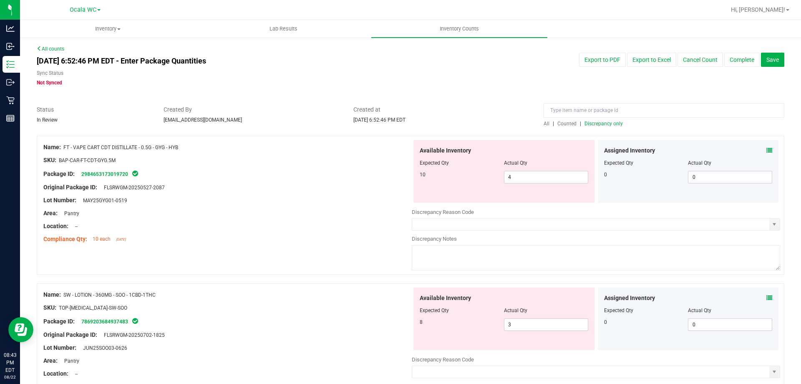
click at [350, 184] on div "Original Package ID: FLSRWGM-20250527-2087" at bounding box center [227, 187] width 369 height 9
click at [514, 180] on span "4 4" at bounding box center [546, 177] width 84 height 13
click at [514, 180] on input "4" at bounding box center [546, 177] width 83 height 12
type input "10"
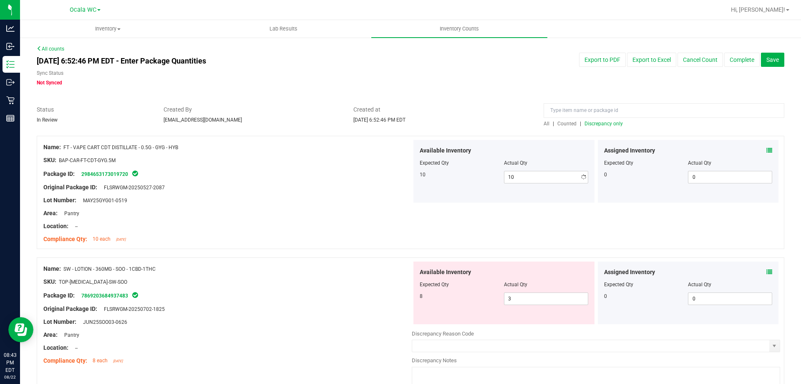
click at [316, 194] on div at bounding box center [227, 194] width 369 height 4
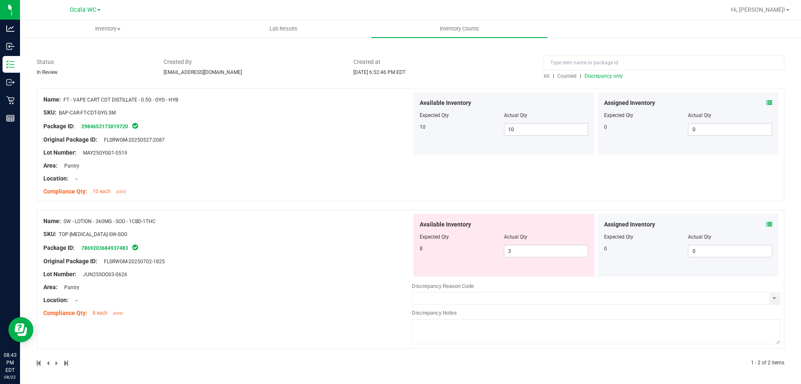
scroll to position [49, 0]
click at [525, 248] on span "3 3" at bounding box center [546, 249] width 84 height 13
click at [525, 248] on input "3" at bounding box center [546, 249] width 83 height 12
type input "8"
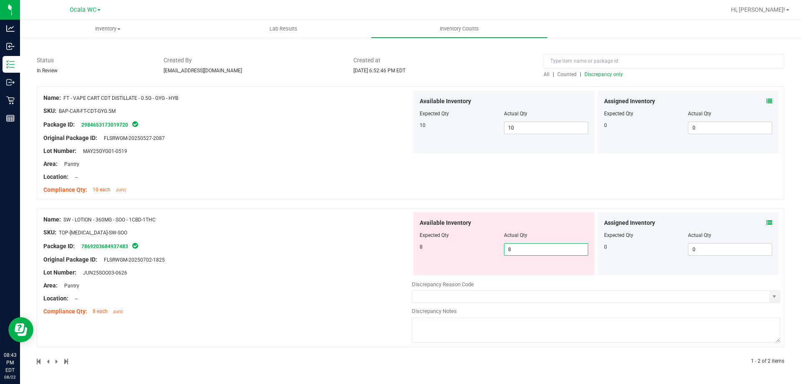
scroll to position [23, 0]
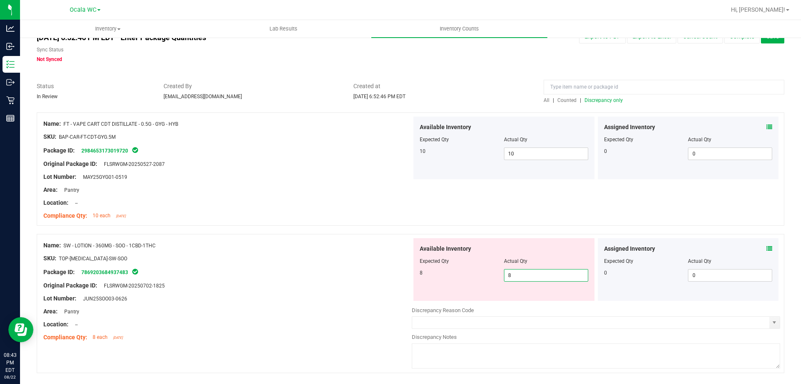
click at [363, 298] on div "Name: SW - LOTION - 360MG - SOO - 1CBD-1THC SKU: TOP-[MEDICAL_DATA]-SW-SOO Pack…" at bounding box center [227, 291] width 369 height 106
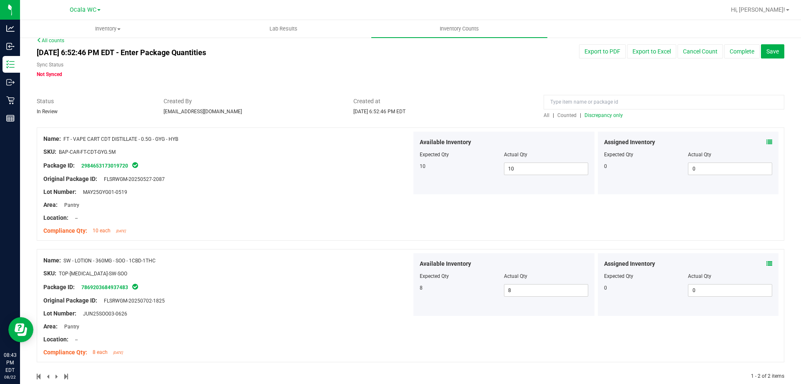
scroll to position [0, 0]
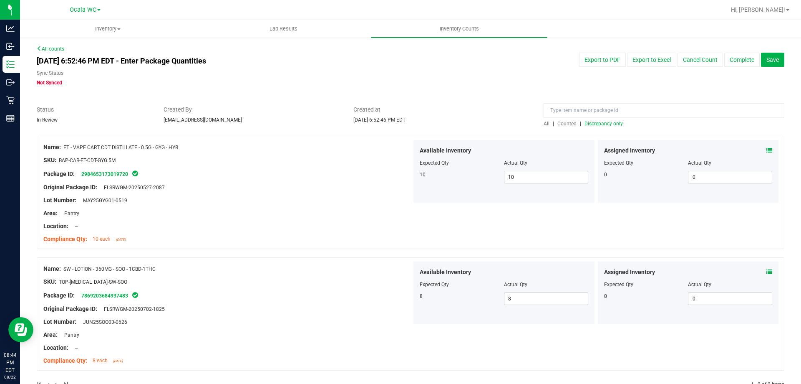
drag, startPoint x: 730, startPoint y: 59, endPoint x: 530, endPoint y: 84, distance: 202.3
click at [531, 84] on div "[DATE] 6:52:46 PM EDT - Enter Package Quantities Sync Status Not Synced Export …" at bounding box center [410, 70] width 760 height 34
click at [530, 84] on div "[DATE] 6:52:46 PM EDT - Enter Package Quantities Sync Status Not Synced Export …" at bounding box center [410, 70] width 760 height 34
click at [742, 63] on button "Complete" at bounding box center [742, 60] width 35 height 14
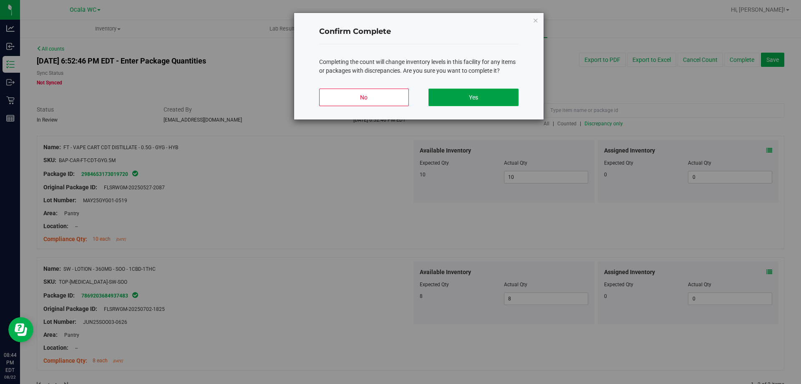
click at [494, 96] on button "Yes" at bounding box center [474, 97] width 90 height 18
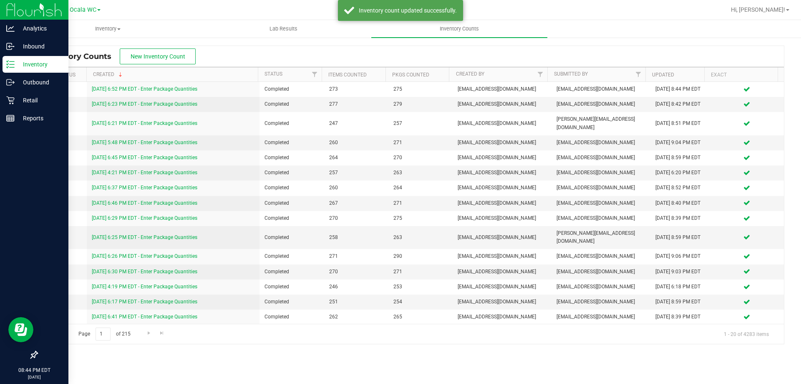
click at [12, 64] on icon at bounding box center [10, 64] width 8 height 8
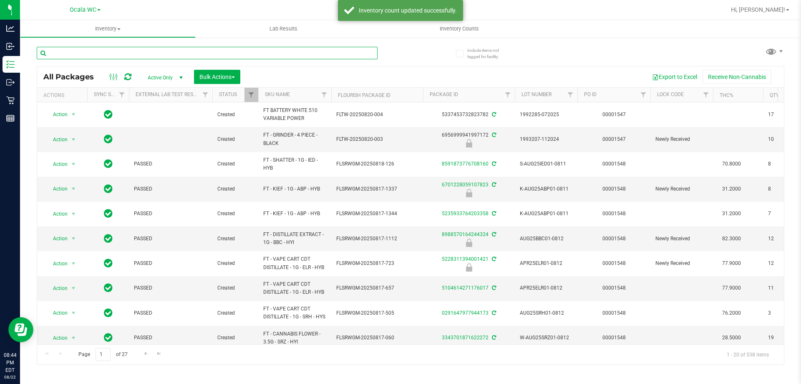
click at [196, 52] on input "text" at bounding box center [207, 53] width 341 height 13
type input "acg"
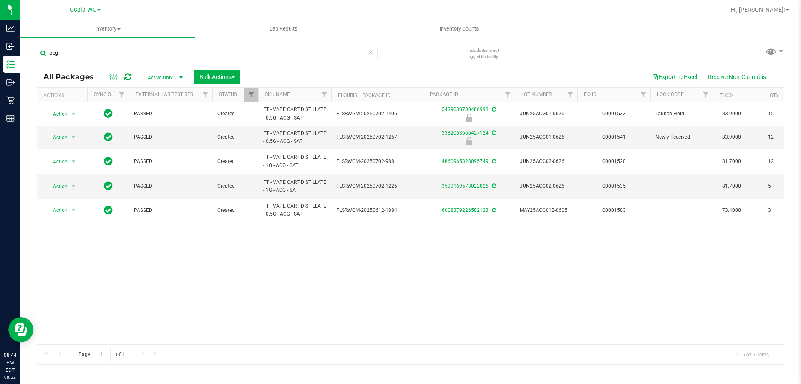
click at [393, 278] on div "Action Action Edit attributes Global inventory Locate package Package audit log…" at bounding box center [410, 223] width 747 height 242
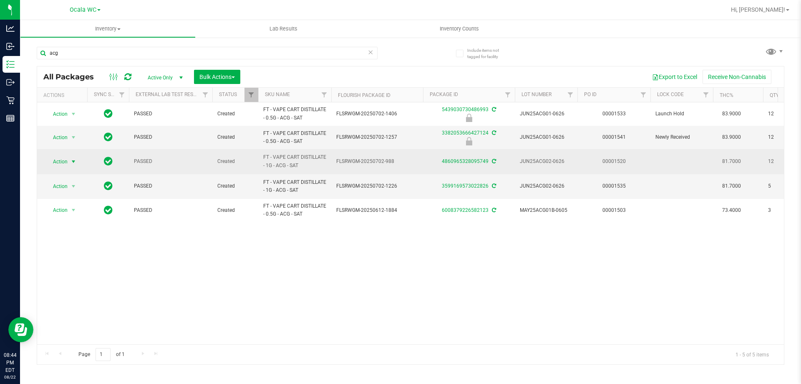
click at [70, 160] on span "select" at bounding box center [73, 161] width 7 height 7
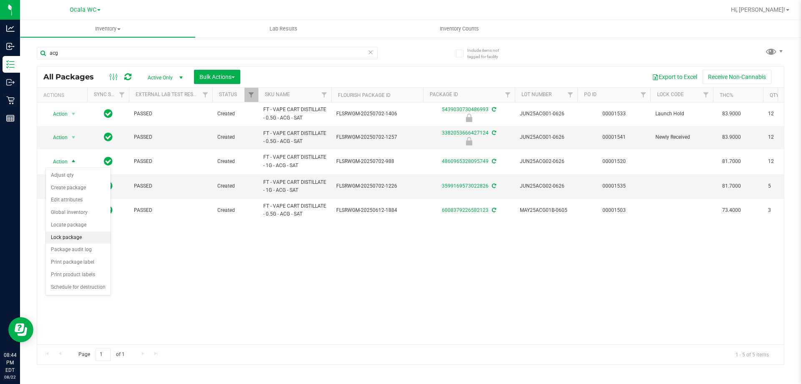
click at [90, 232] on li "Lock package" at bounding box center [78, 237] width 65 height 13
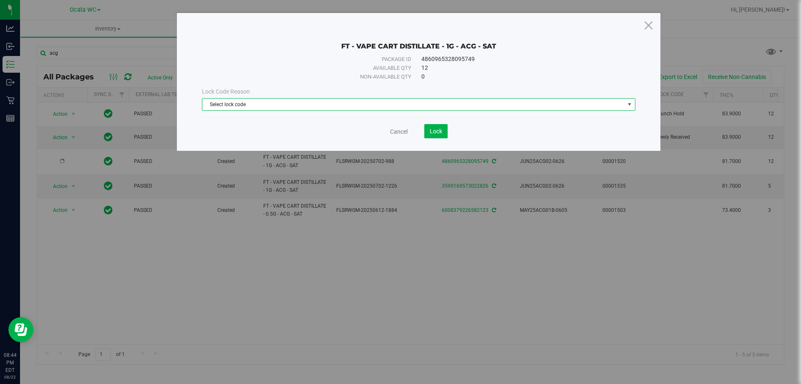
click at [554, 102] on span "Select lock code" at bounding box center [413, 104] width 422 height 12
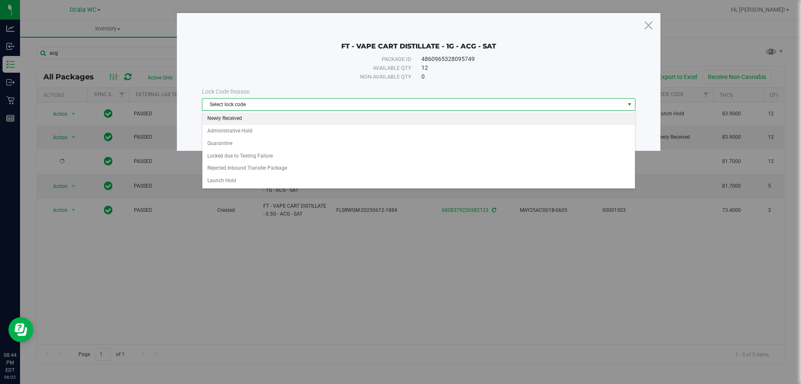
click at [222, 118] on li "Newly Received" at bounding box center [418, 118] width 433 height 13
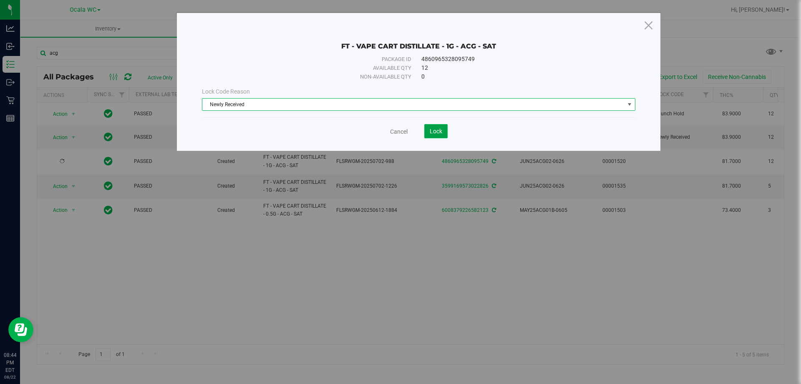
click at [427, 131] on button "Lock" at bounding box center [435, 131] width 23 height 14
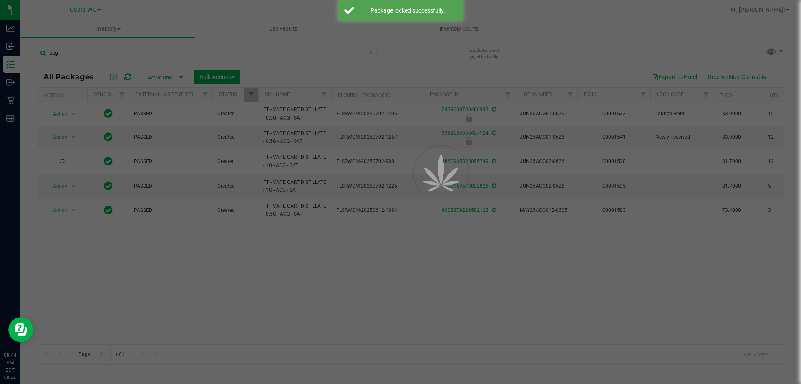
click at [352, 278] on div at bounding box center [400, 192] width 801 height 384
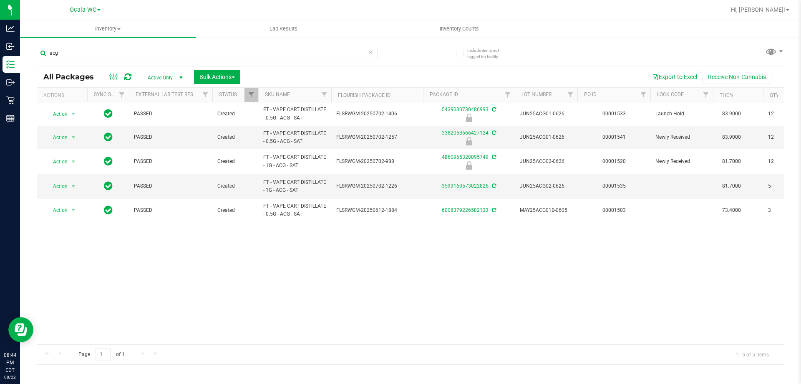
click at [435, 260] on div "Action Action Edit attributes Global inventory Locate package Package audit log…" at bounding box center [410, 223] width 747 height 242
click at [773, 10] on span "Hi, [PERSON_NAME]!" at bounding box center [758, 9] width 54 height 7
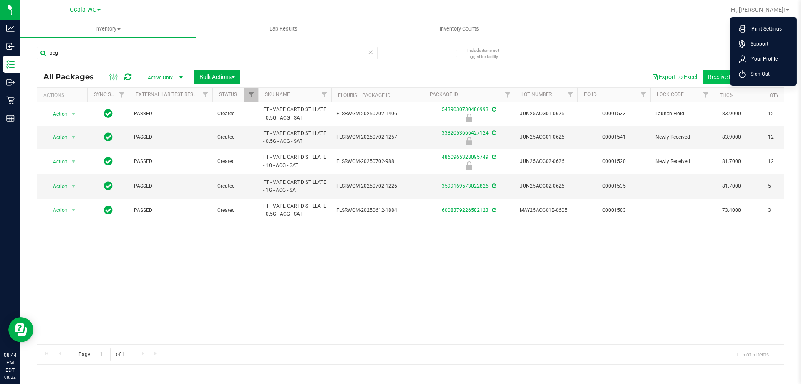
click at [750, 73] on span "Sign Out" at bounding box center [758, 74] width 24 height 8
